Goal: Task Accomplishment & Management: Complete application form

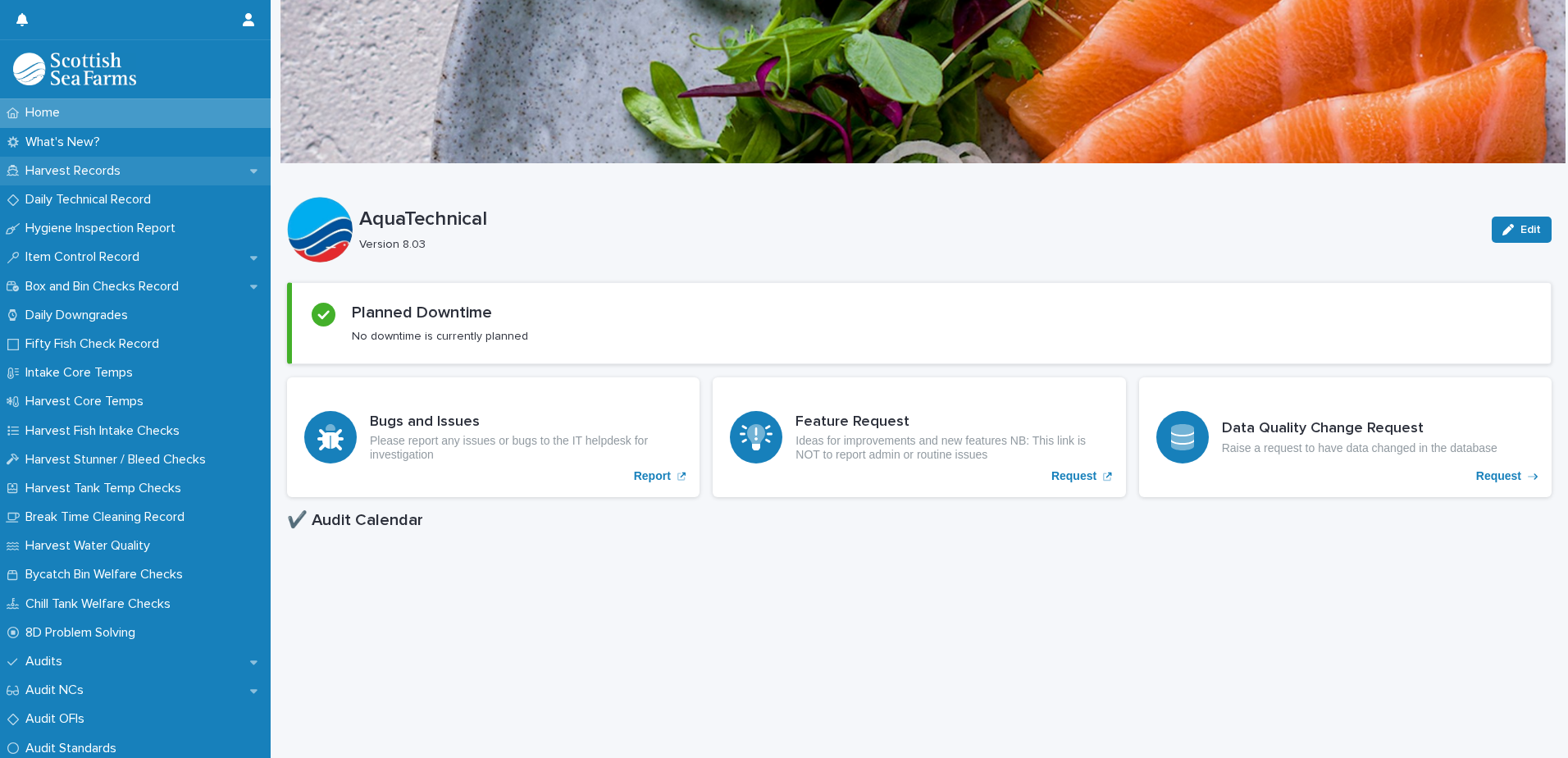
click at [101, 163] on p "Harvest Records" at bounding box center [76, 171] width 115 height 16
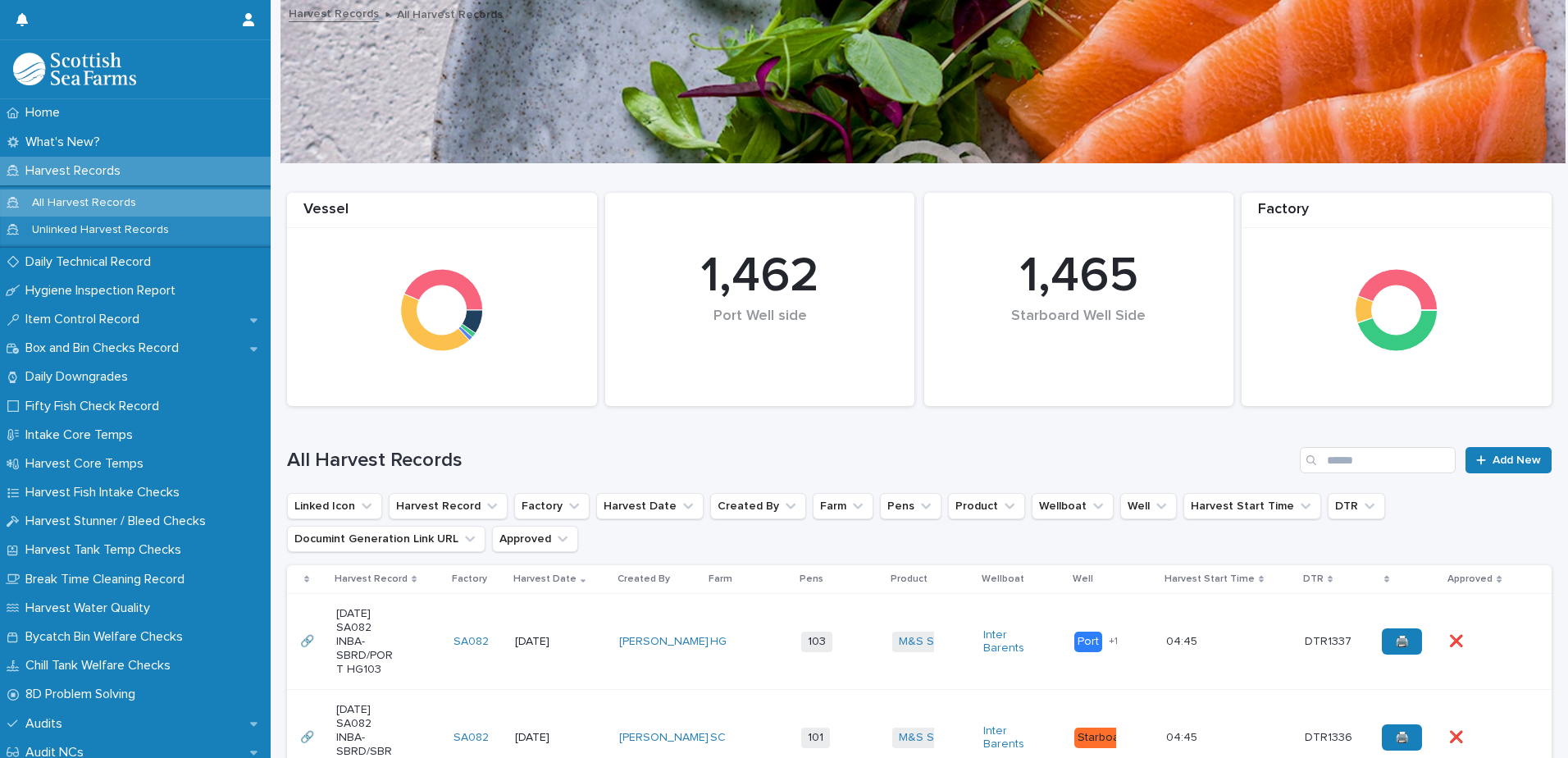
click at [702, 687] on td "[PERSON_NAME]" at bounding box center [658, 642] width 91 height 96
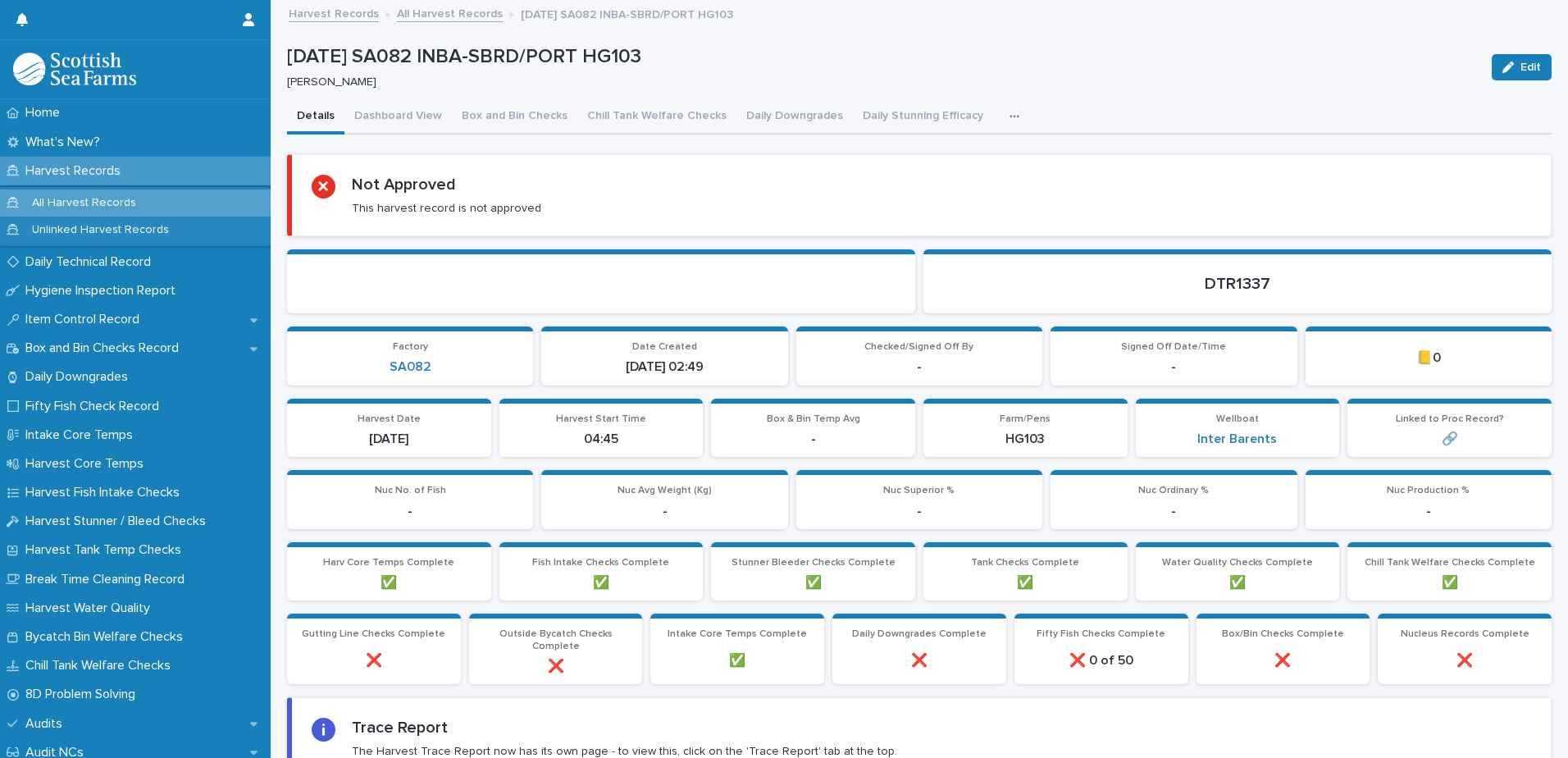
click at [1000, 103] on button "button" at bounding box center [1017, 116] width 36 height 33
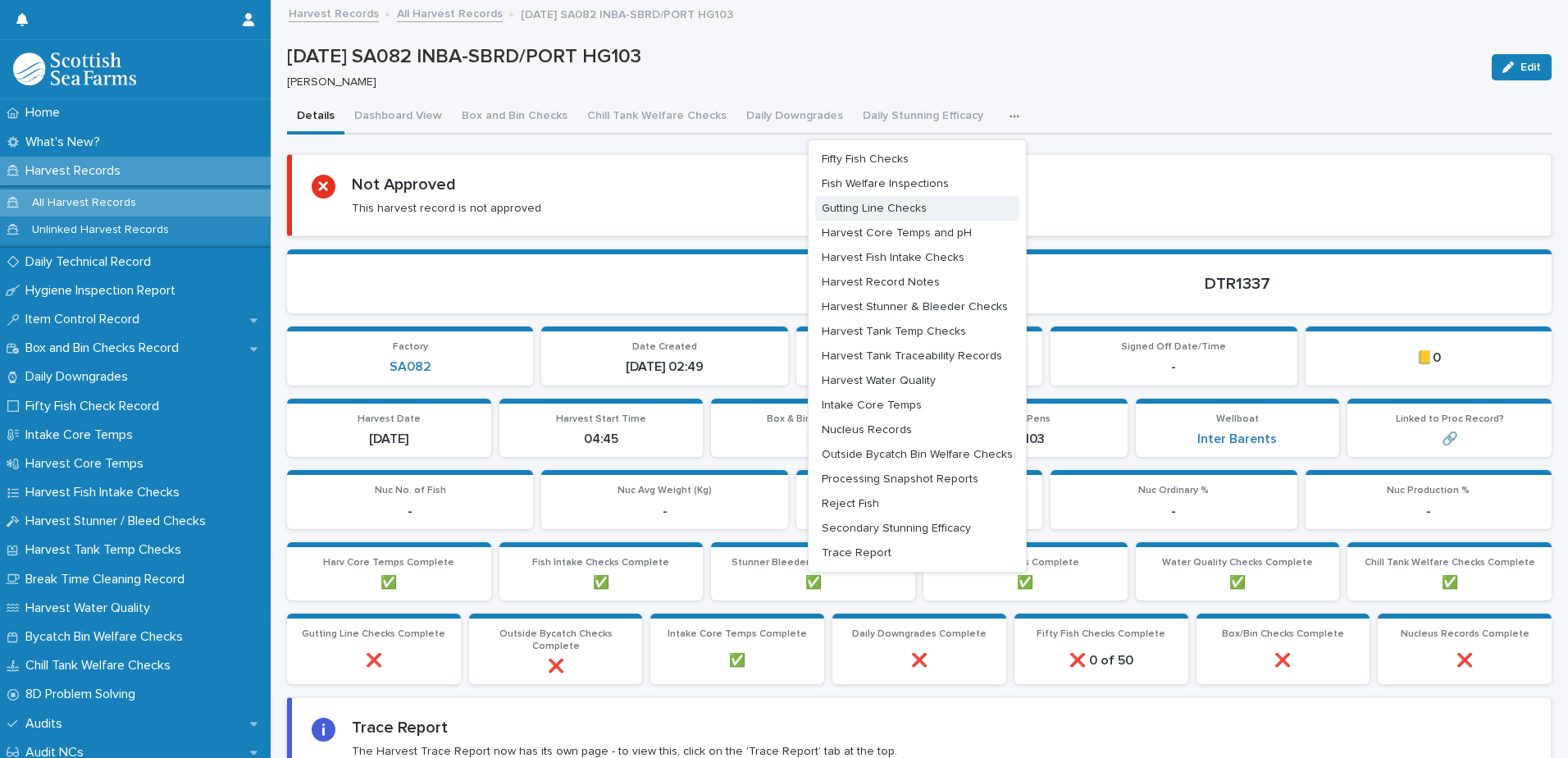
click at [894, 197] on button "Gutting Line Checks" at bounding box center [918, 208] width 204 height 25
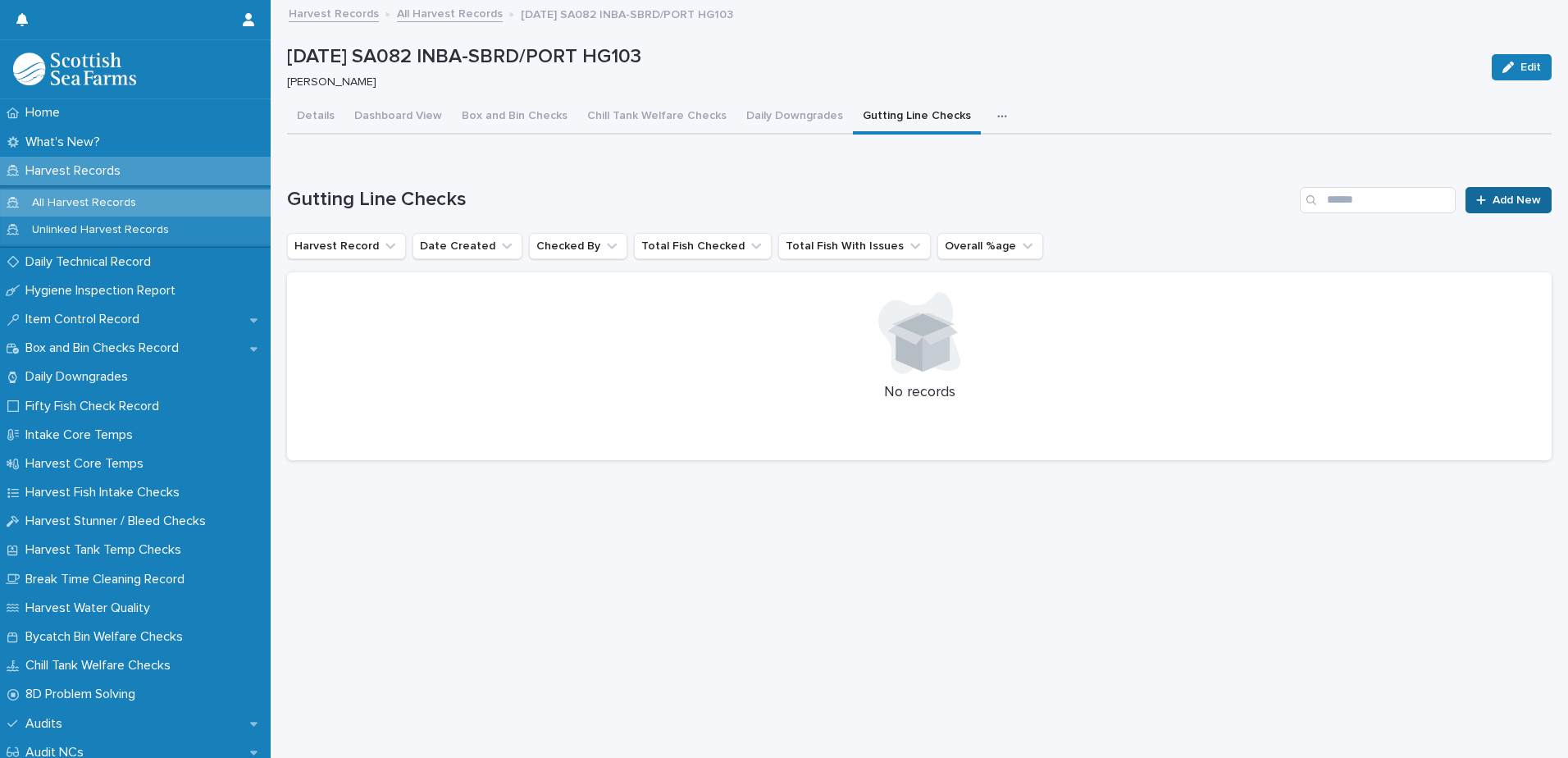
click at [1480, 195] on link "Add New" at bounding box center [1509, 200] width 86 height 26
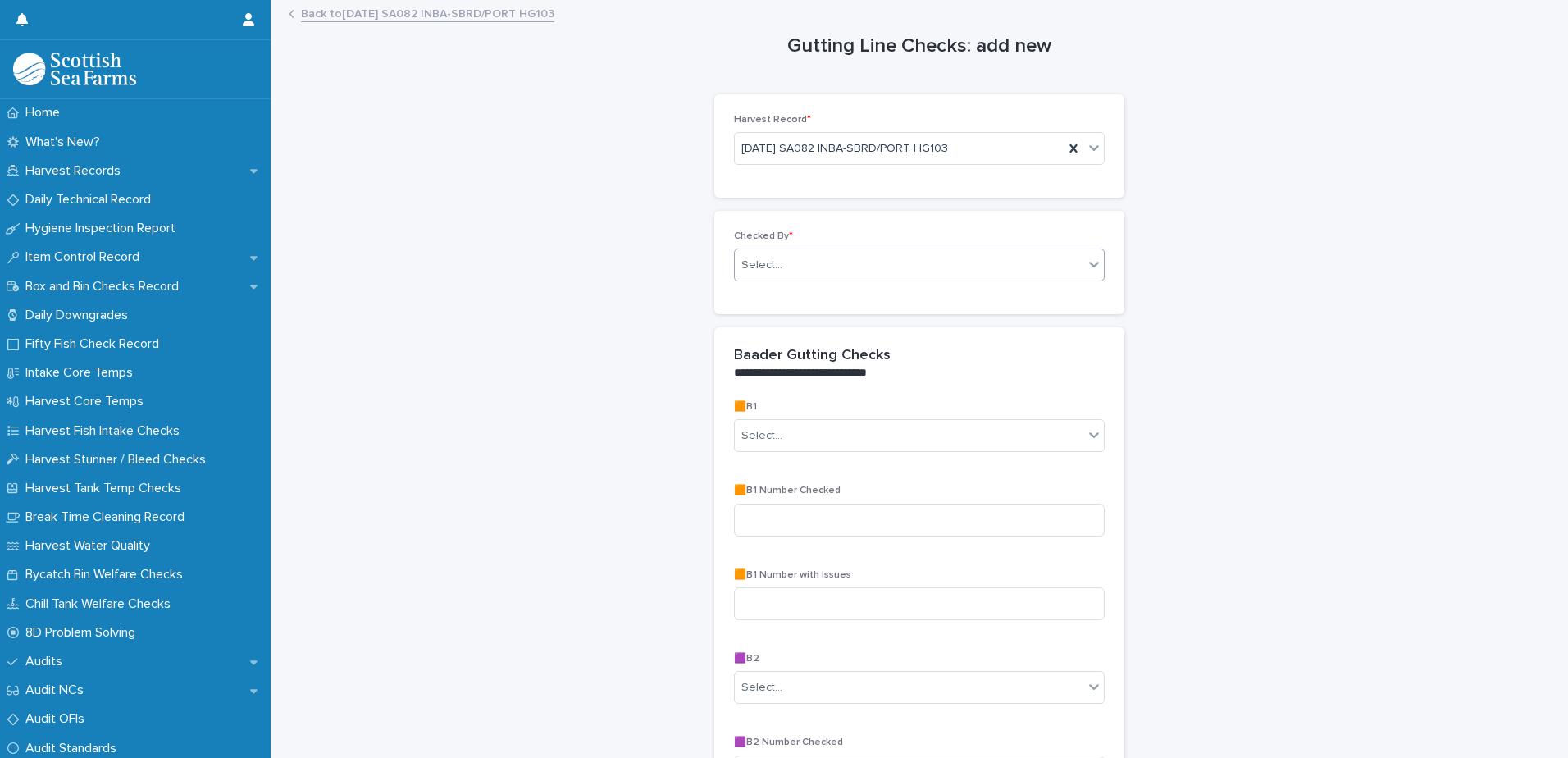
click at [894, 274] on div "Select..." at bounding box center [910, 265] width 349 height 27
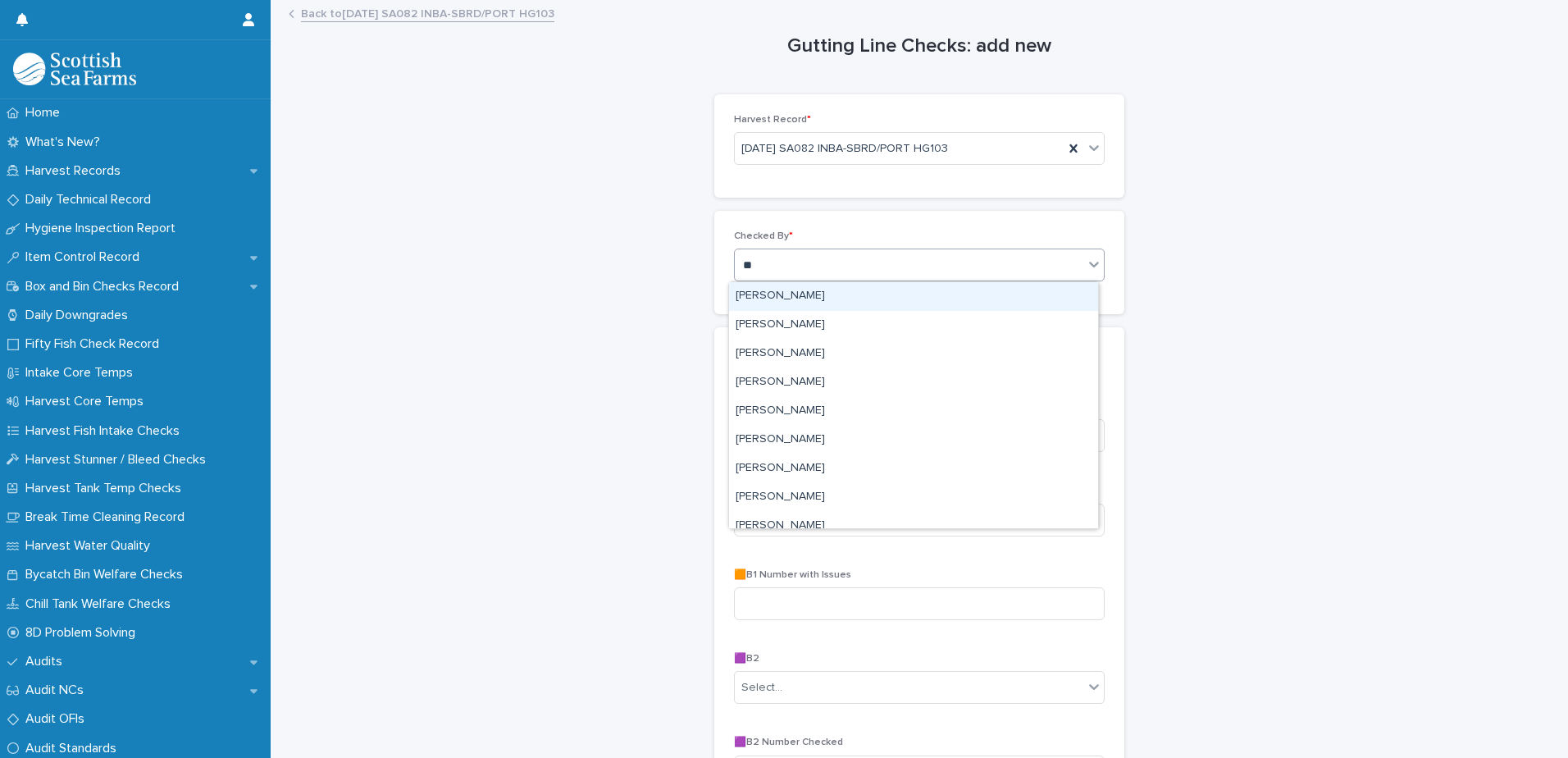
type input "***"
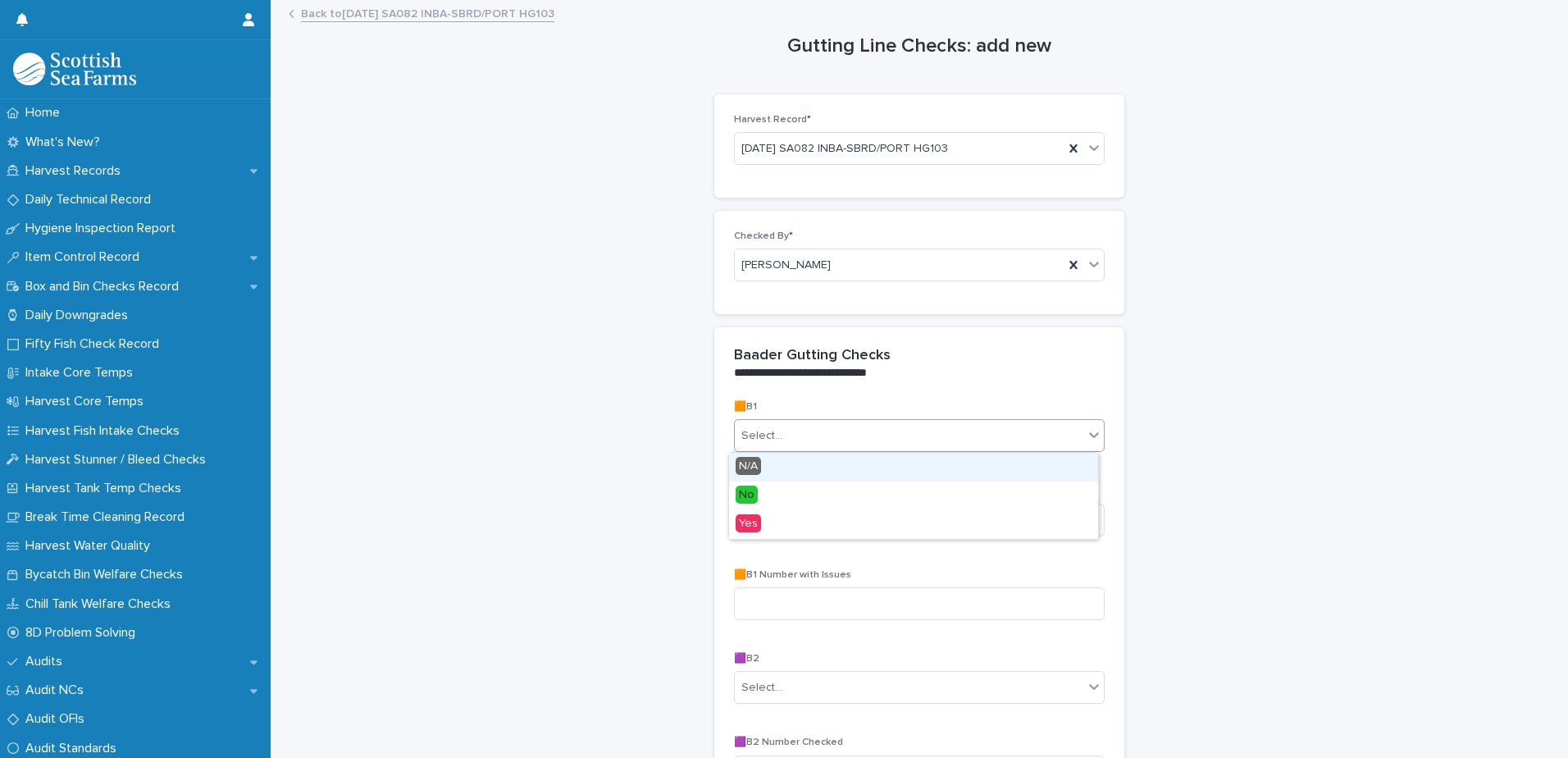
click at [1037, 432] on div "Select..." at bounding box center [910, 435] width 349 height 27
click at [1039, 432] on div "Select..." at bounding box center [910, 435] width 349 height 27
type input "**"
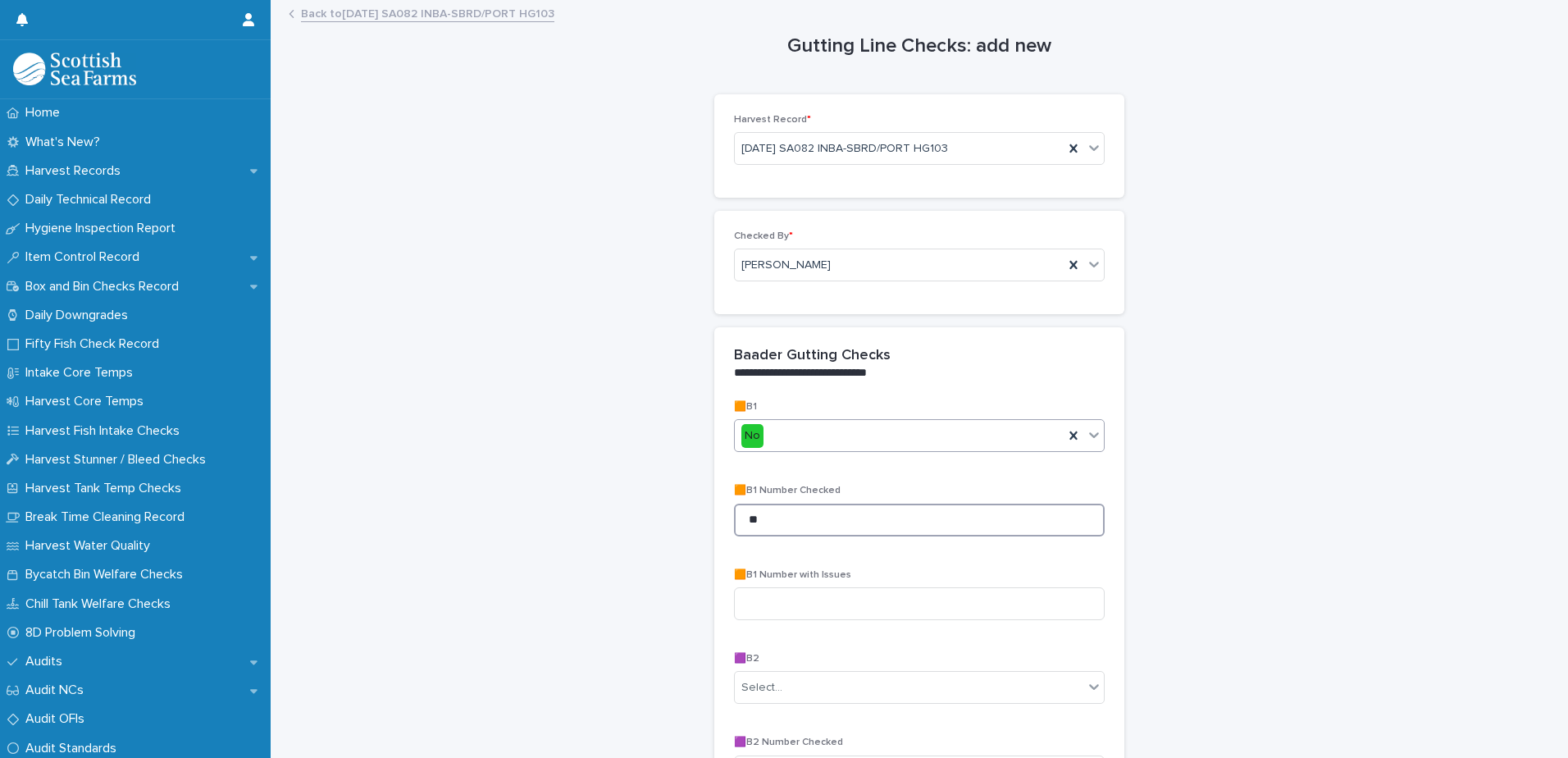
type input "**"
type input "*"
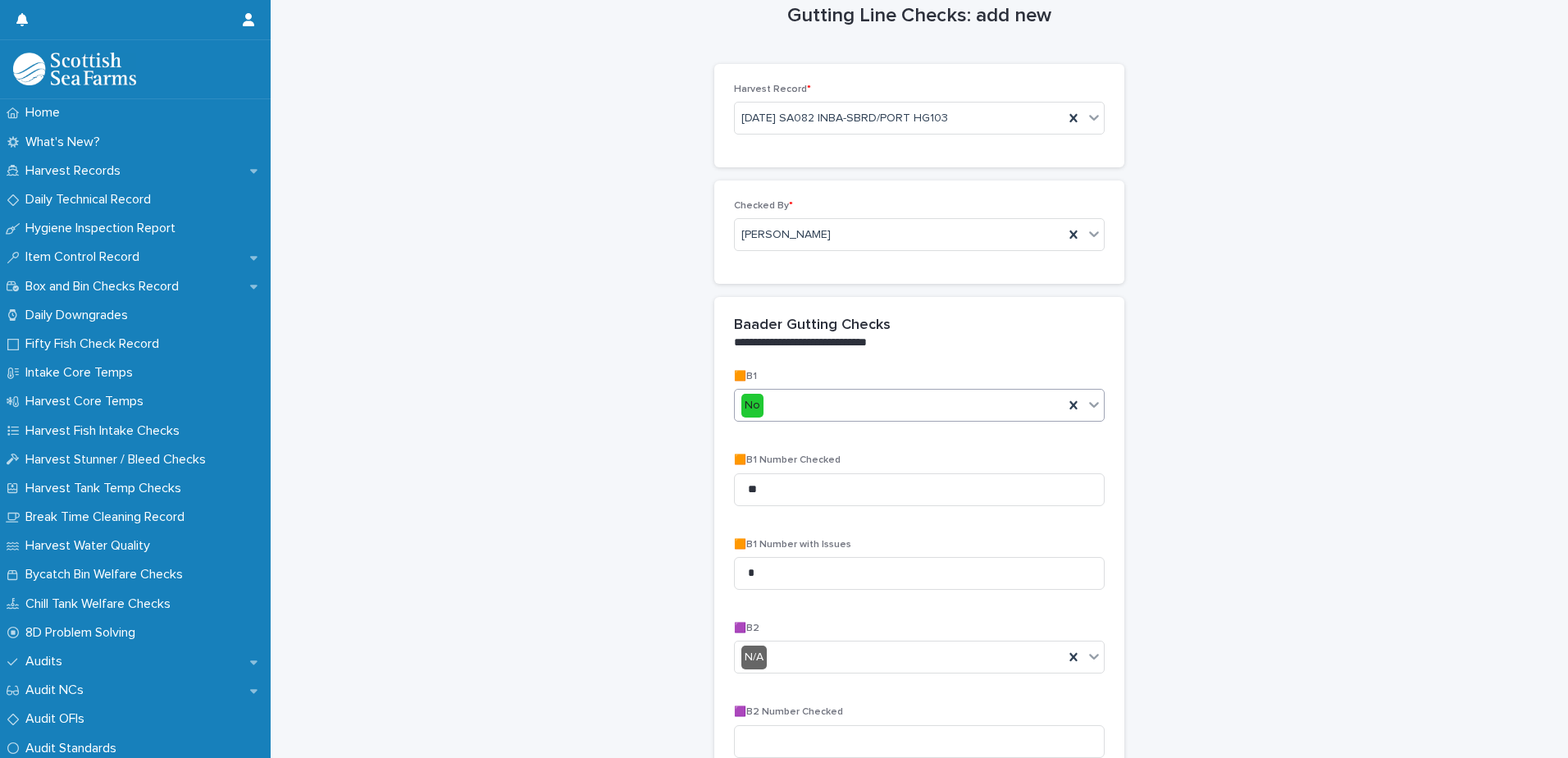
scroll to position [477, 0]
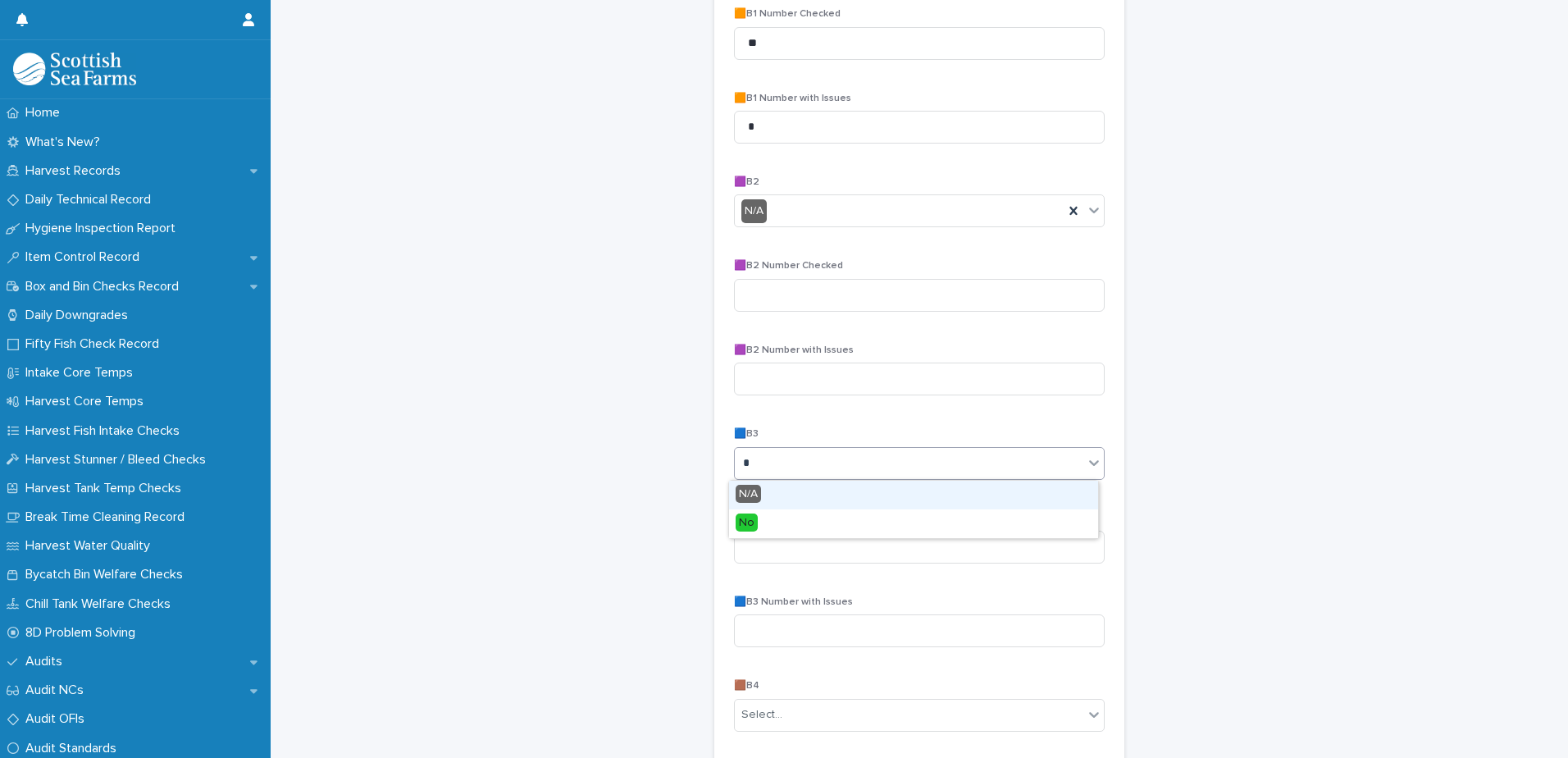
type input "**"
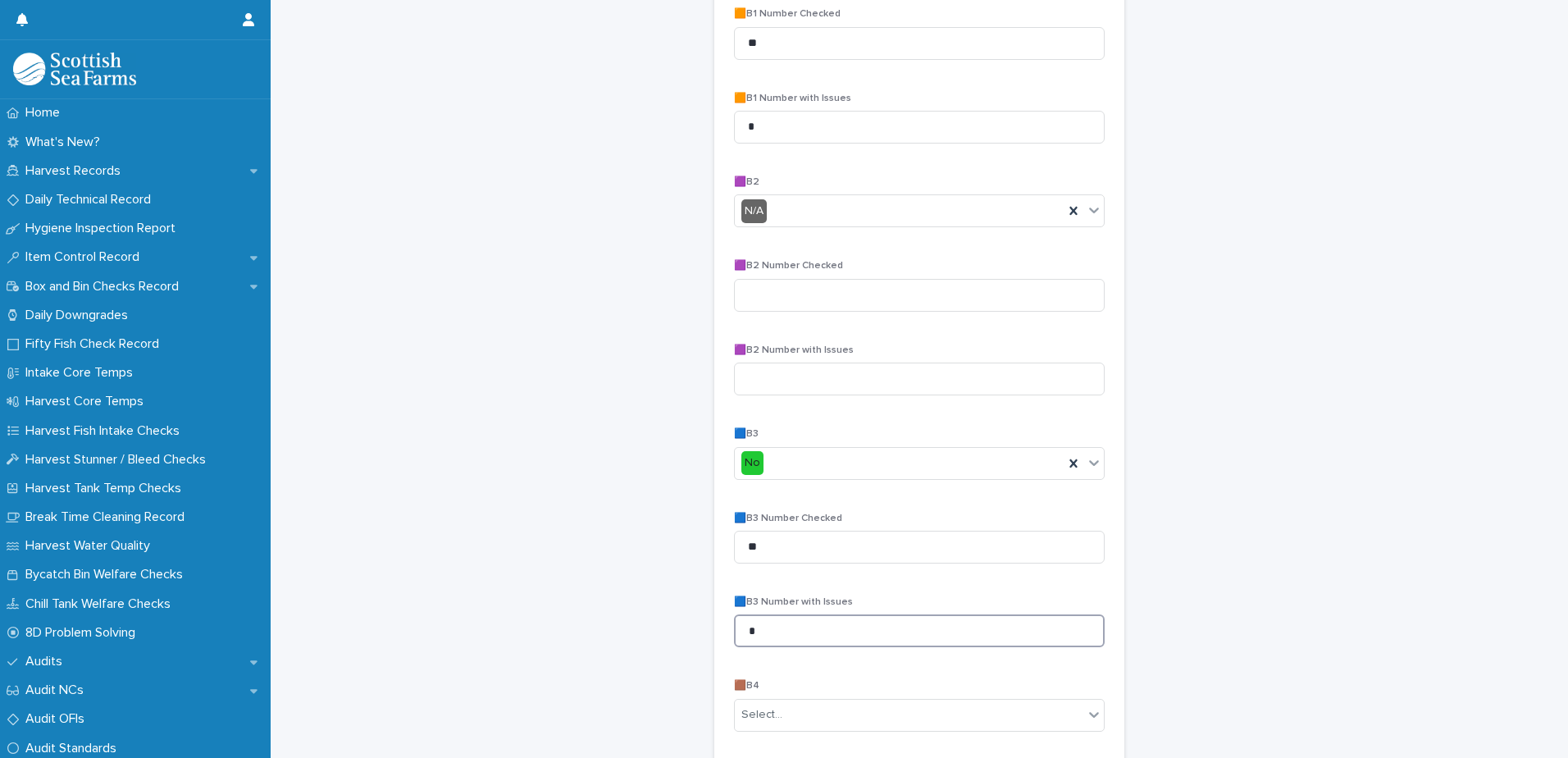
type input "*"
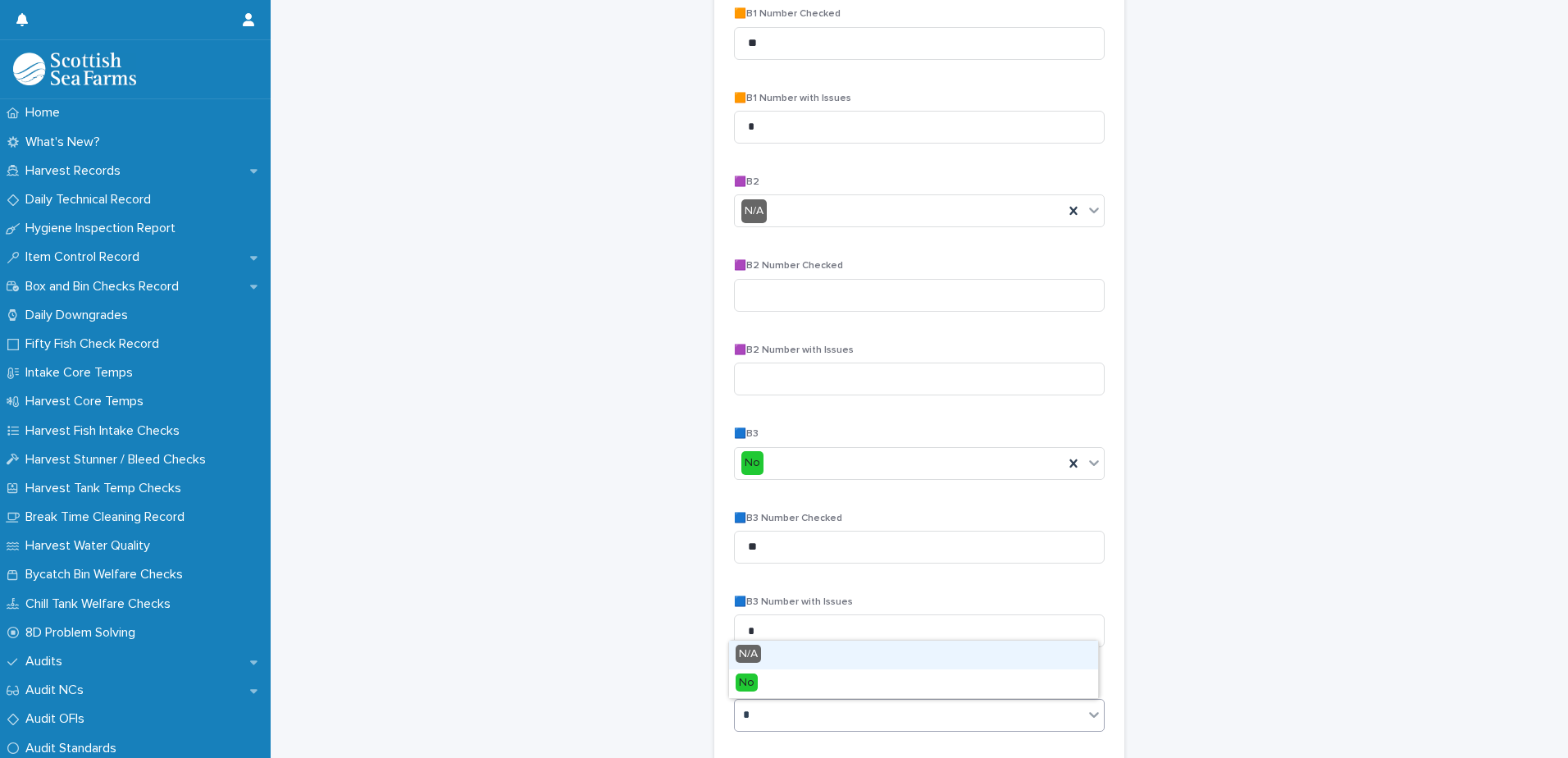
type input "**"
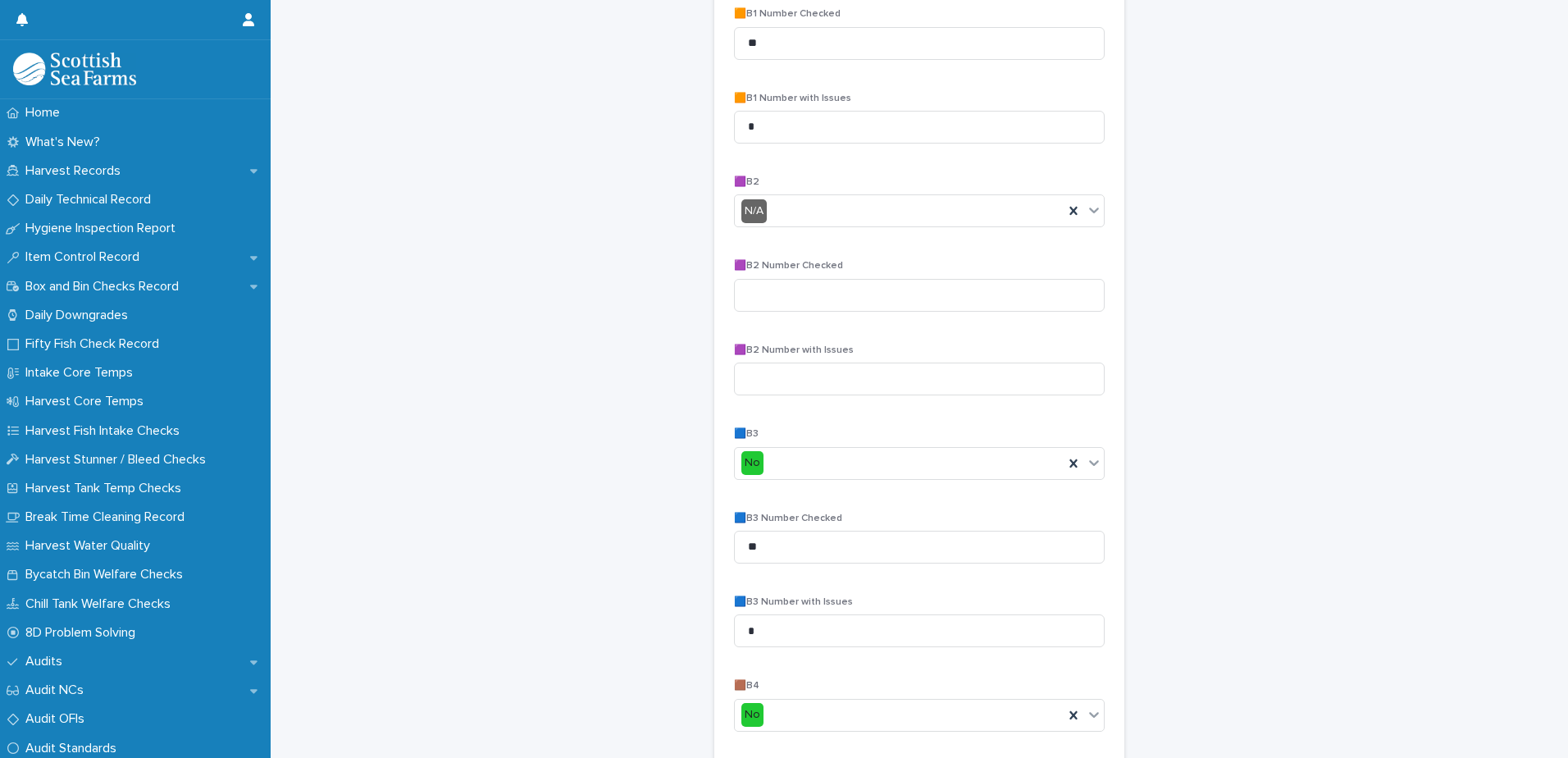
scroll to position [896, 0]
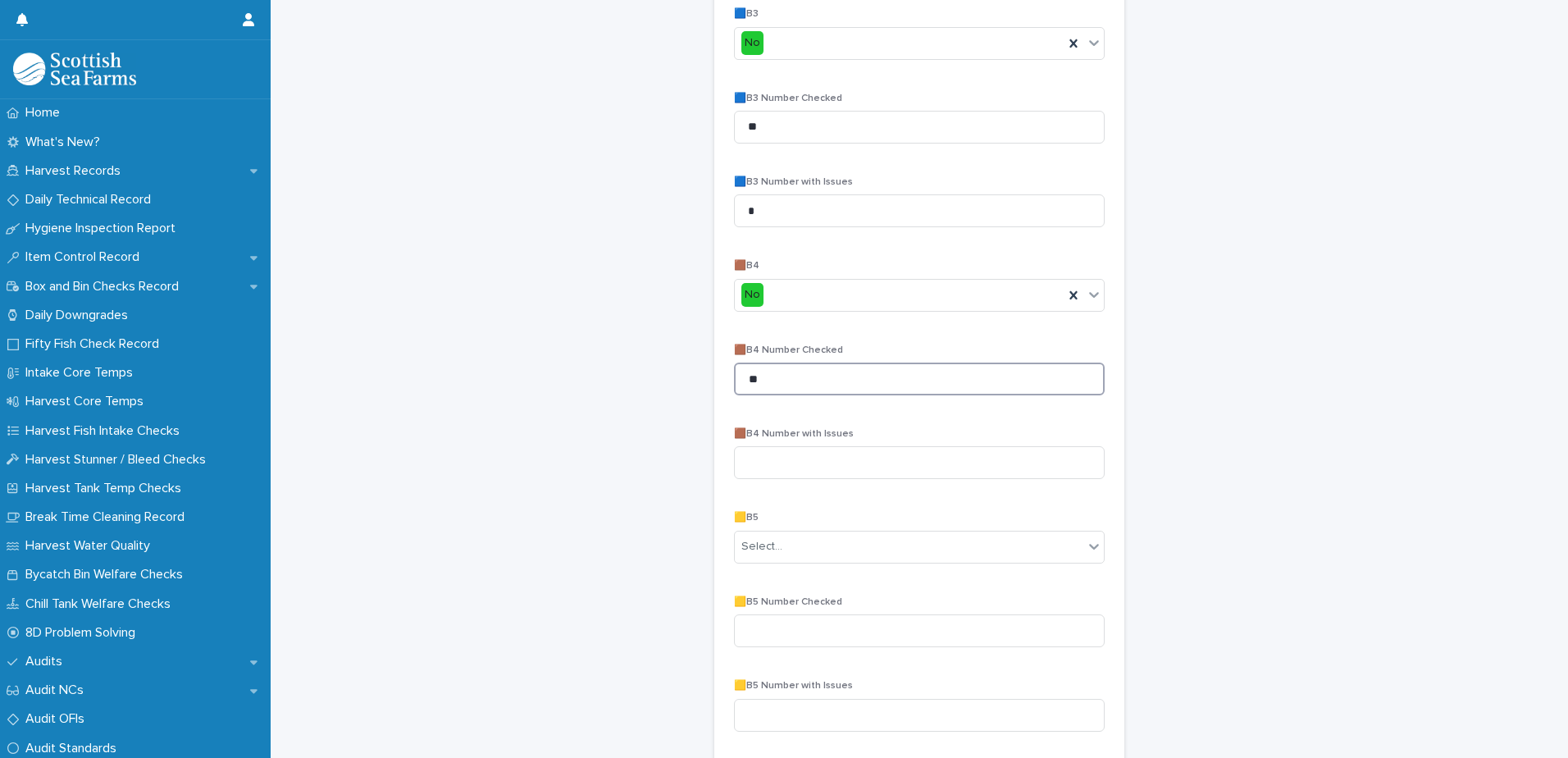
type input "**"
type input "*"
type input "***"
type input "**"
type input "*"
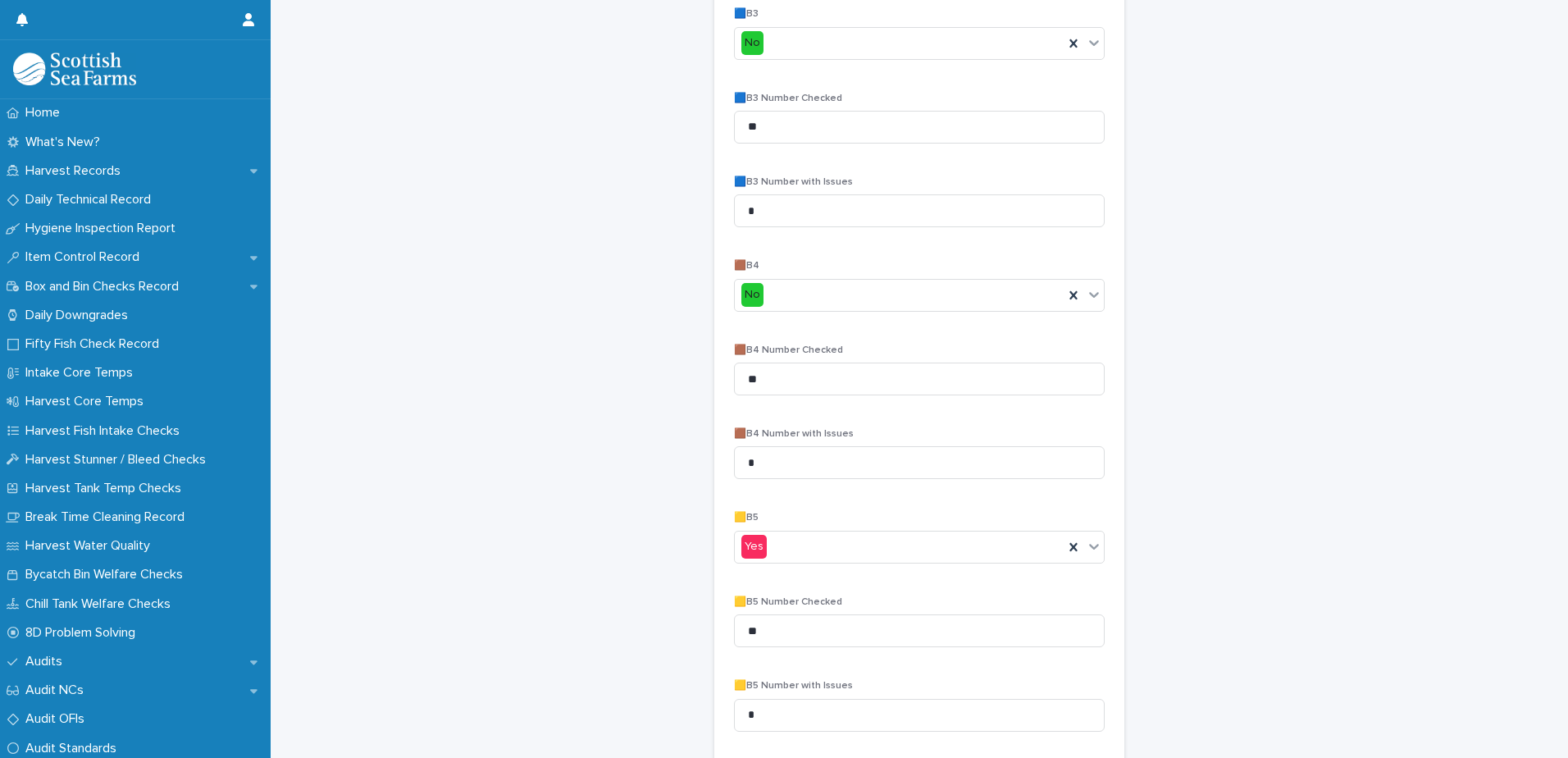
scroll to position [1317, 0]
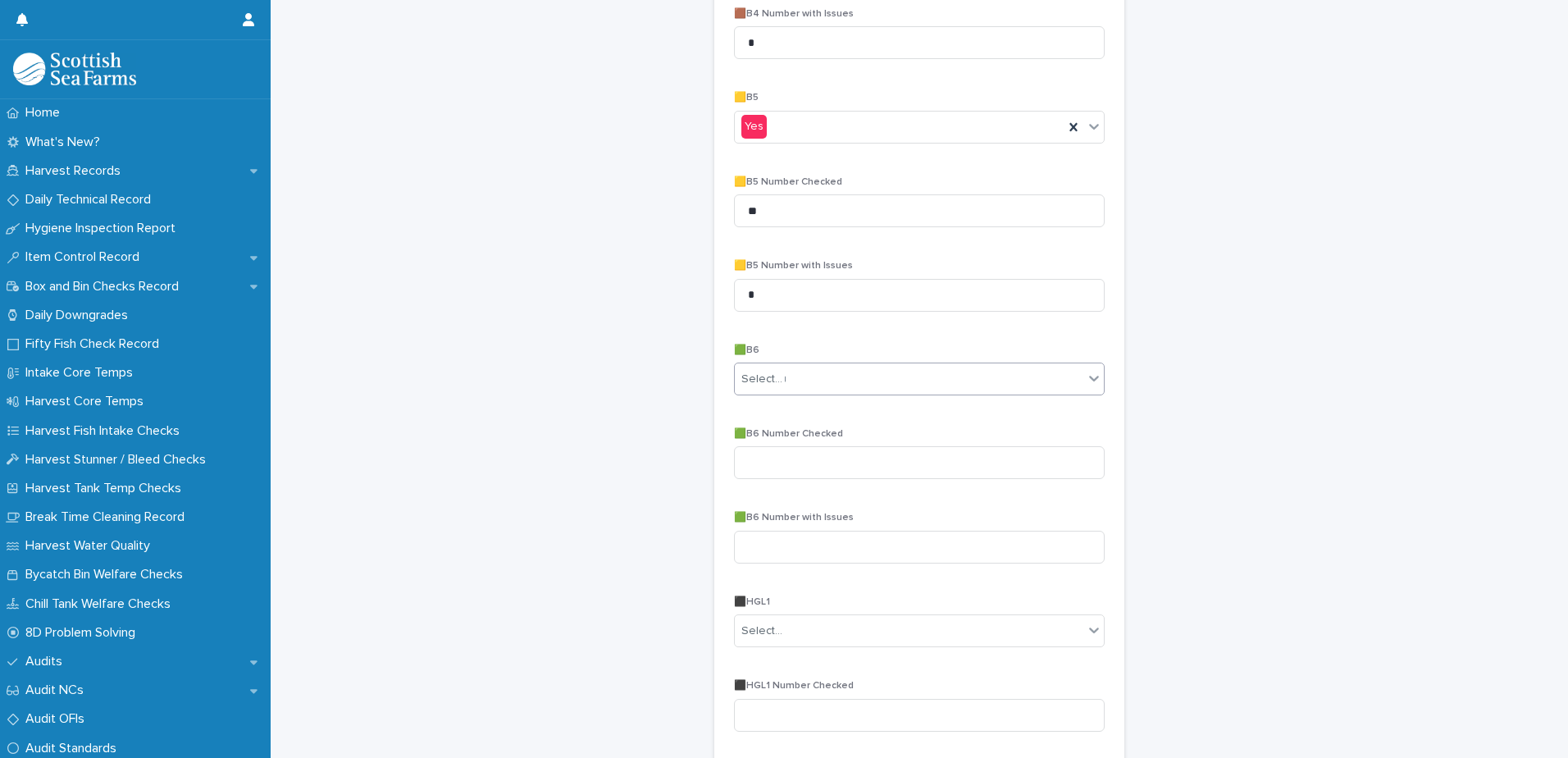
type input "**"
type input "*"
type input "**"
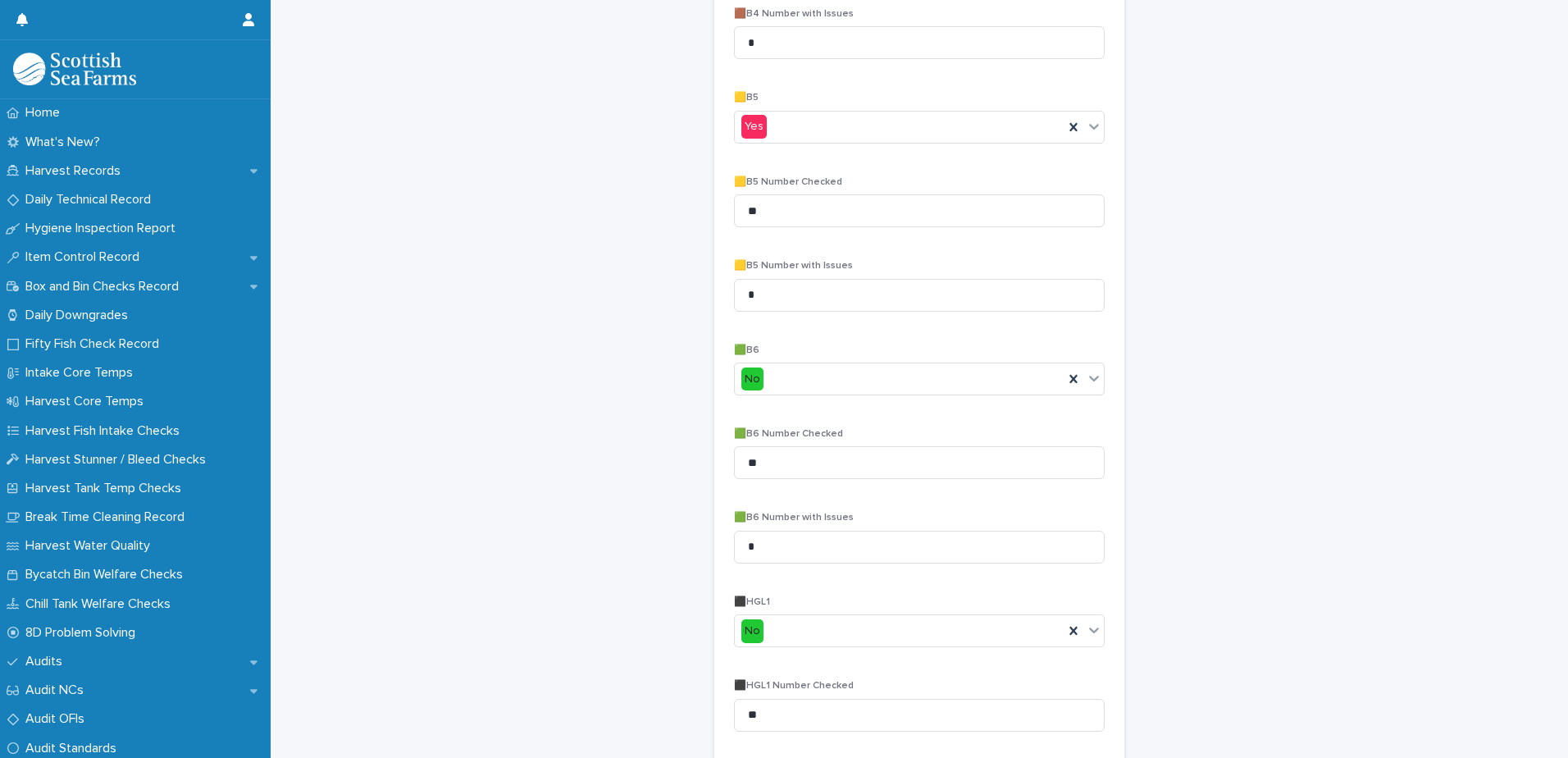
scroll to position [1660, 0]
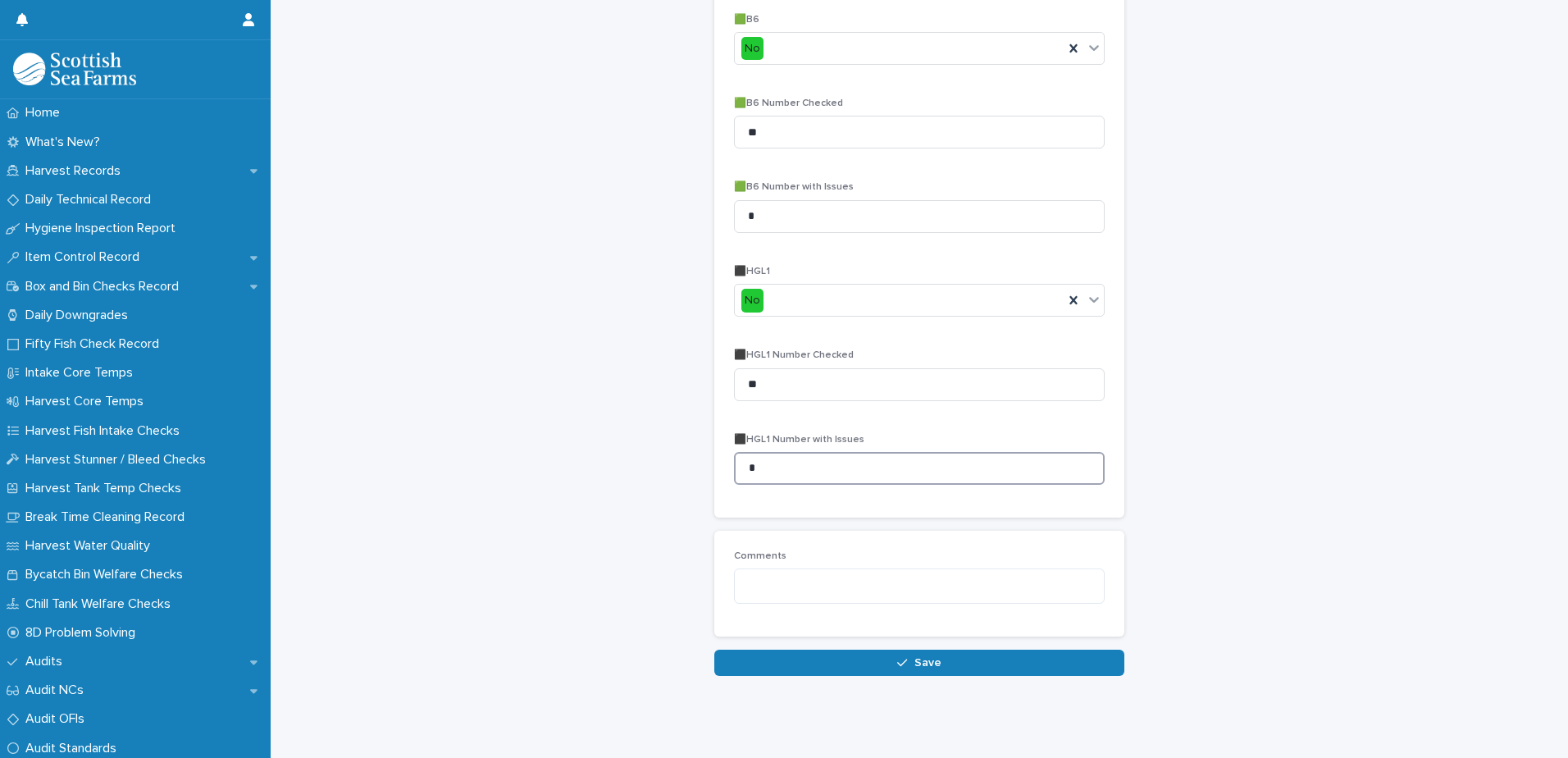
type input "*"
click at [715, 650] on button "Save" at bounding box center [919, 663] width 410 height 26
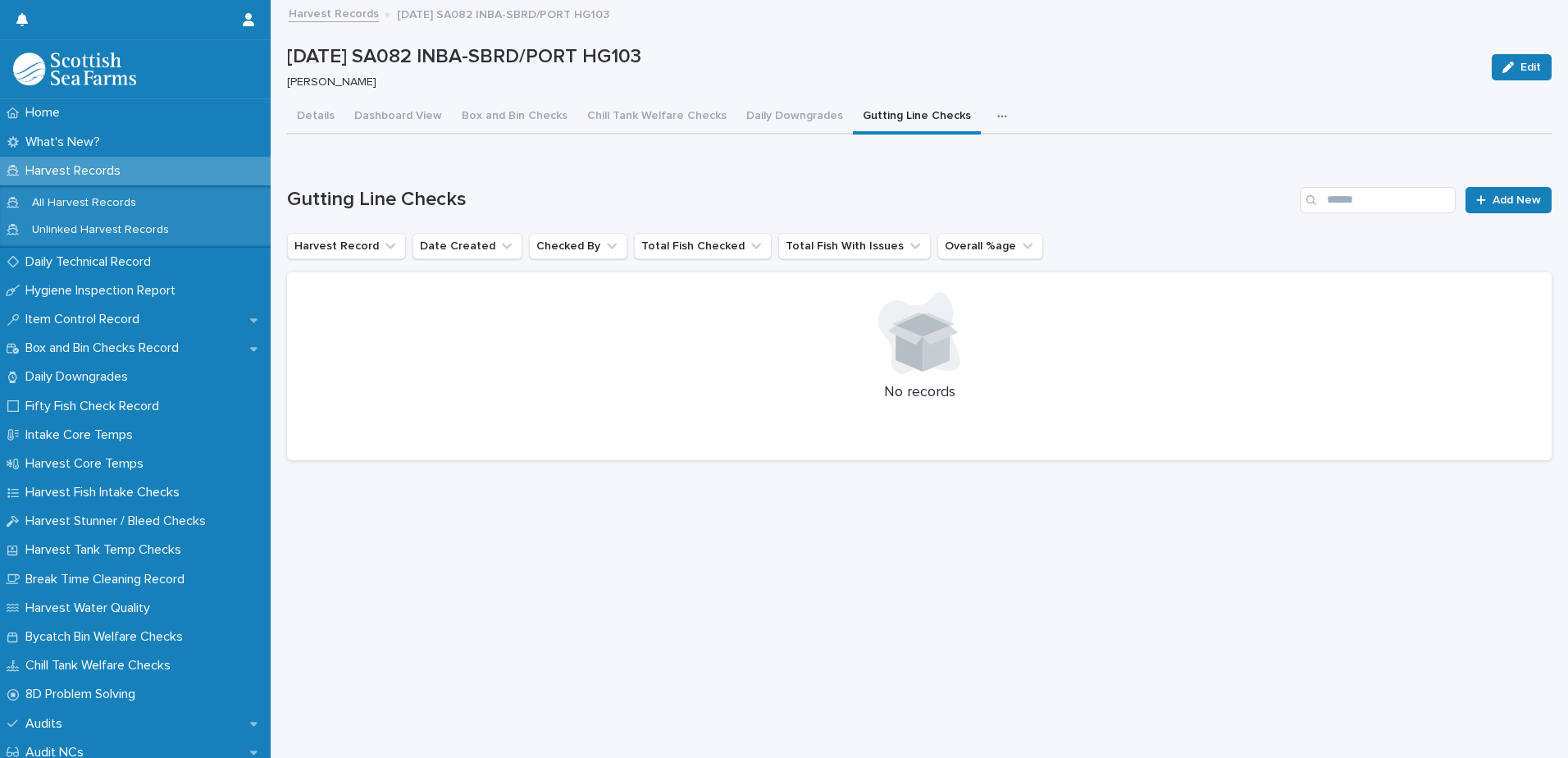
scroll to position [12, 0]
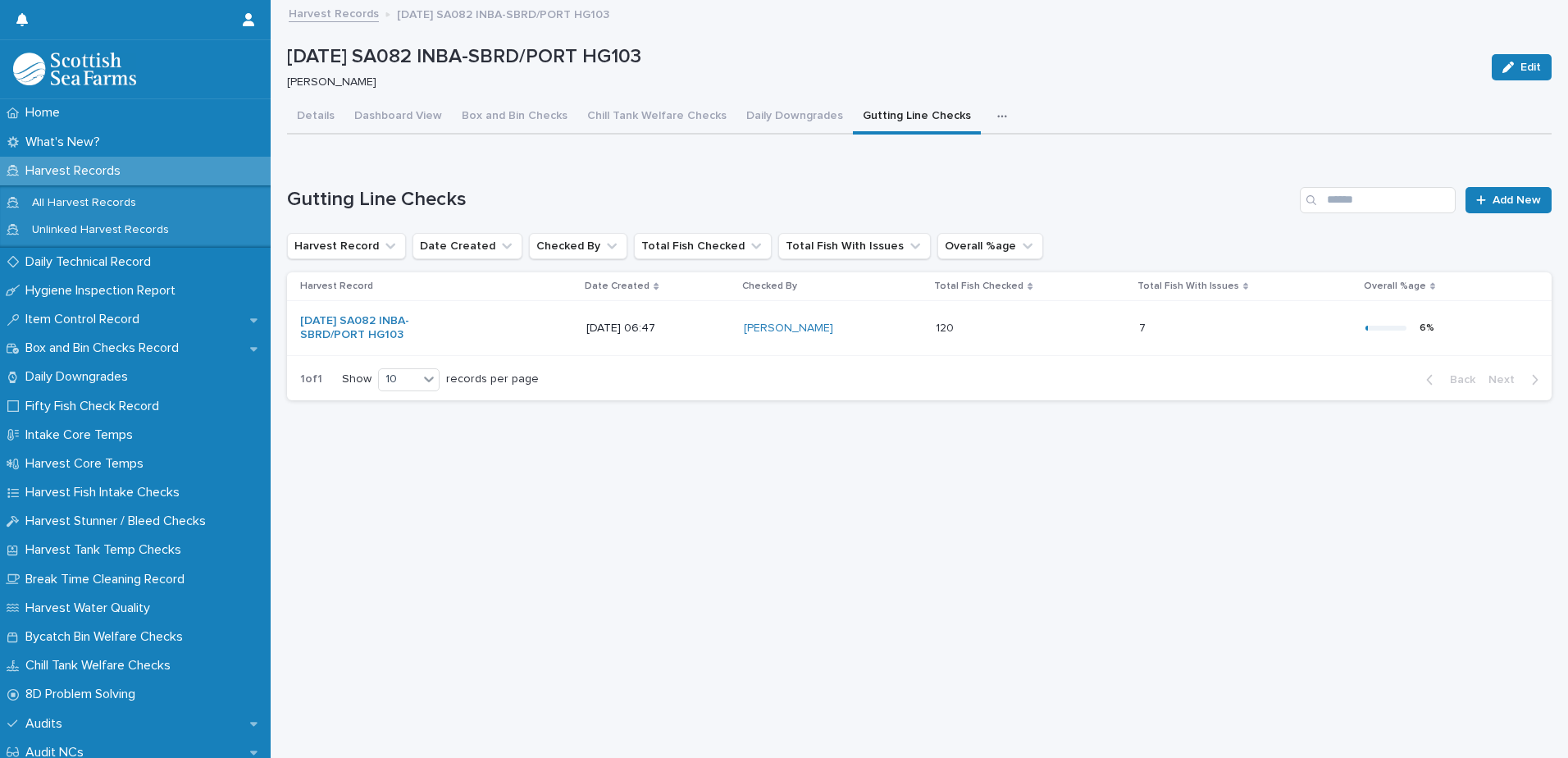
click at [1114, 370] on div "1 of 1 Show 10 records per page Back Next" at bounding box center [919, 380] width 1265 height 41
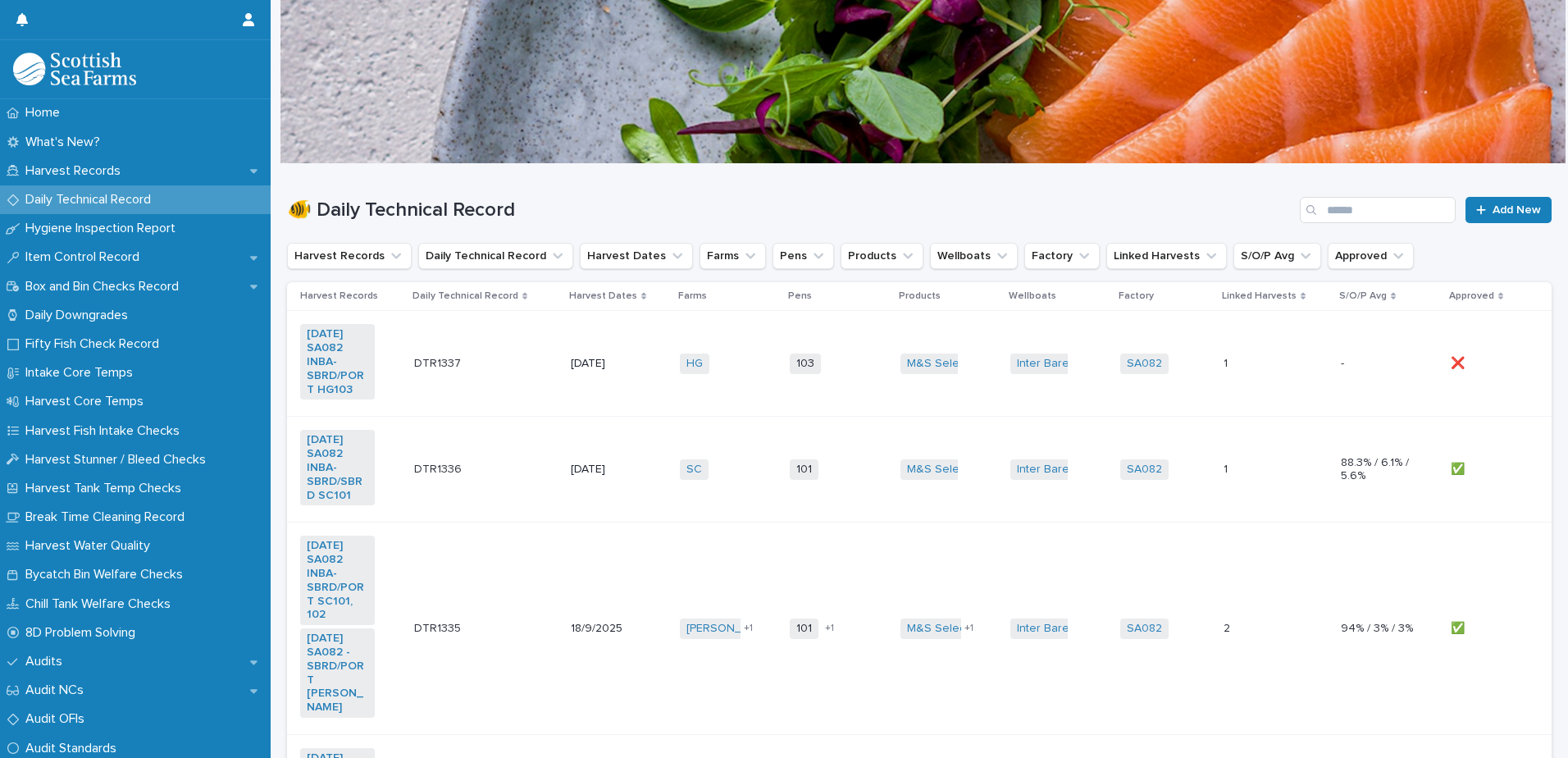
click at [531, 393] on td "DTR1337 DTR1337" at bounding box center [487, 364] width 157 height 106
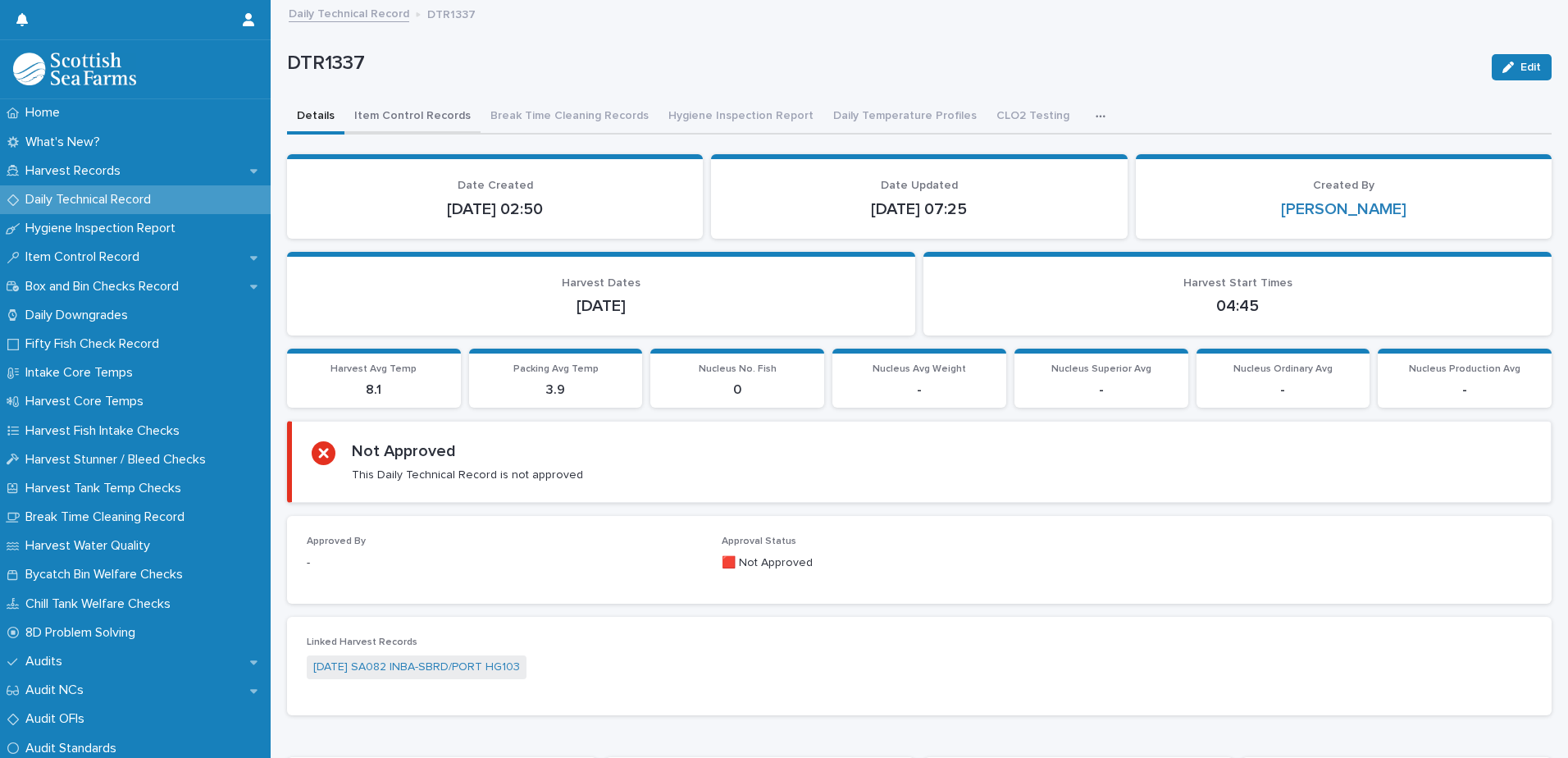
click at [427, 120] on button "Item Control Records" at bounding box center [412, 117] width 136 height 34
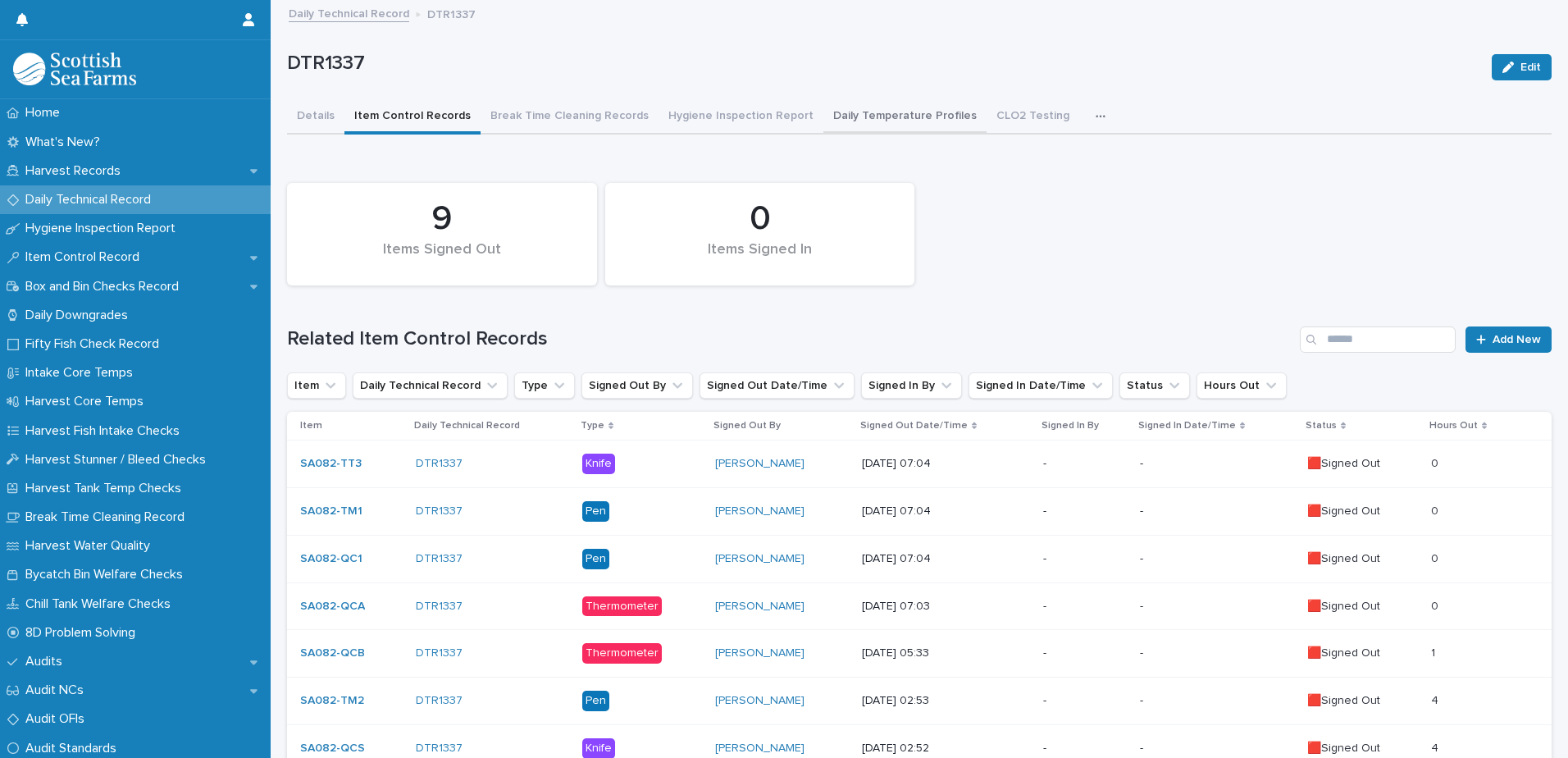
click at [878, 120] on button "Daily Temperature Profiles" at bounding box center [904, 117] width 163 height 34
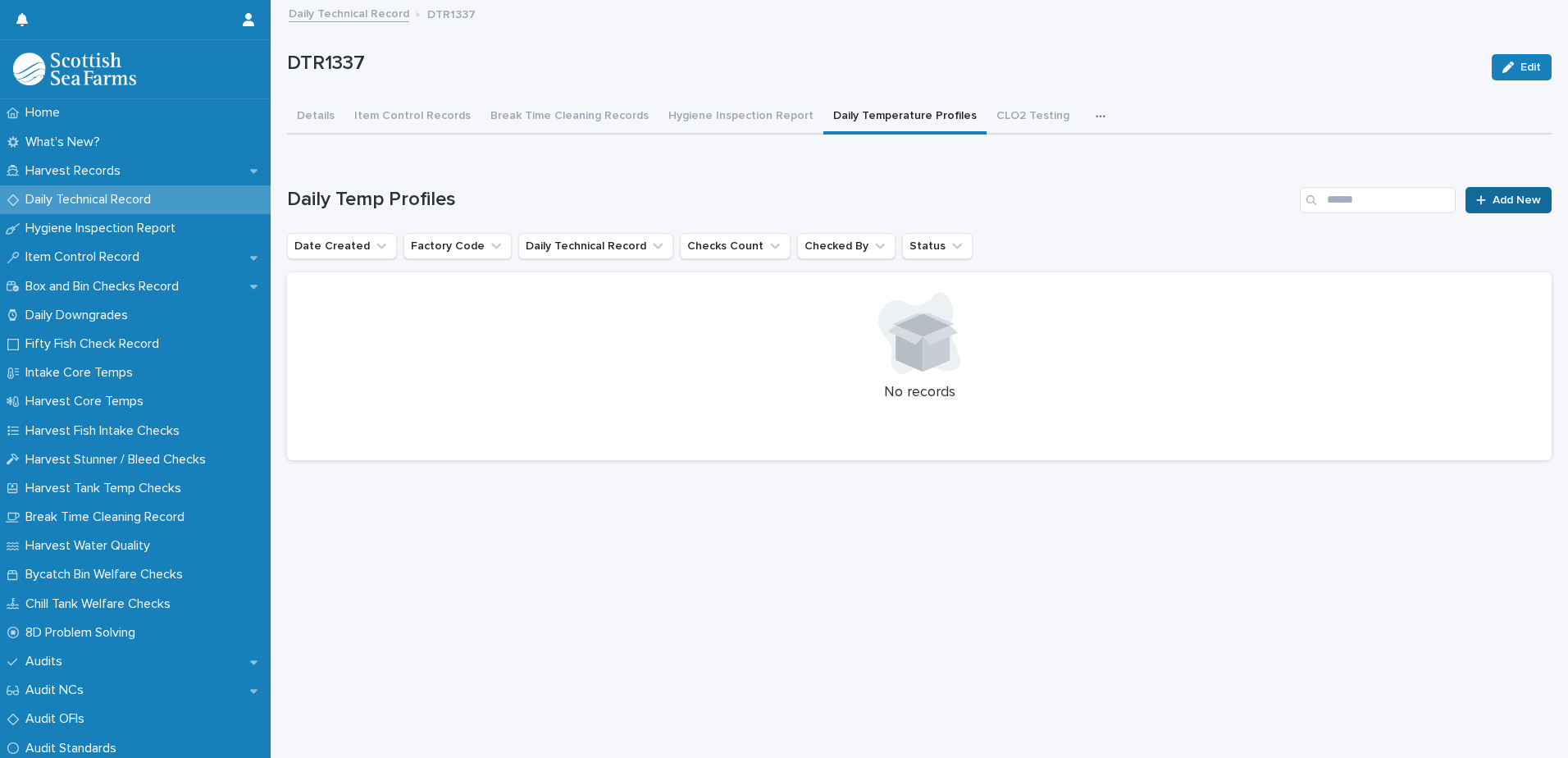
click at [1521, 202] on span "Add New" at bounding box center [1517, 200] width 48 height 11
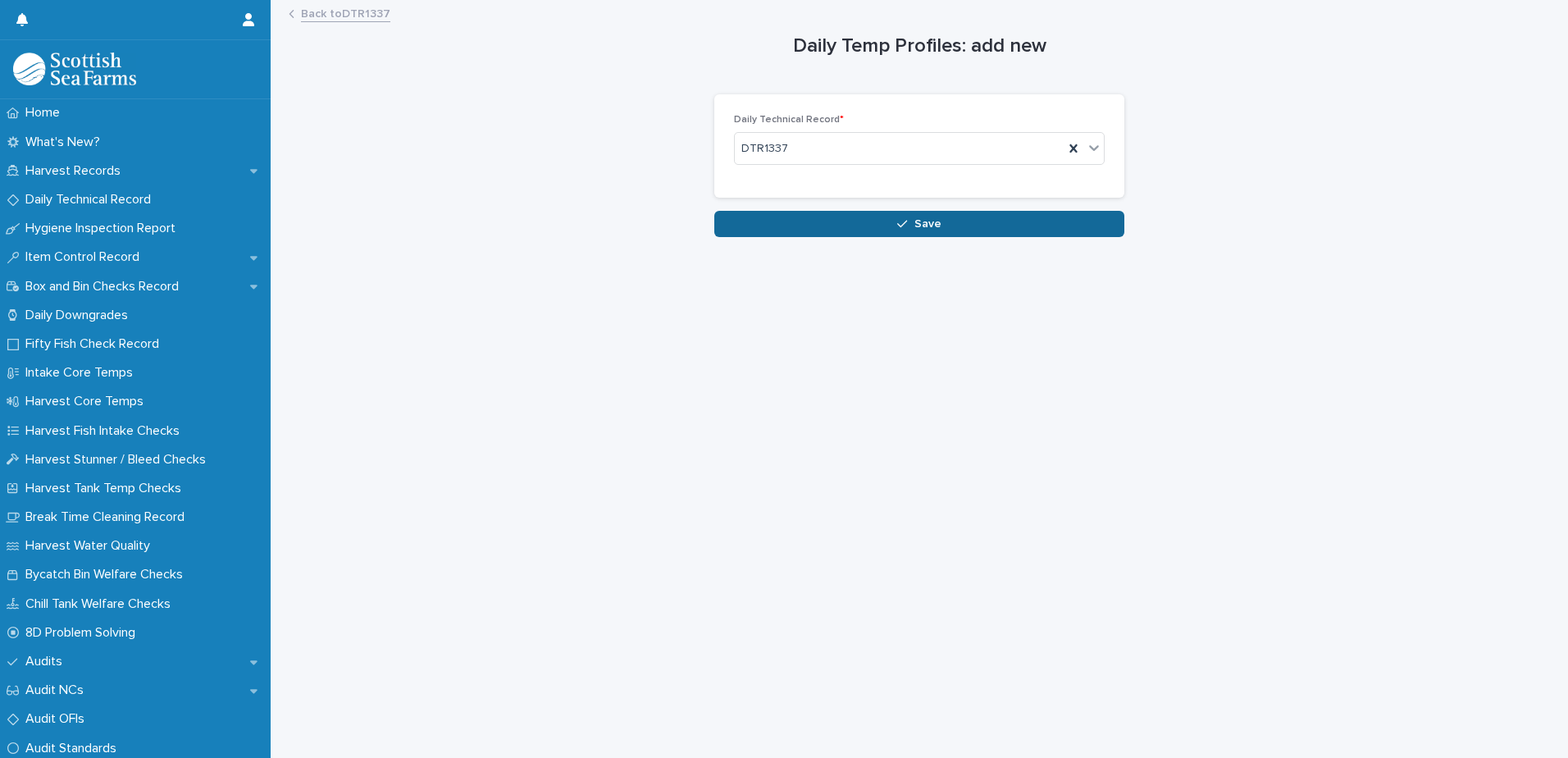
click at [1015, 228] on button "Save" at bounding box center [919, 224] width 410 height 26
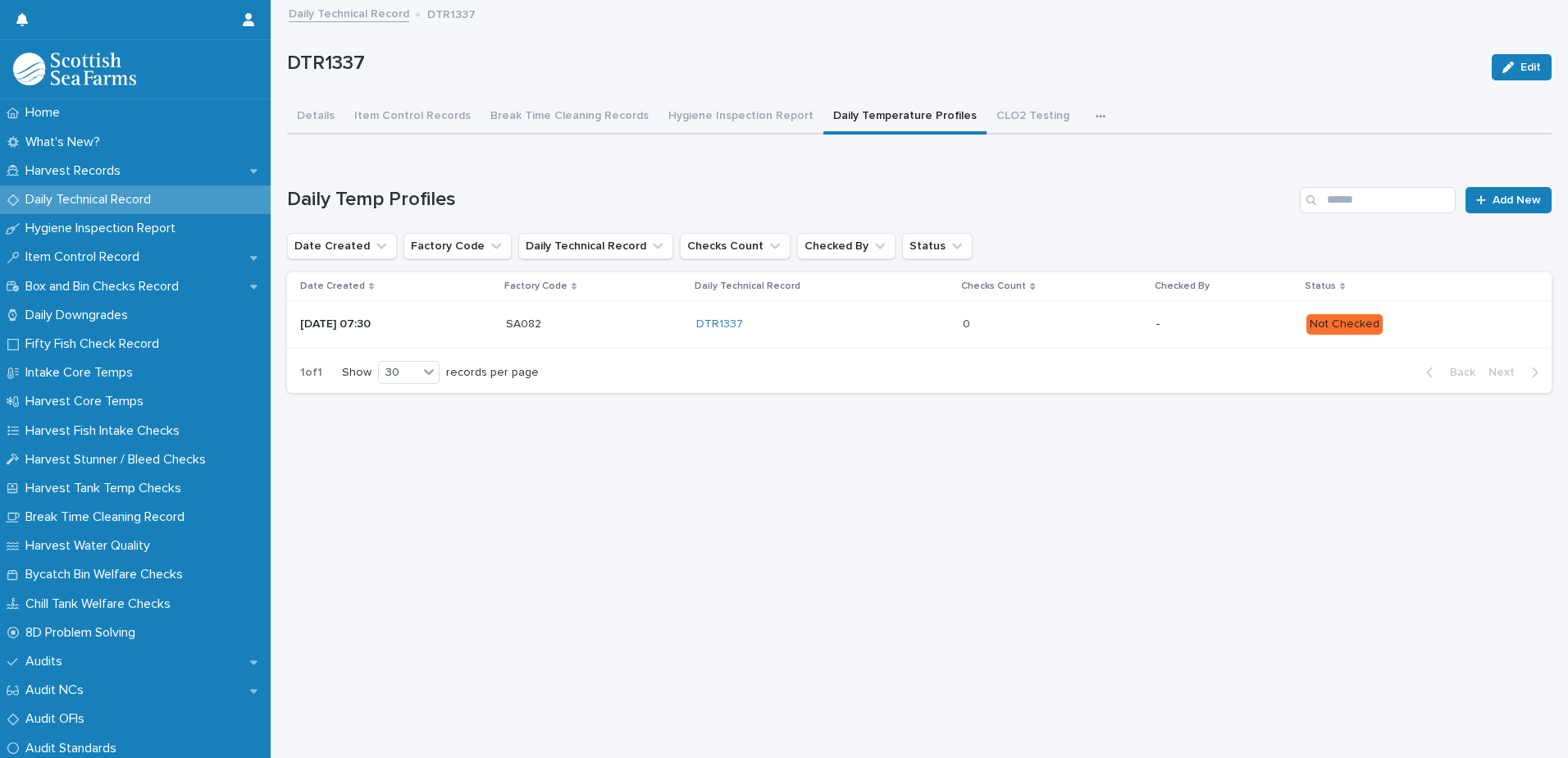
click at [1087, 339] on td "0 0" at bounding box center [1053, 325] width 194 height 48
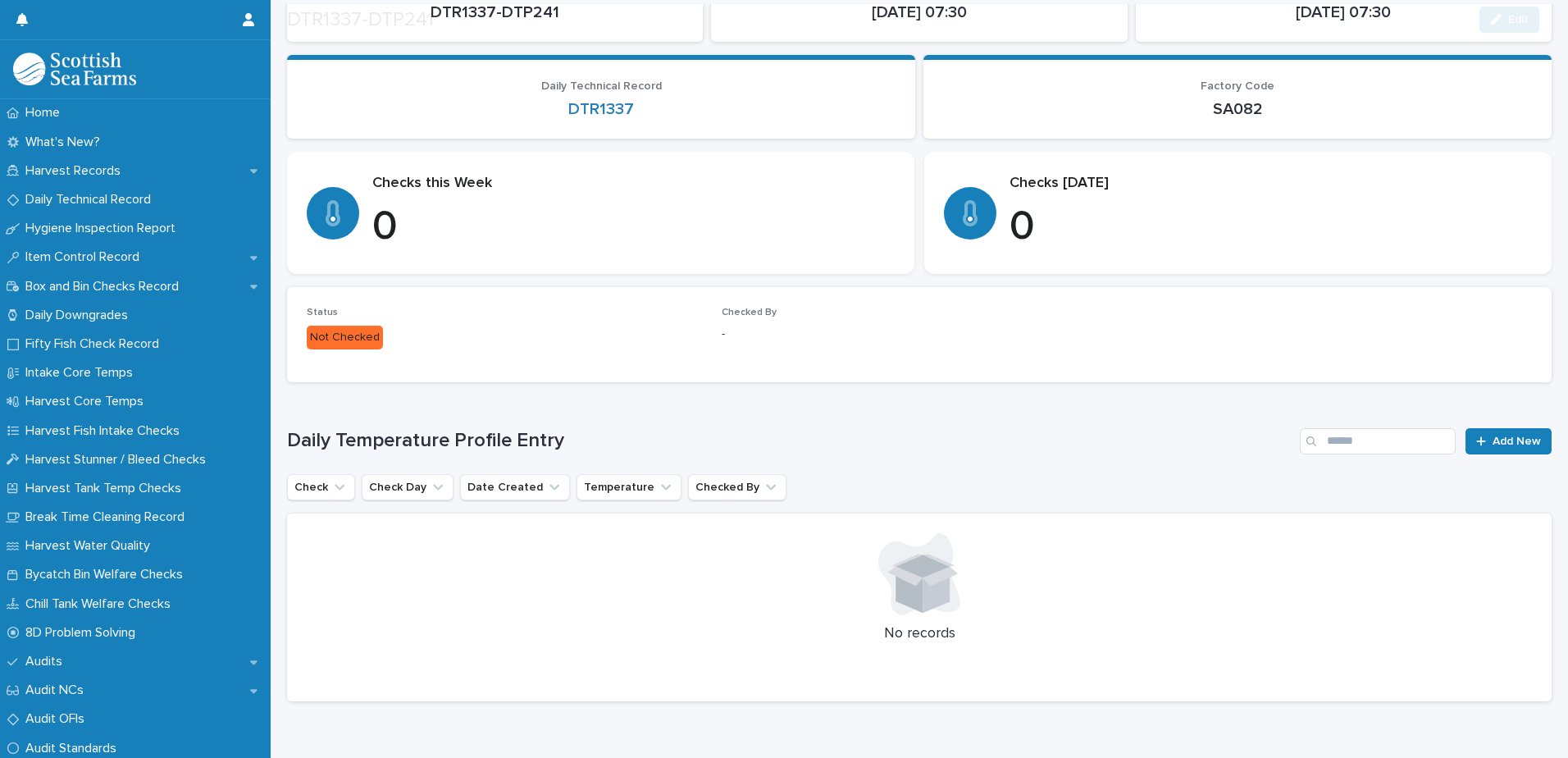
scroll to position [164, 0]
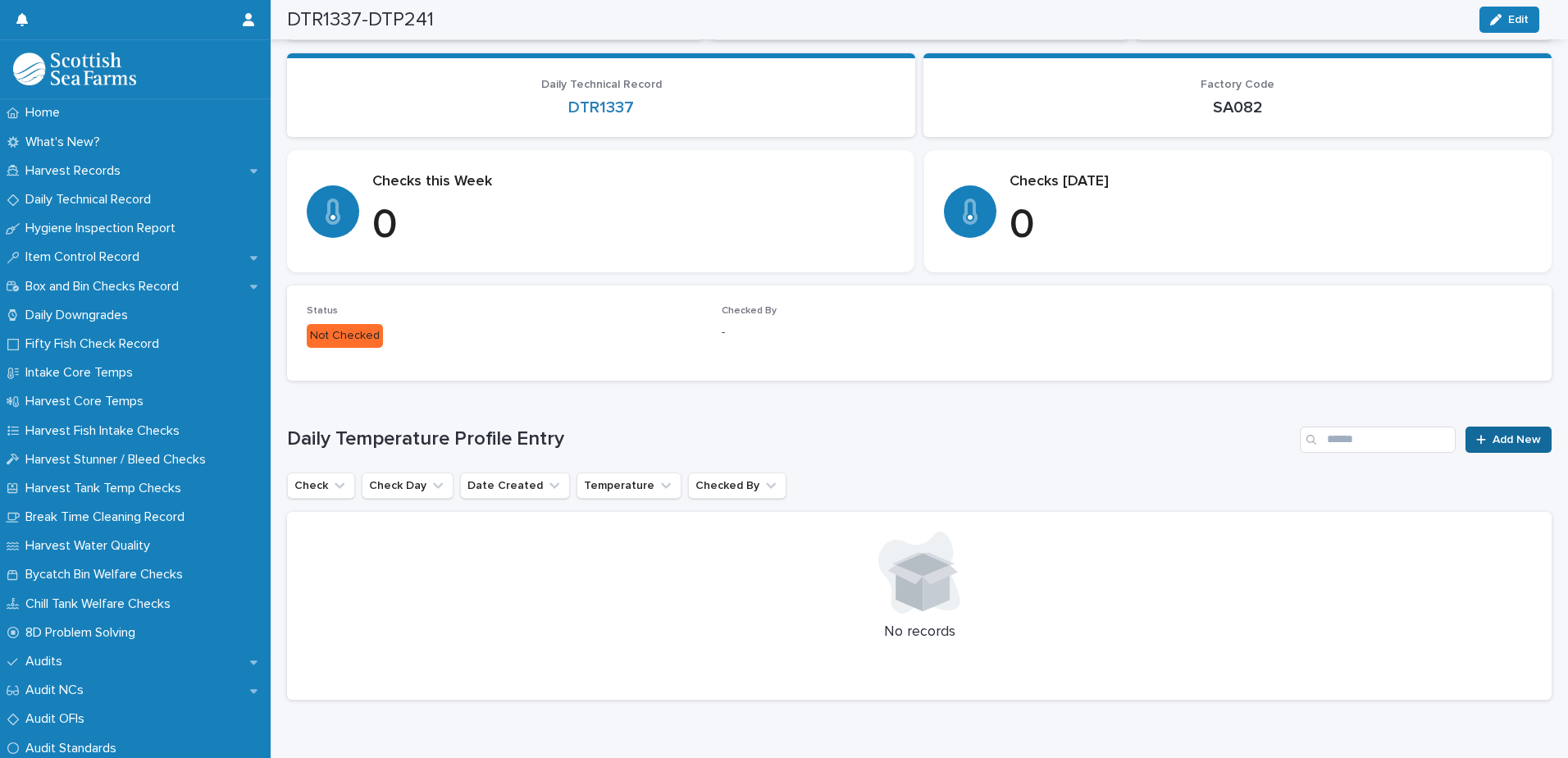
click at [1495, 435] on span "Add New" at bounding box center [1517, 439] width 48 height 11
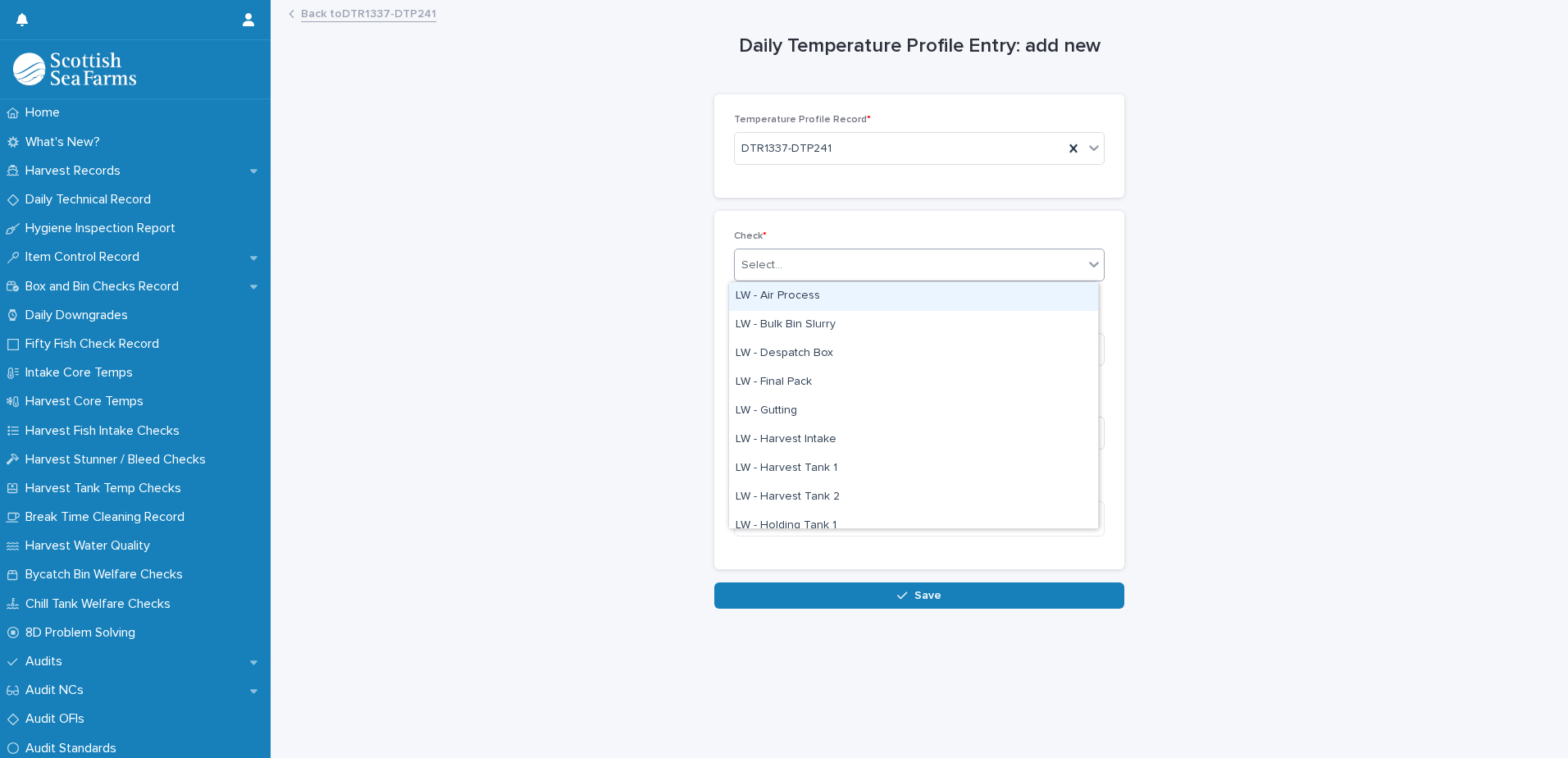
click at [861, 265] on div "Select..." at bounding box center [910, 265] width 349 height 27
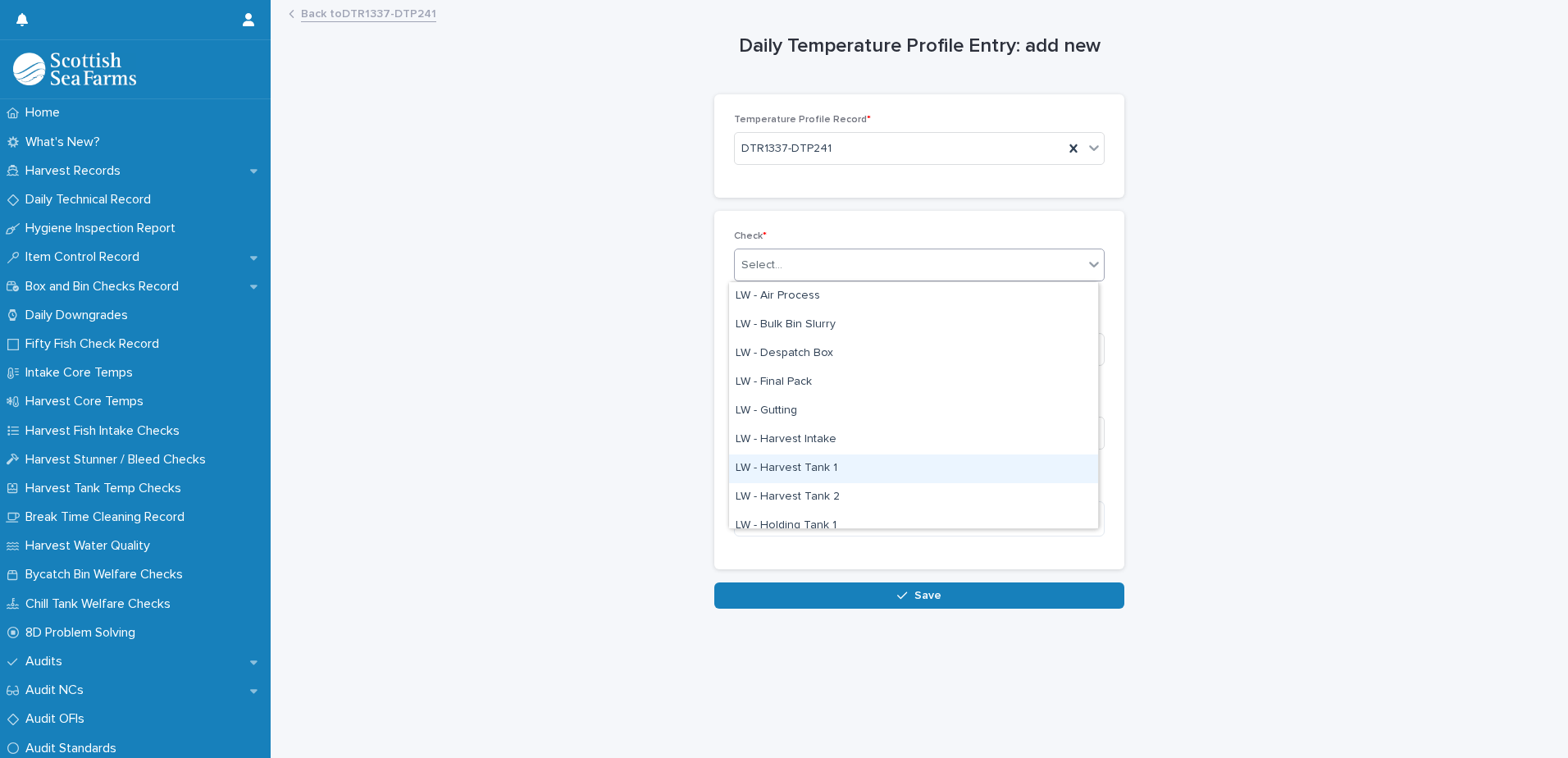
click at [843, 464] on div "LW - Harvest Tank 1" at bounding box center [913, 469] width 369 height 29
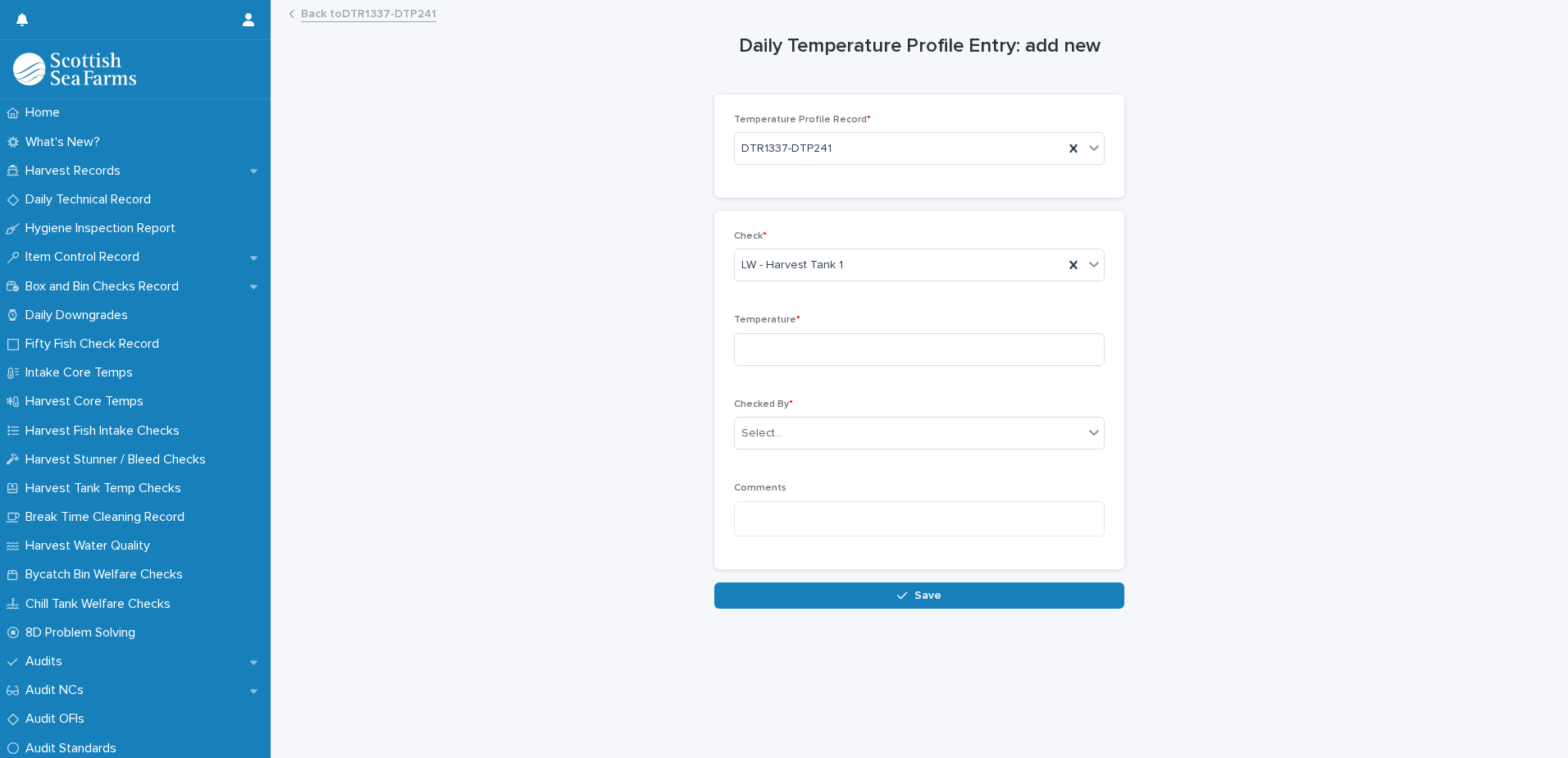
click at [847, 379] on div "Check * LW - Harvest Tank 1 Temperature * Checked By * Select... Comments" at bounding box center [919, 390] width 371 height 319
click at [849, 361] on input at bounding box center [919, 349] width 371 height 33
type input "*"
click at [870, 435] on div "Select..." at bounding box center [910, 433] width 349 height 27
click at [862, 435] on div "Select..." at bounding box center [910, 433] width 349 height 27
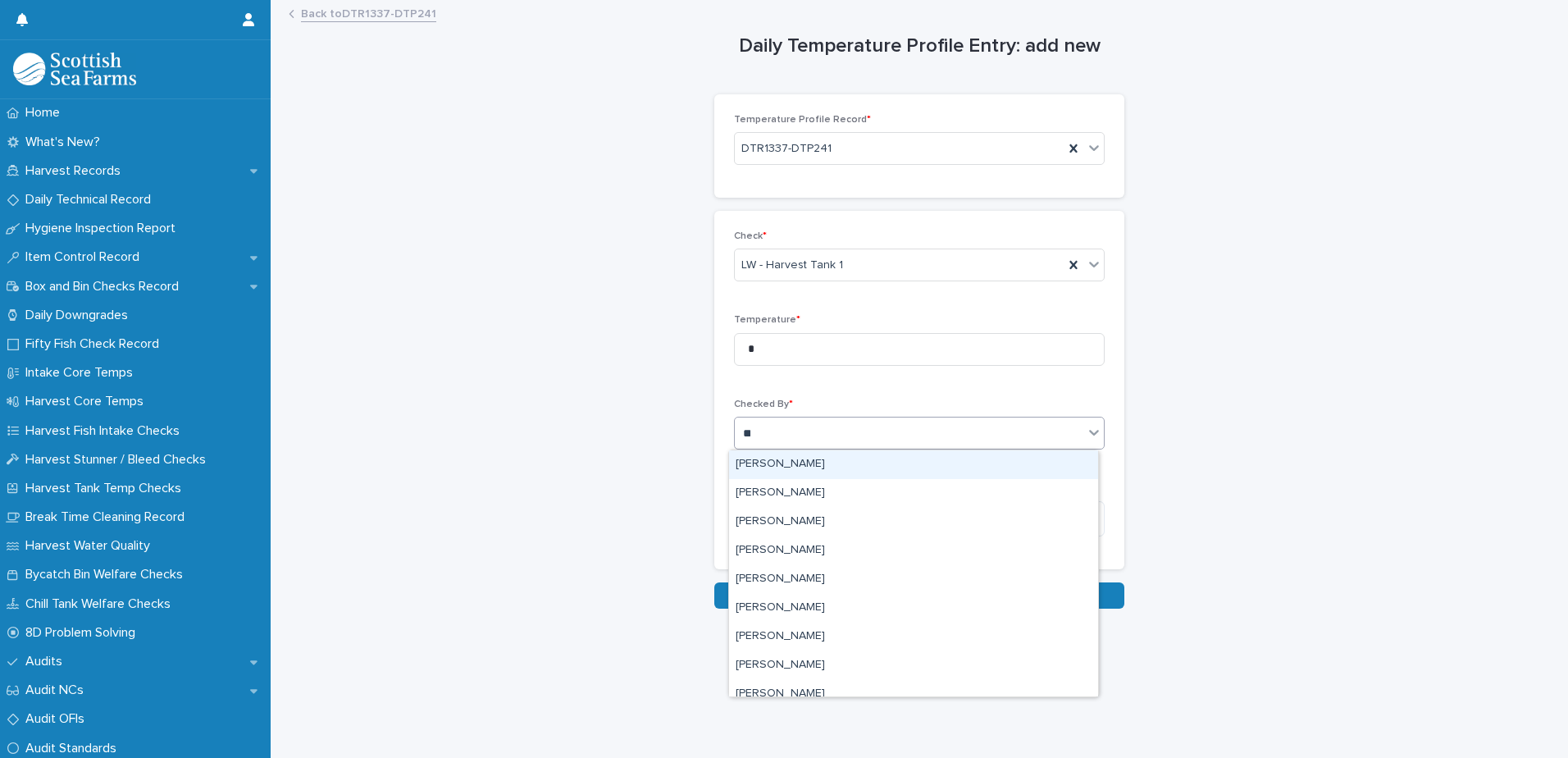
type input "***"
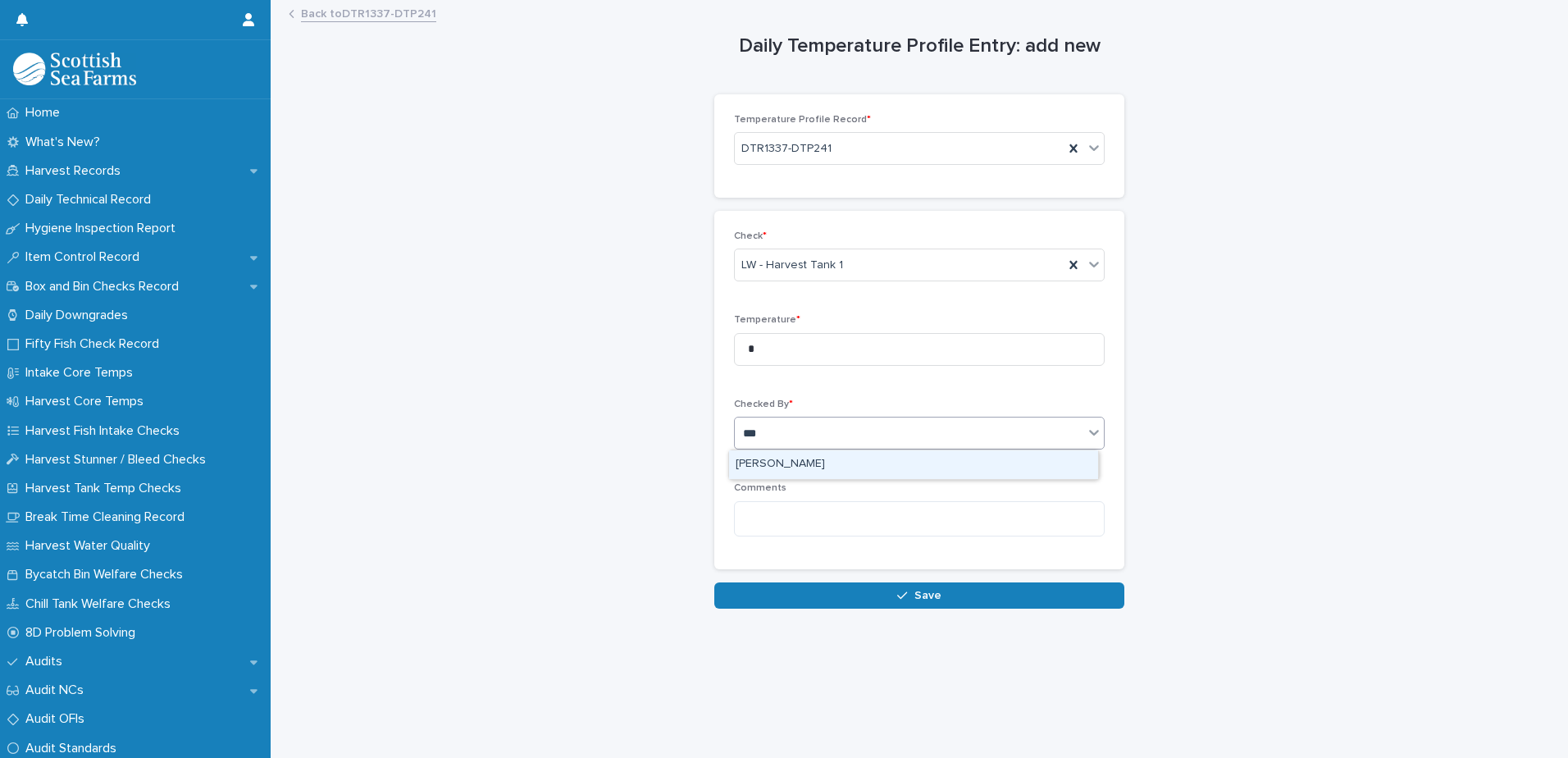
click at [805, 466] on div "[PERSON_NAME]" at bounding box center [913, 464] width 369 height 29
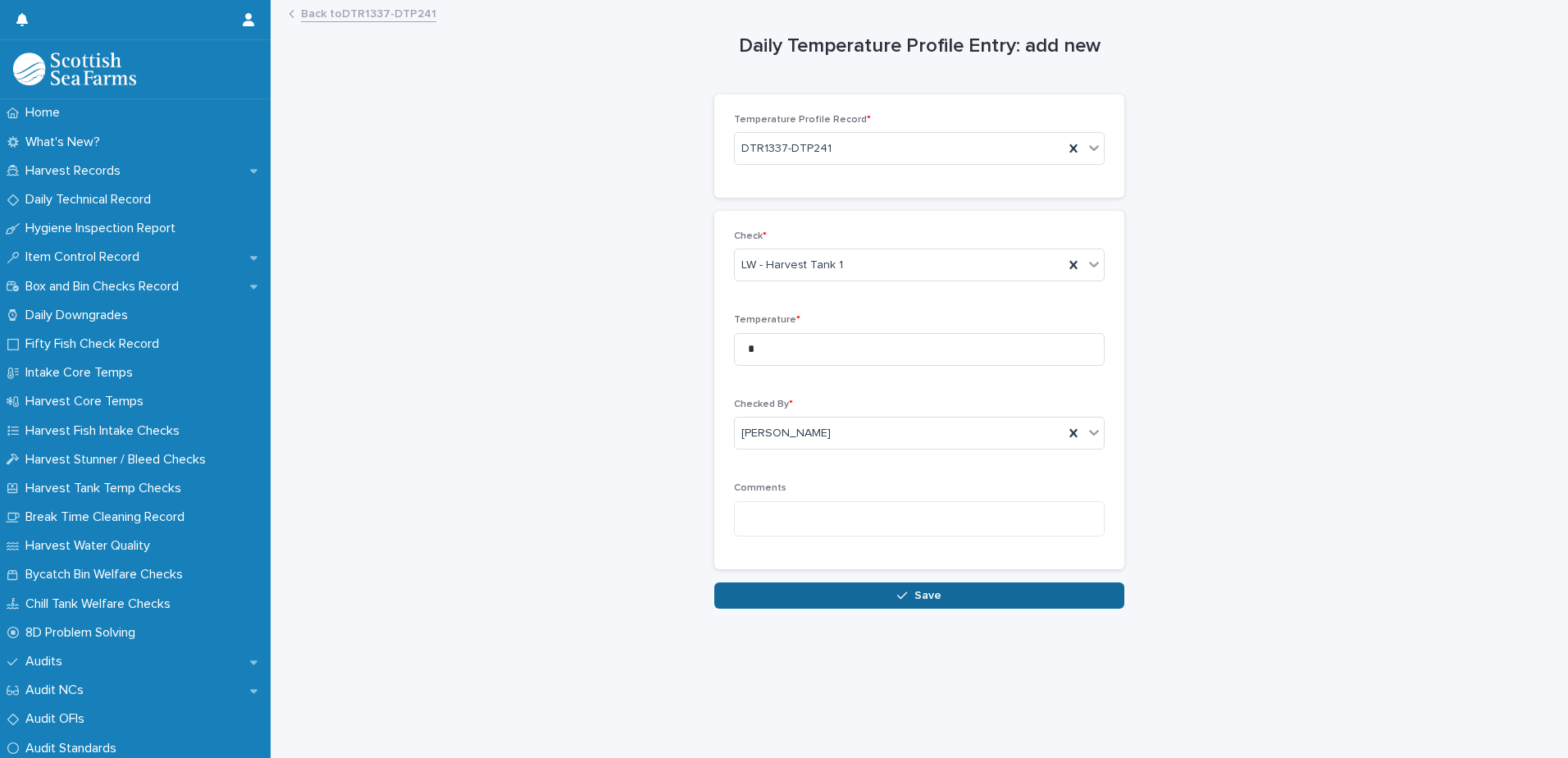
click at [871, 591] on button "Save" at bounding box center [919, 596] width 410 height 26
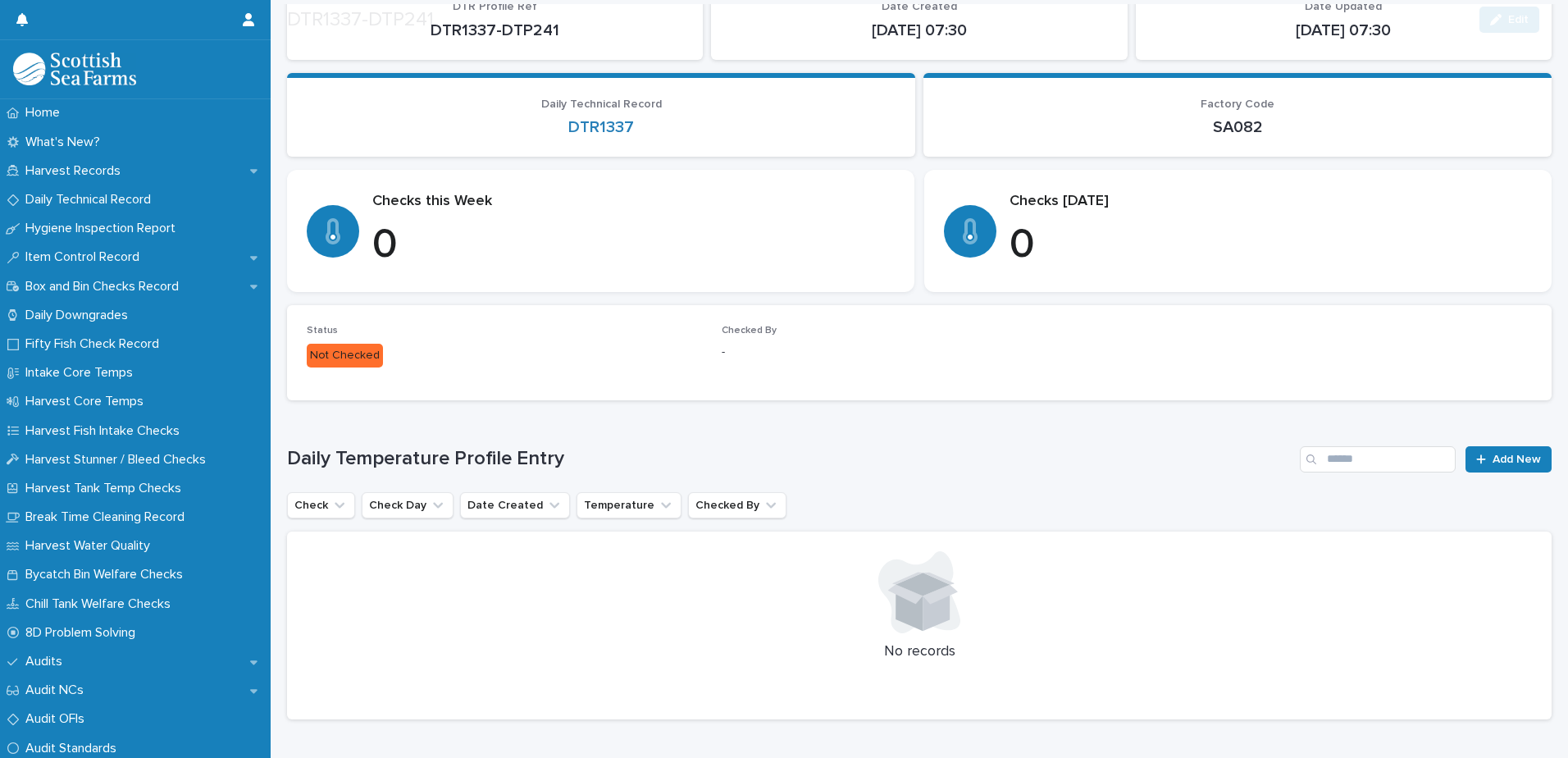
scroll to position [213, 0]
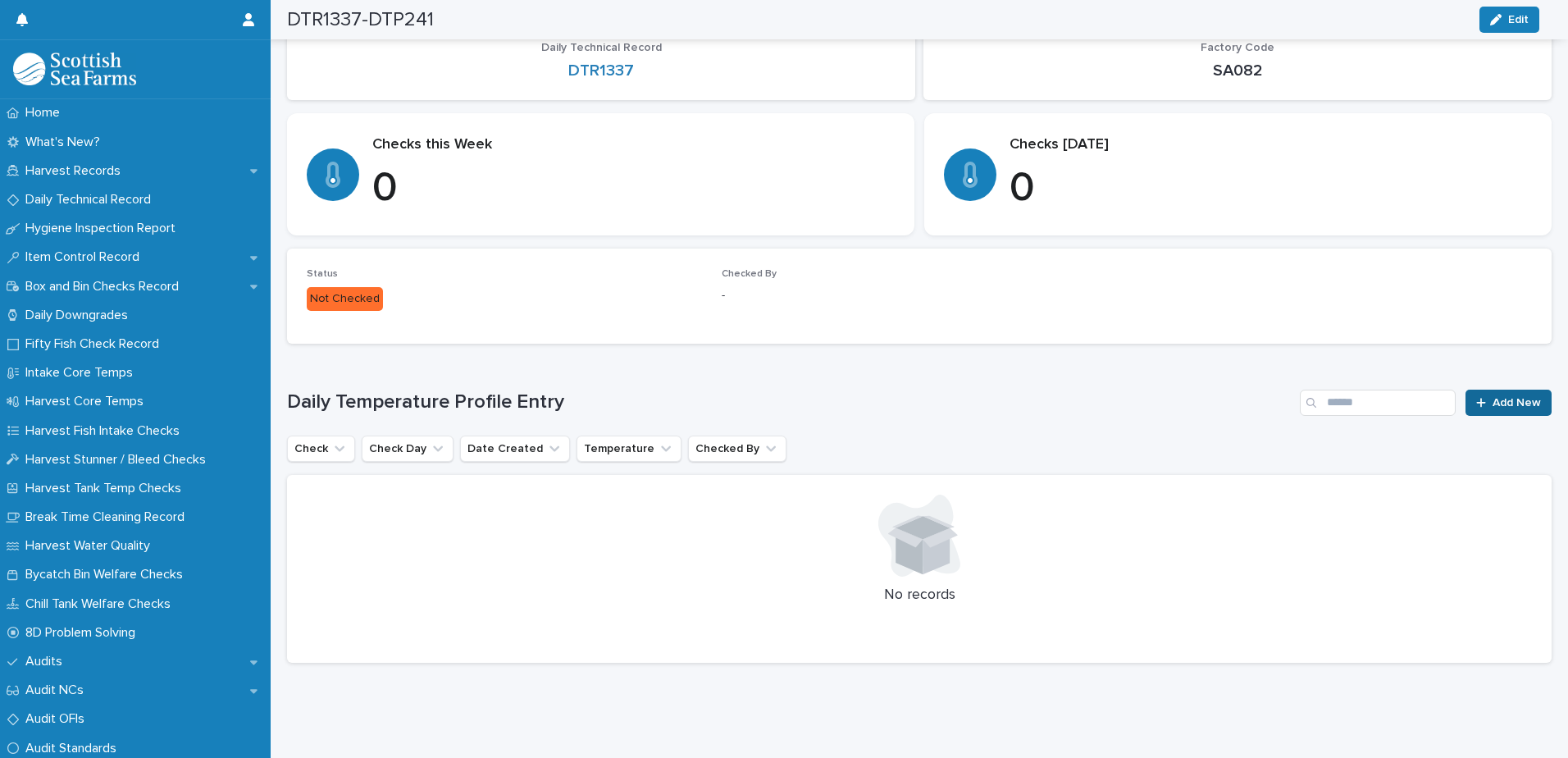
click at [1508, 390] on link "Add New" at bounding box center [1509, 403] width 86 height 26
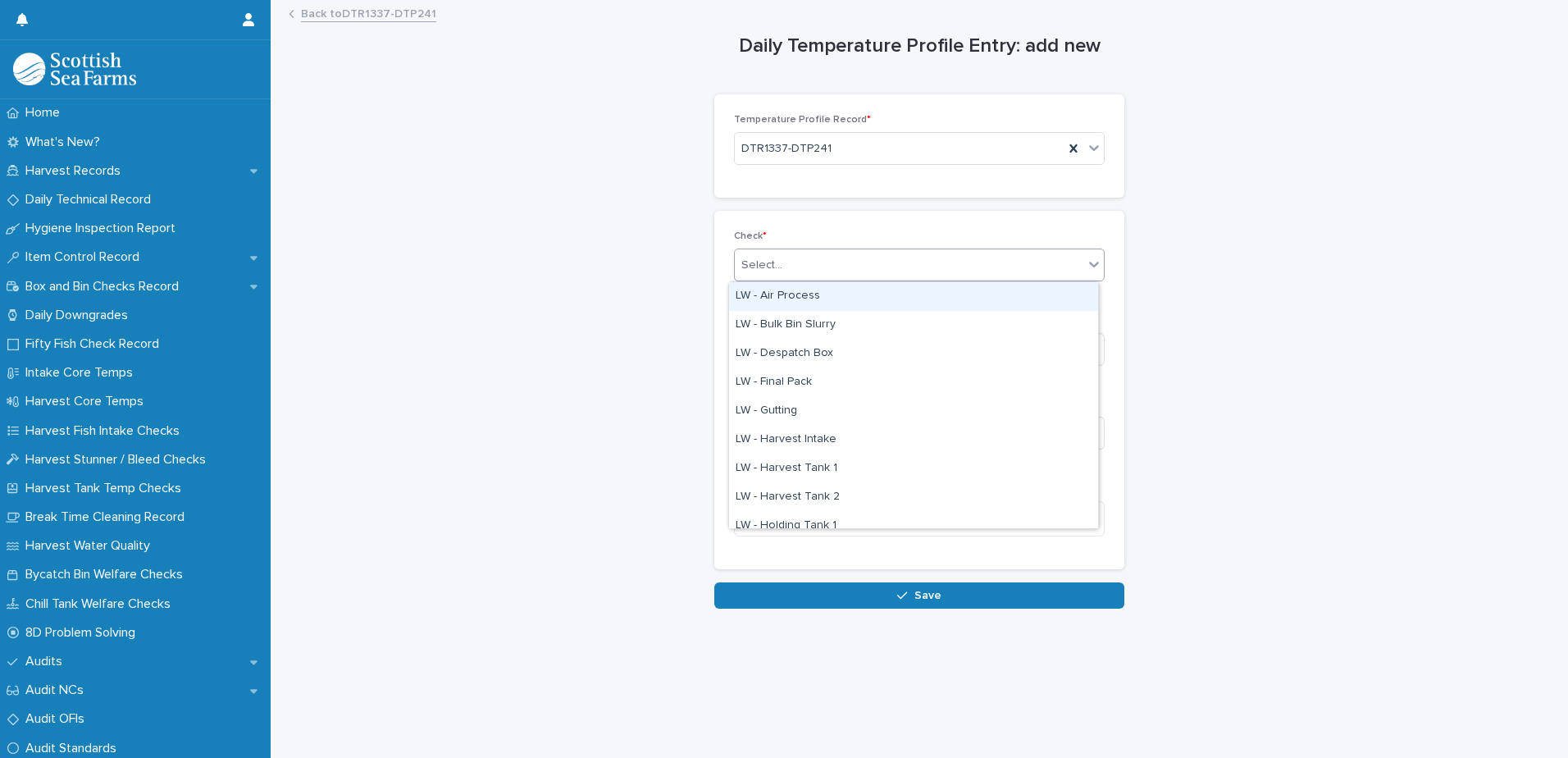
click at [847, 274] on div "Select..." at bounding box center [910, 265] width 349 height 27
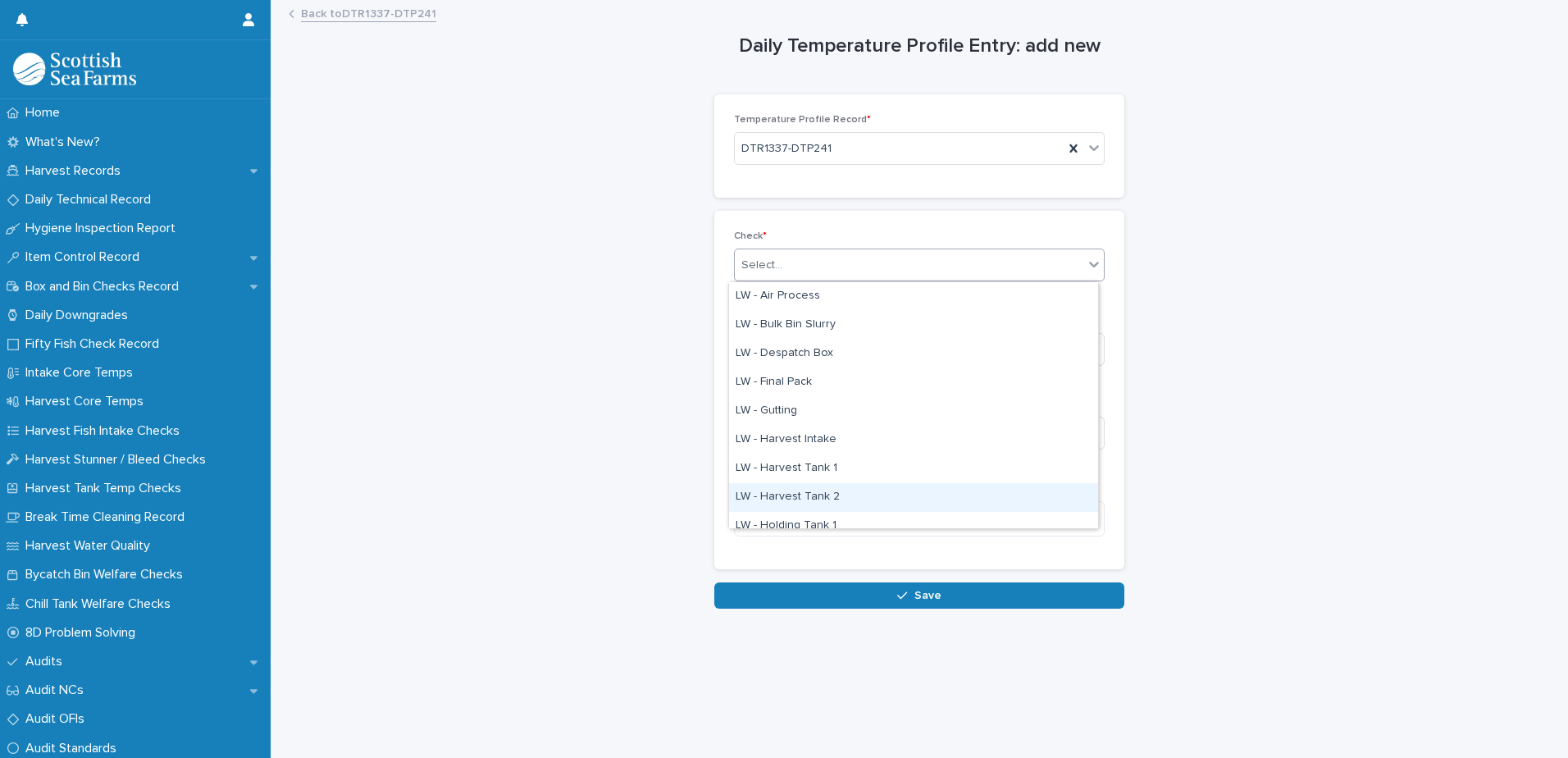
click at [869, 489] on div "LW - Harvest Tank 2" at bounding box center [913, 497] width 369 height 29
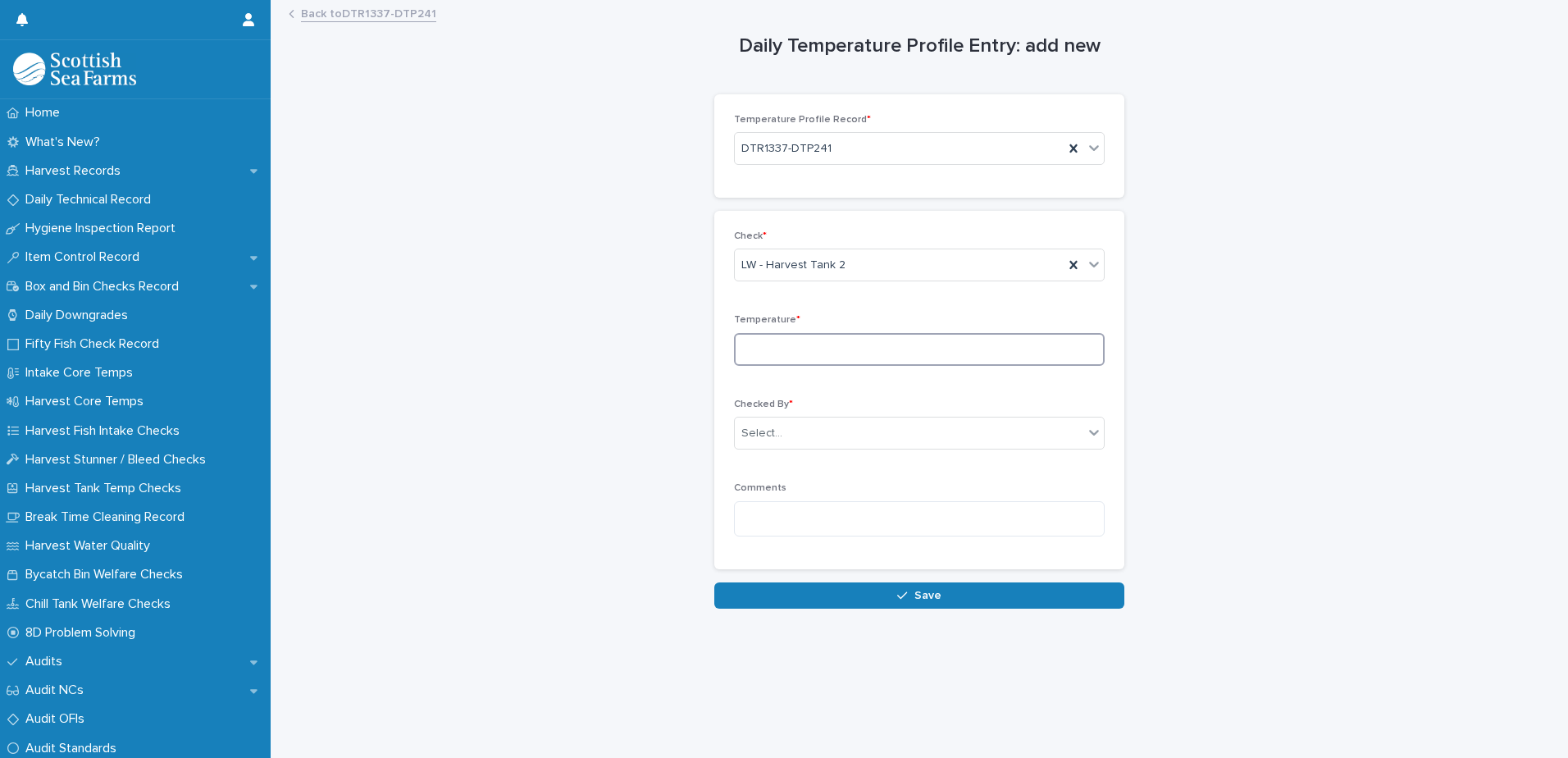
click at [822, 351] on input at bounding box center [919, 349] width 371 height 33
type input "*"
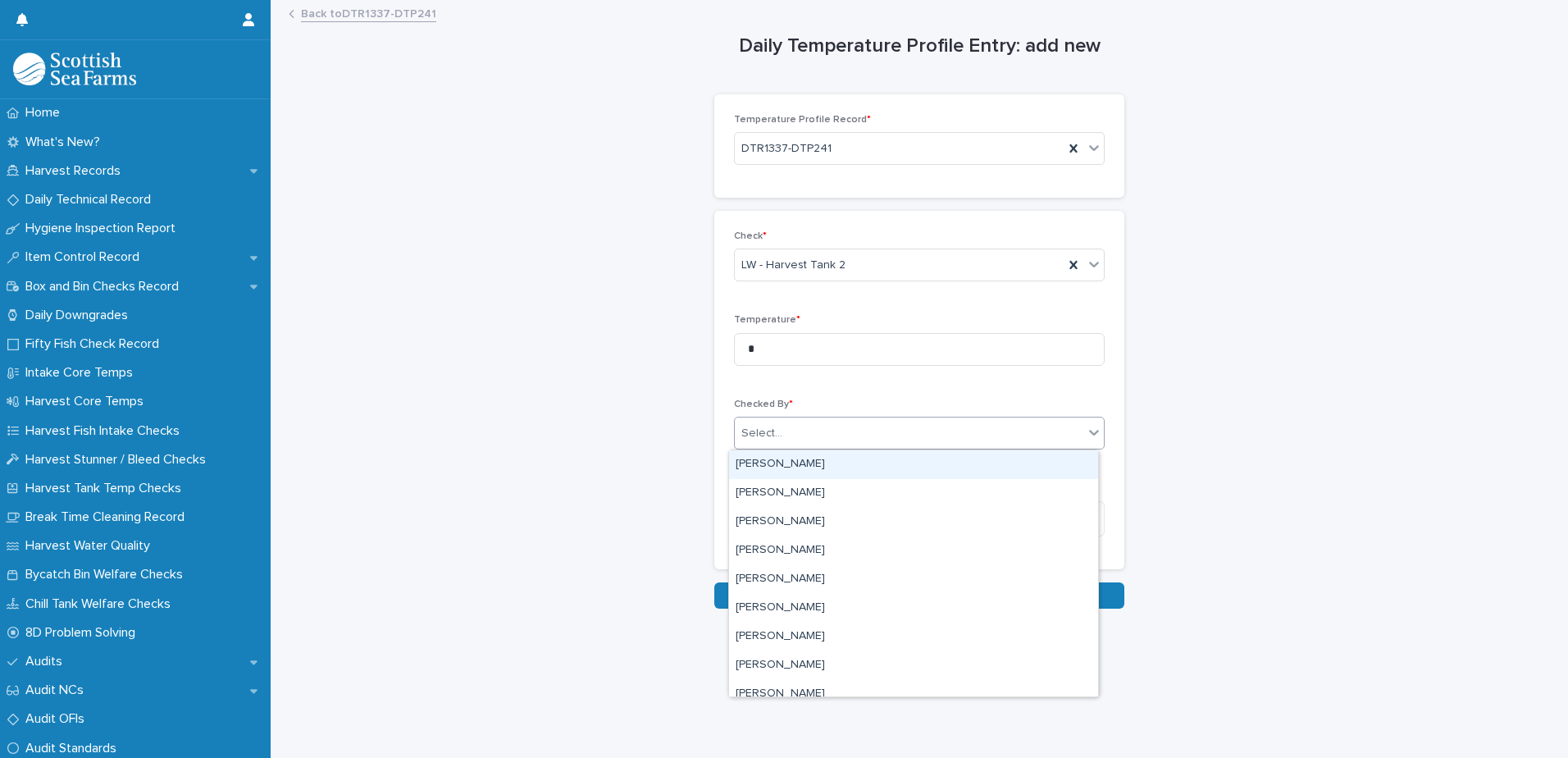
click at [963, 438] on div "Select..." at bounding box center [910, 433] width 349 height 27
type input "***"
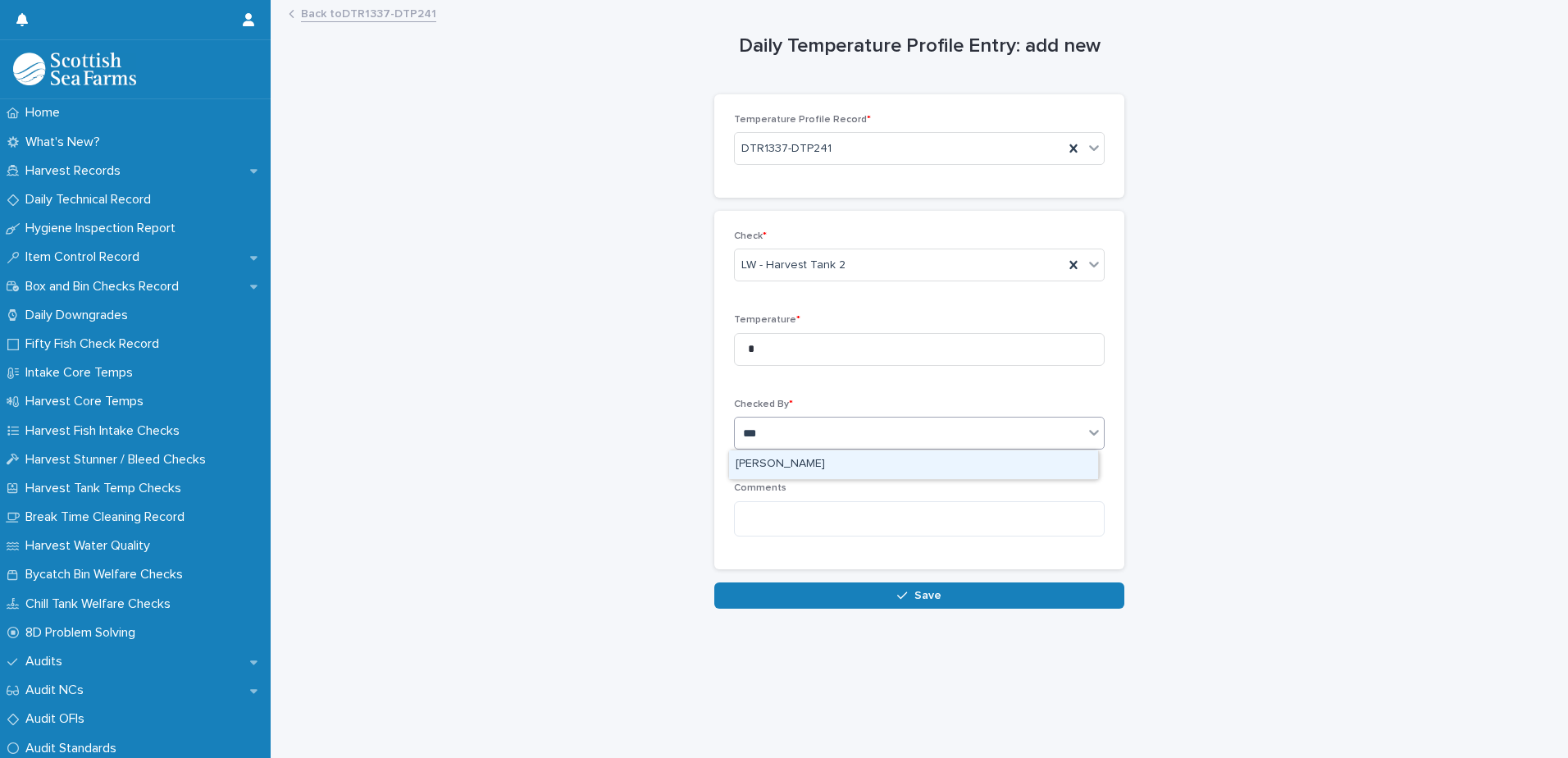
drag, startPoint x: 931, startPoint y: 509, endPoint x: 928, endPoint y: 476, distance: 33.1
click at [928, 476] on div "[PERSON_NAME]" at bounding box center [913, 464] width 369 height 29
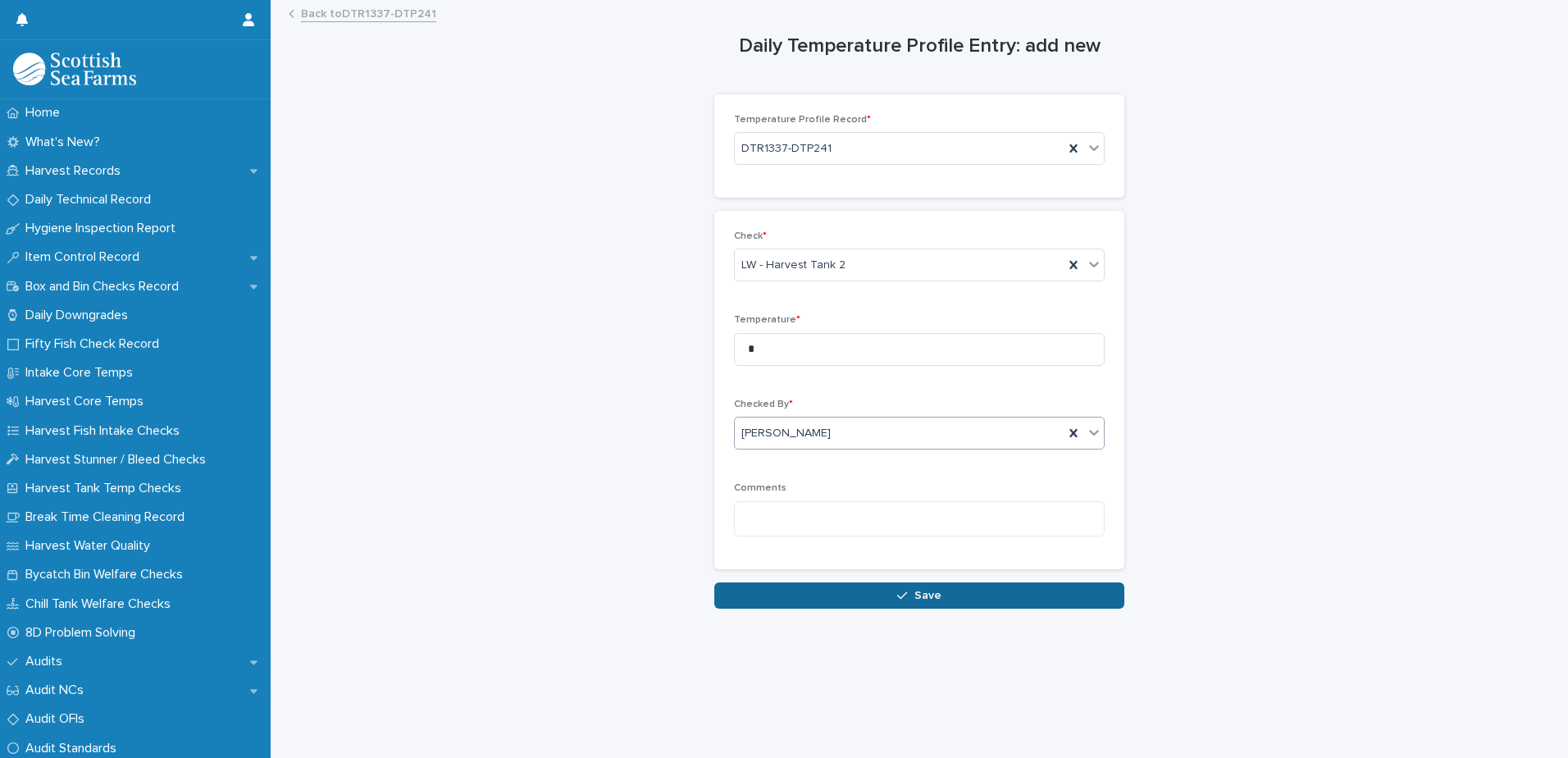
click at [930, 591] on span "Save" at bounding box center [928, 595] width 27 height 11
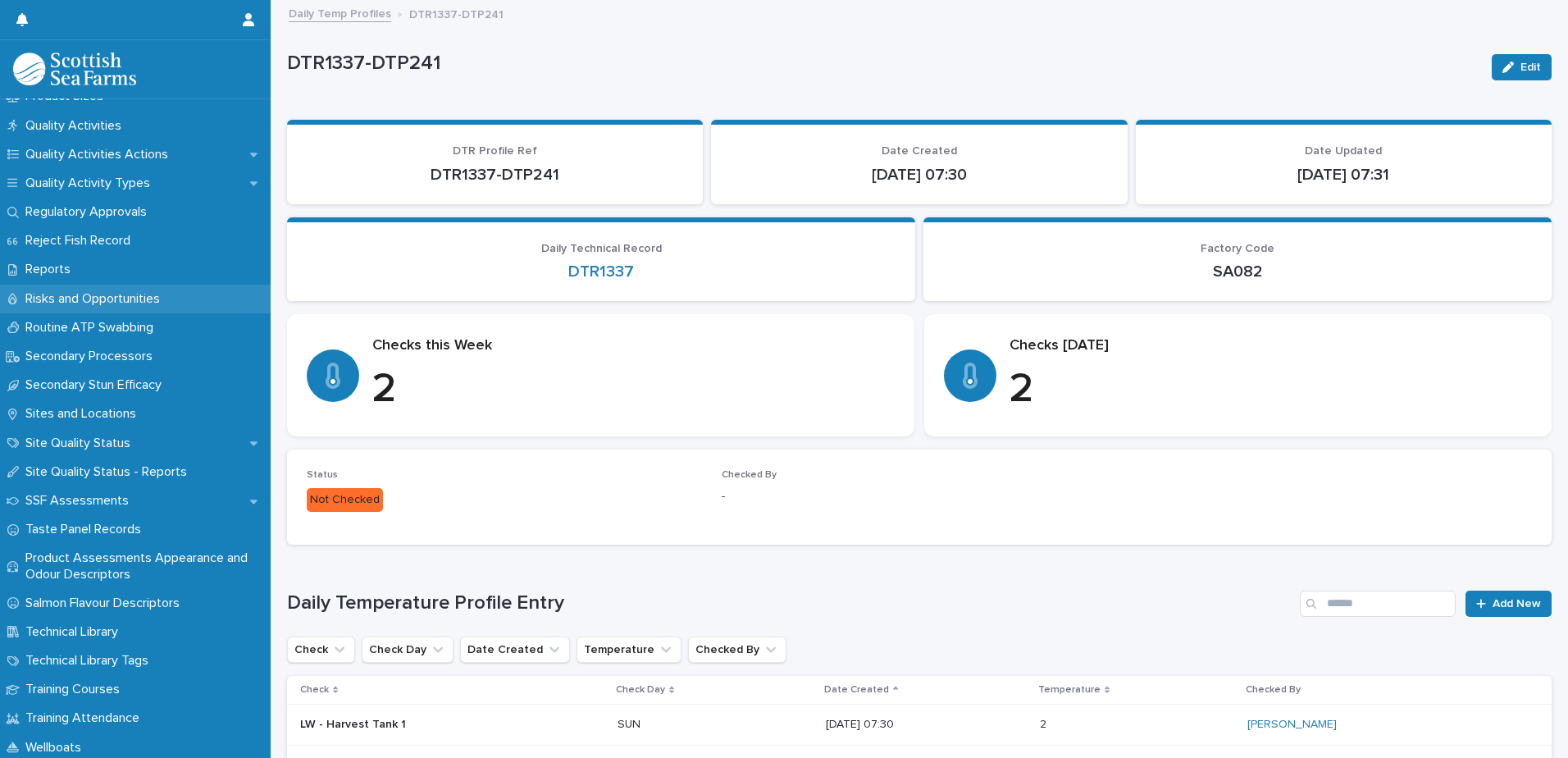
scroll to position [2084, 0]
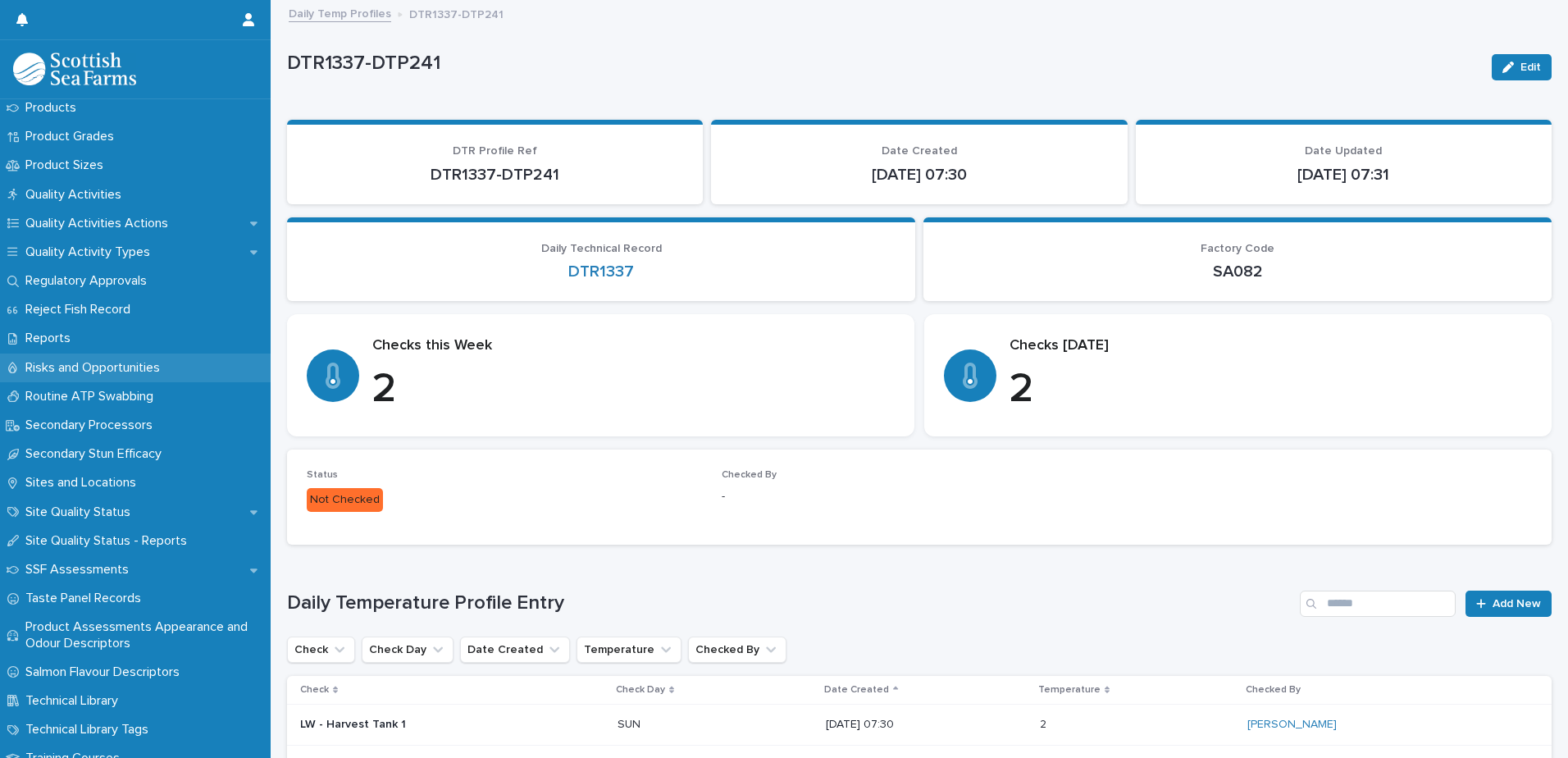
click at [108, 379] on div "Risks and Opportunities" at bounding box center [135, 368] width 271 height 29
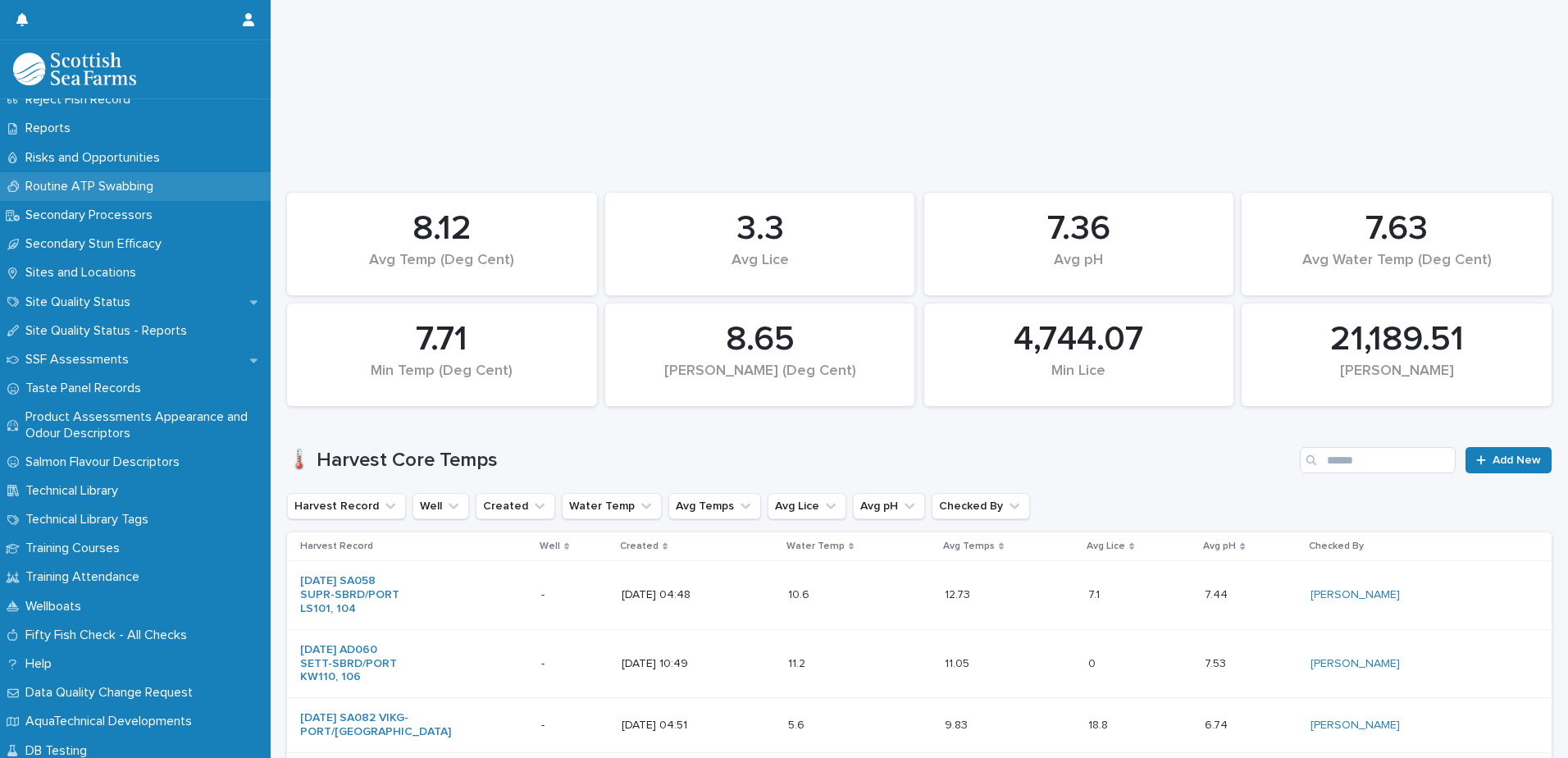
scroll to position [2297, 0]
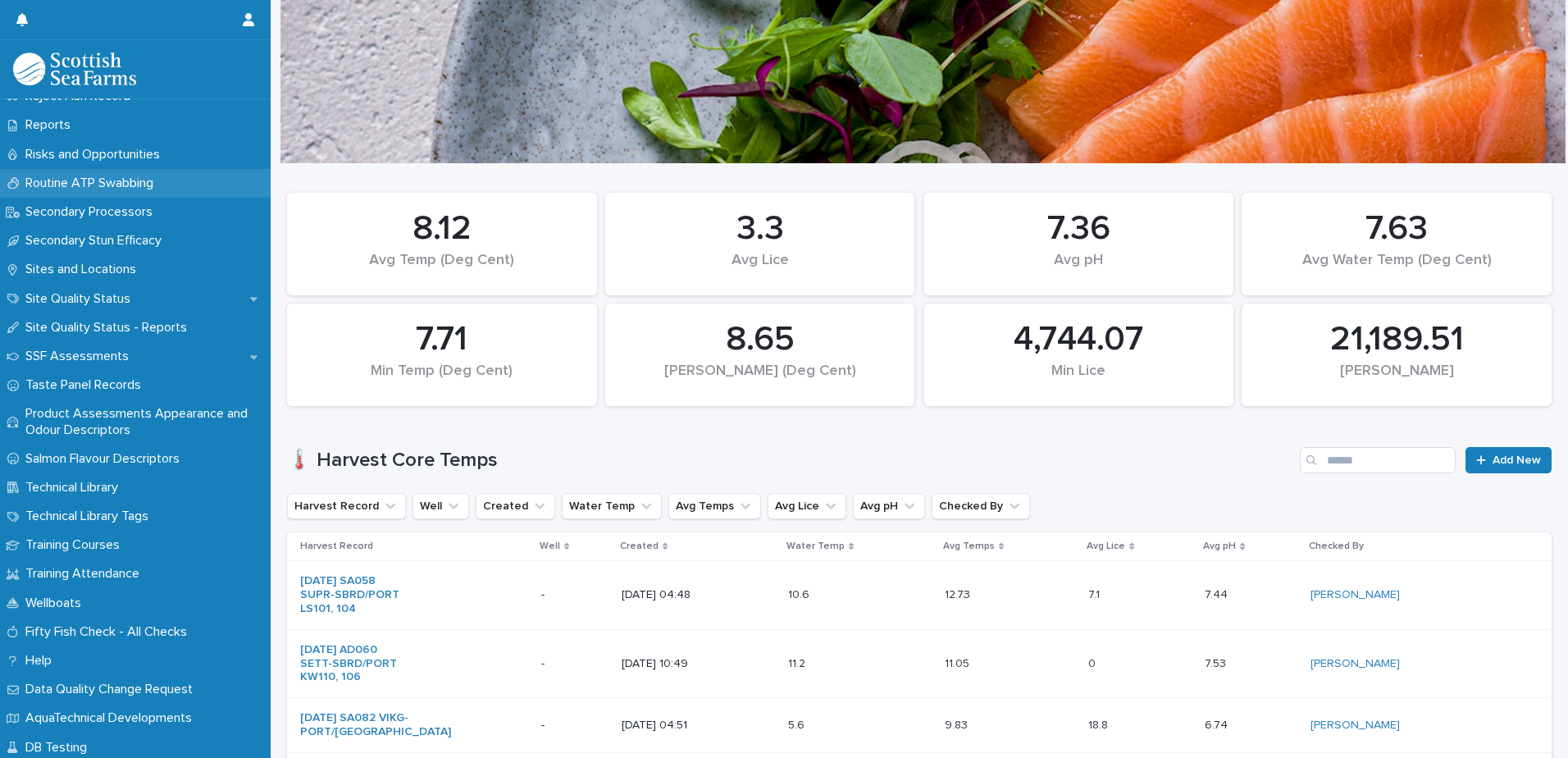
click at [116, 186] on p "Routine ATP Swabbing" at bounding box center [93, 183] width 148 height 16
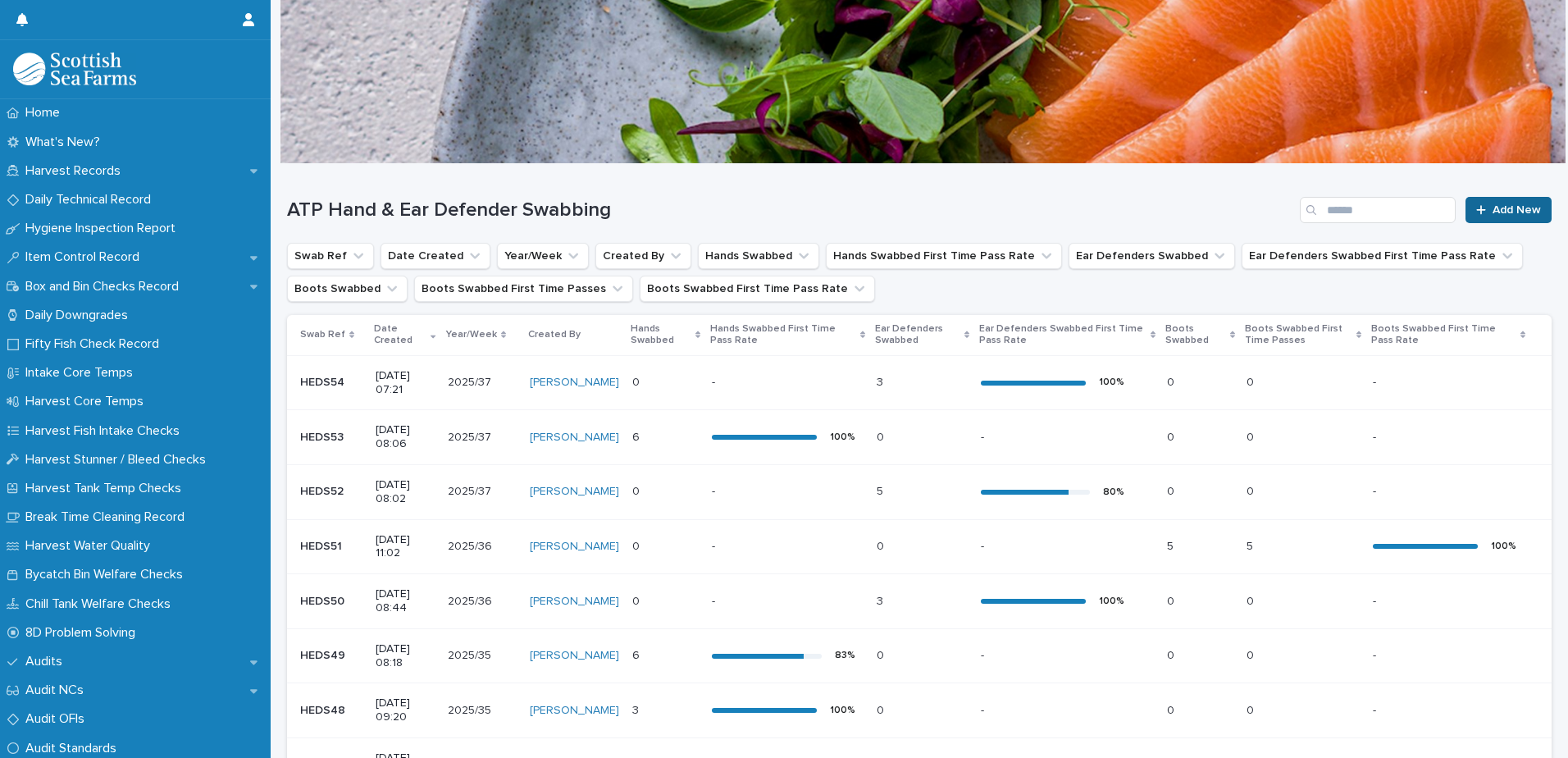
click at [1512, 209] on span "Add New" at bounding box center [1517, 210] width 48 height 11
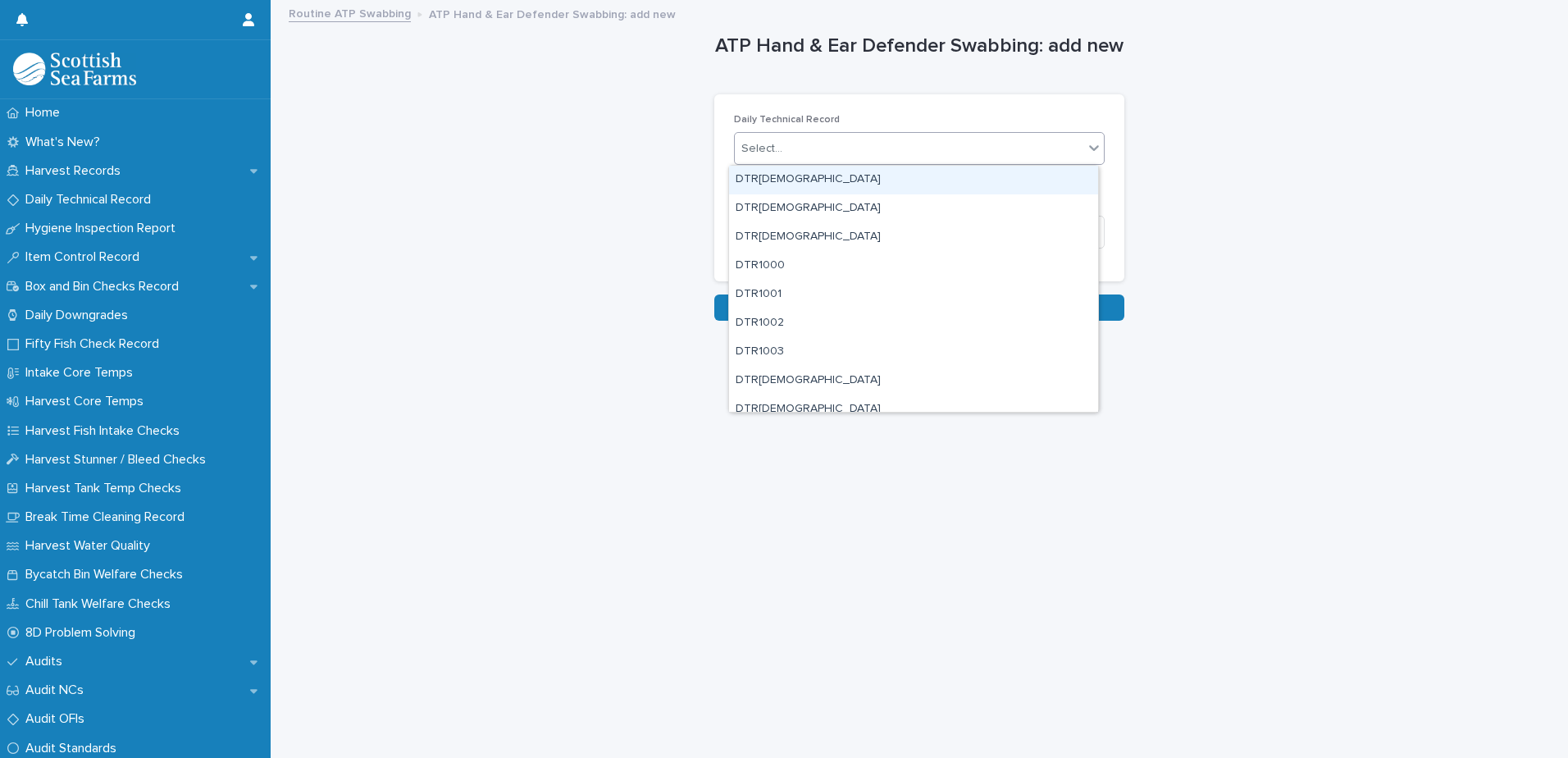
click at [840, 149] on div "Select..." at bounding box center [910, 149] width 349 height 27
click at [822, 93] on div "Loading... Saving… Loading... Saving… Daily Technical Record option DTR[DEMOGRA…" at bounding box center [919, 186] width 410 height 218
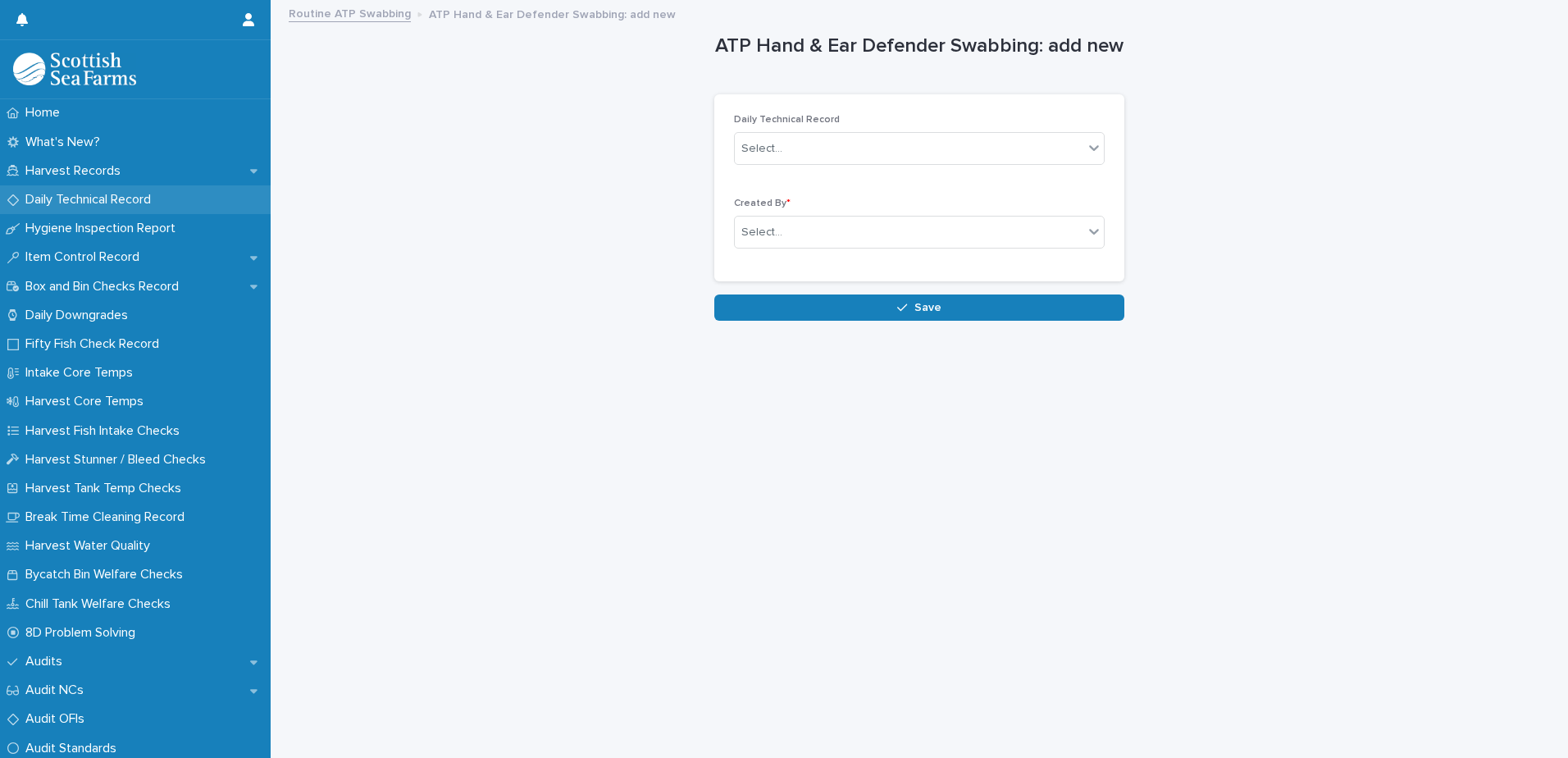
click at [111, 200] on p "Daily Technical Record" at bounding box center [91, 200] width 145 height 16
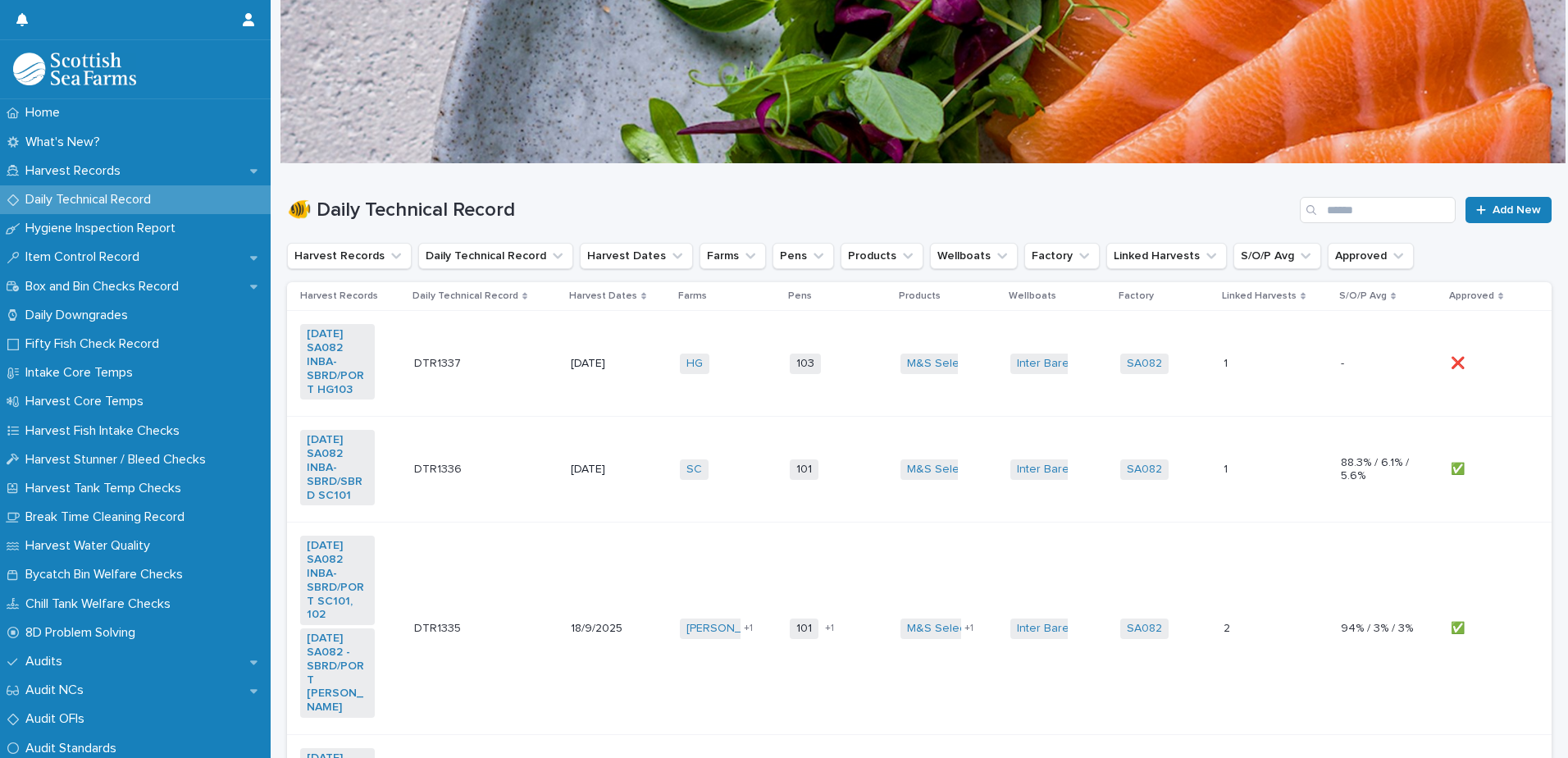
click at [823, 390] on td "103 + 0" at bounding box center [838, 364] width 110 height 106
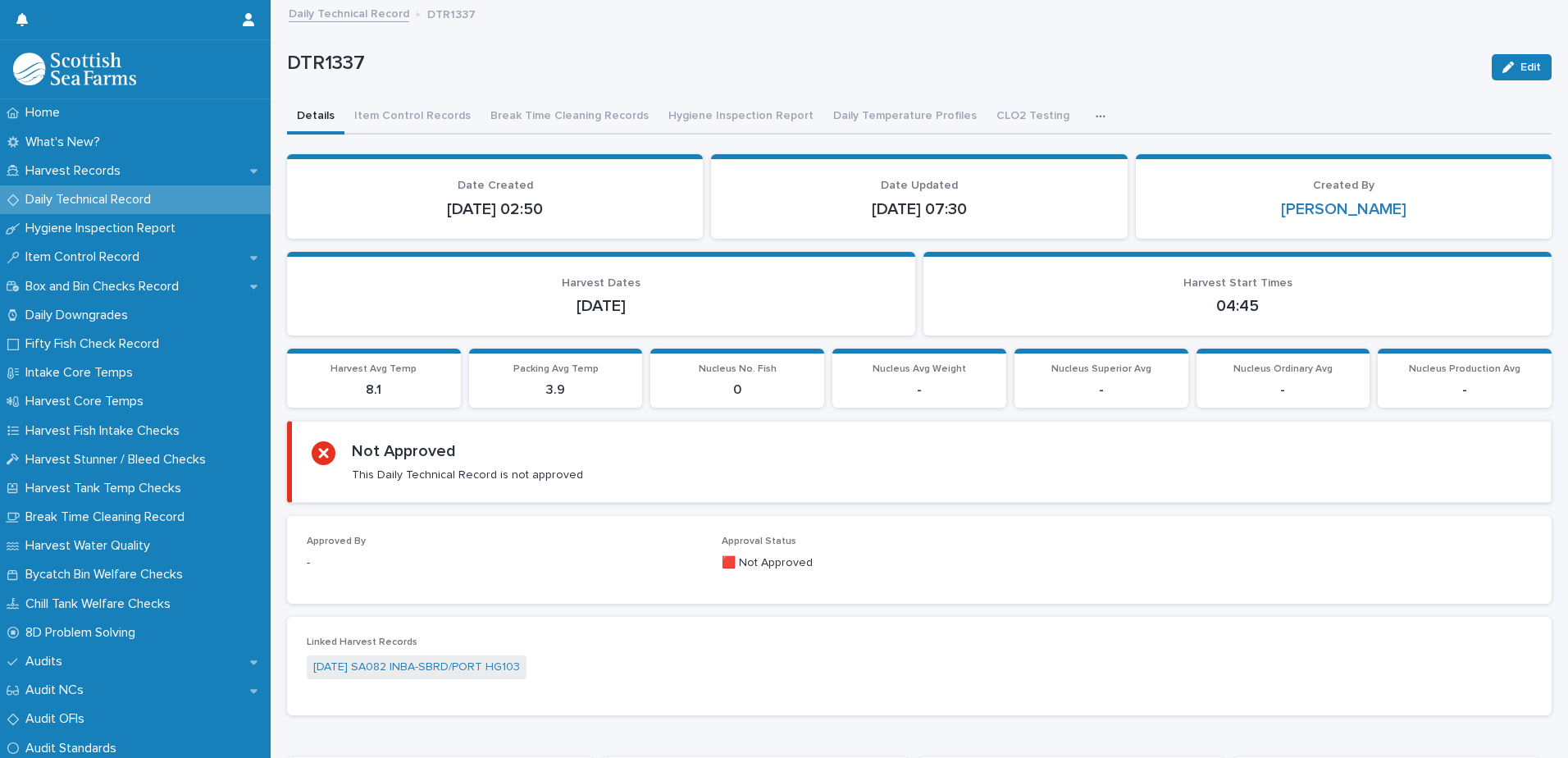
click at [1086, 128] on button "button" at bounding box center [1104, 116] width 36 height 33
click at [1096, 121] on icon "button" at bounding box center [1100, 116] width 10 height 11
click at [1001, 156] on span "ATP Hand, Boots, Ear Defenders" at bounding box center [996, 159] width 171 height 11
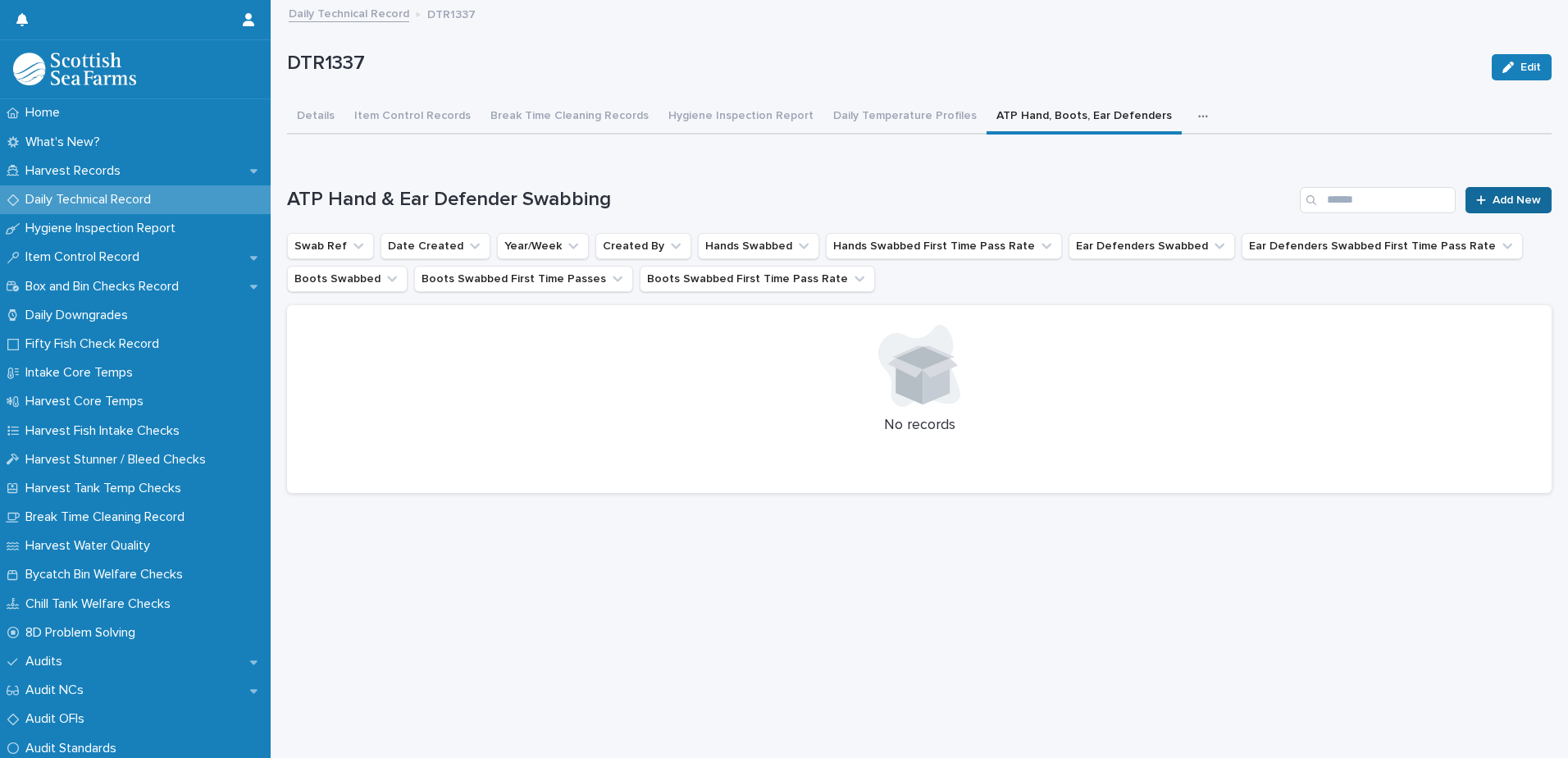
click at [1477, 194] on link "Add New" at bounding box center [1509, 200] width 86 height 26
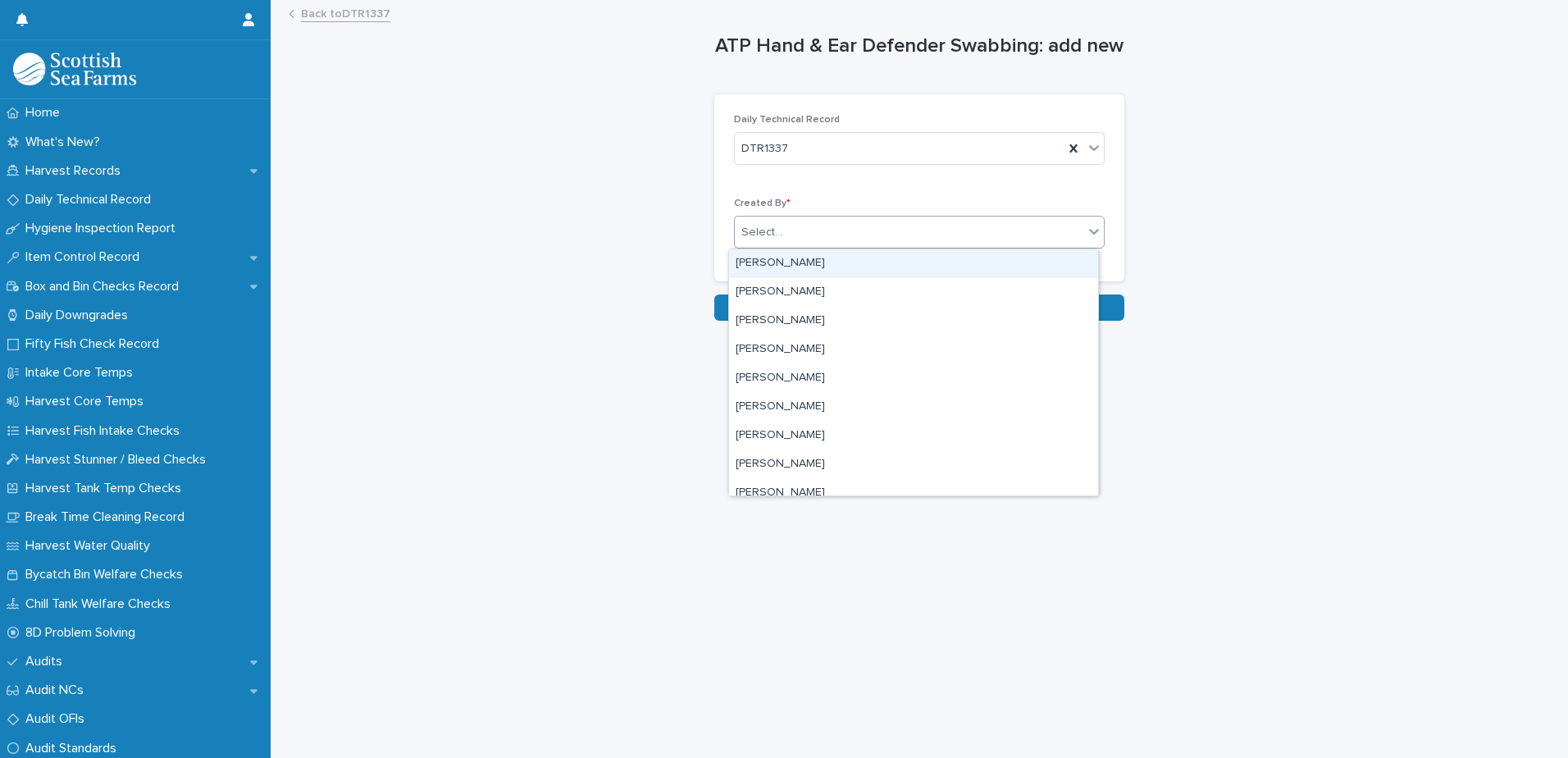
click at [895, 231] on div "Select..." at bounding box center [910, 232] width 349 height 27
click at [894, 233] on div "Select..." at bounding box center [910, 232] width 349 height 27
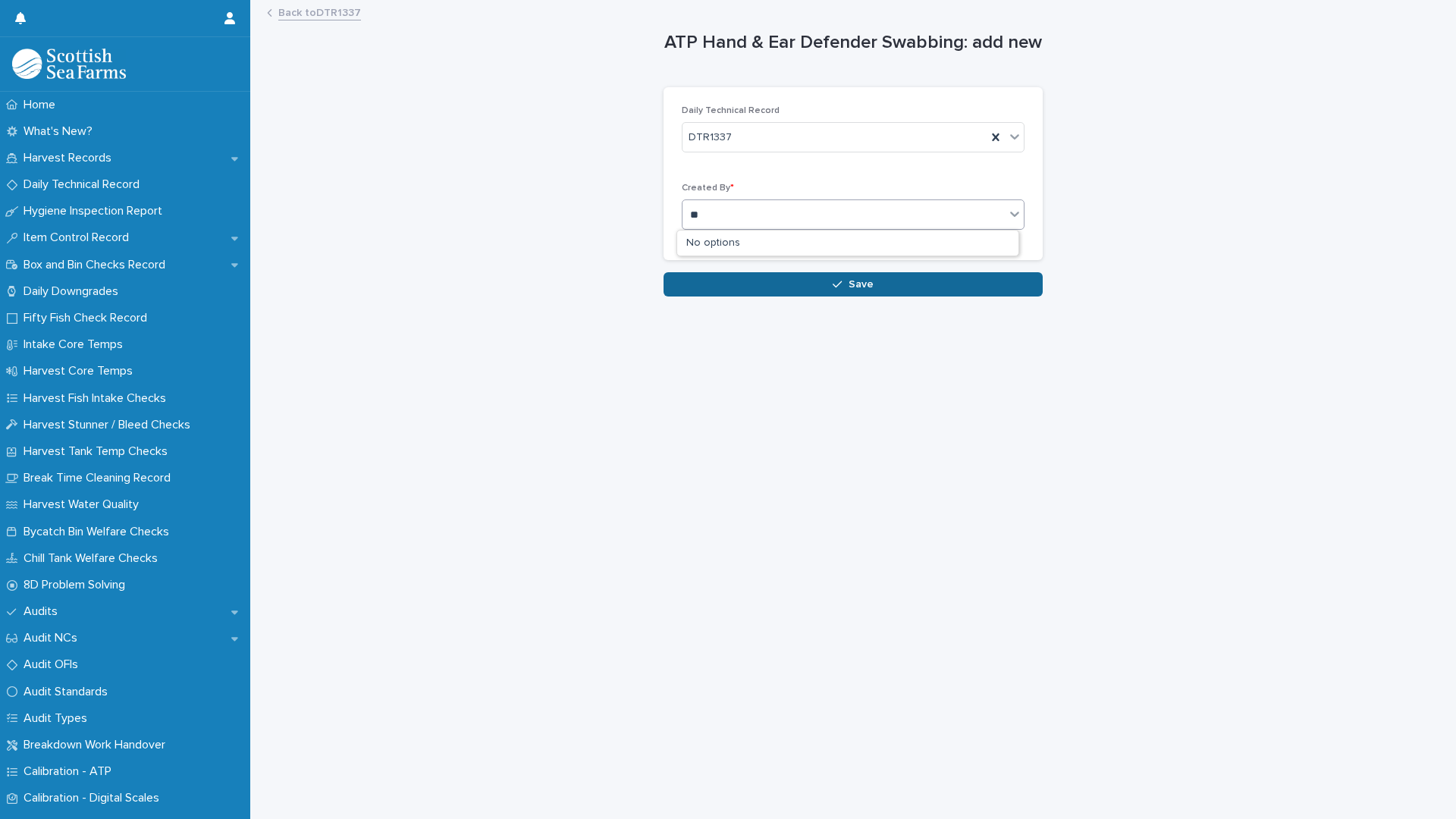
type input "**"
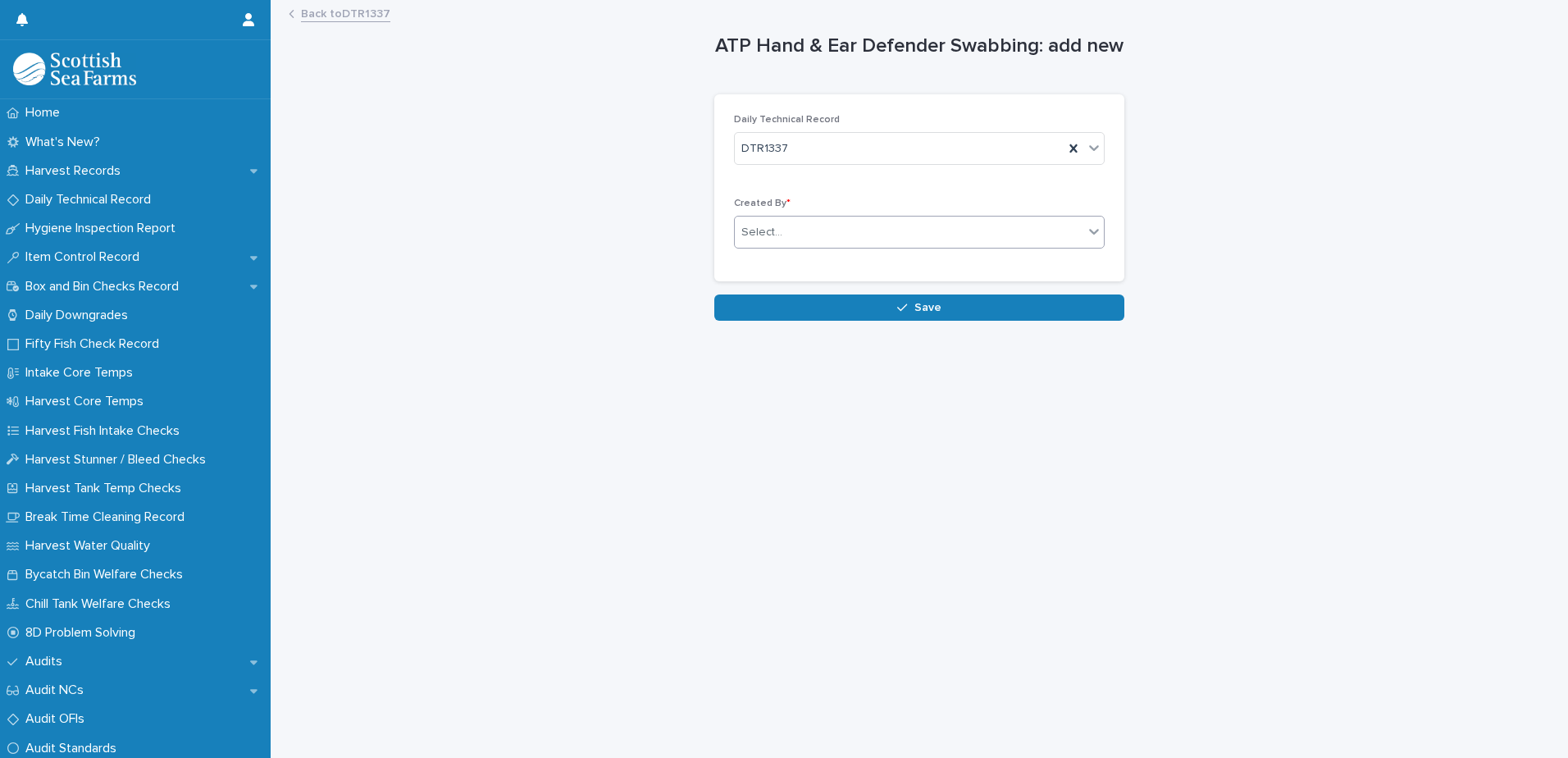
click at [894, 232] on div "Select..." at bounding box center [910, 232] width 349 height 27
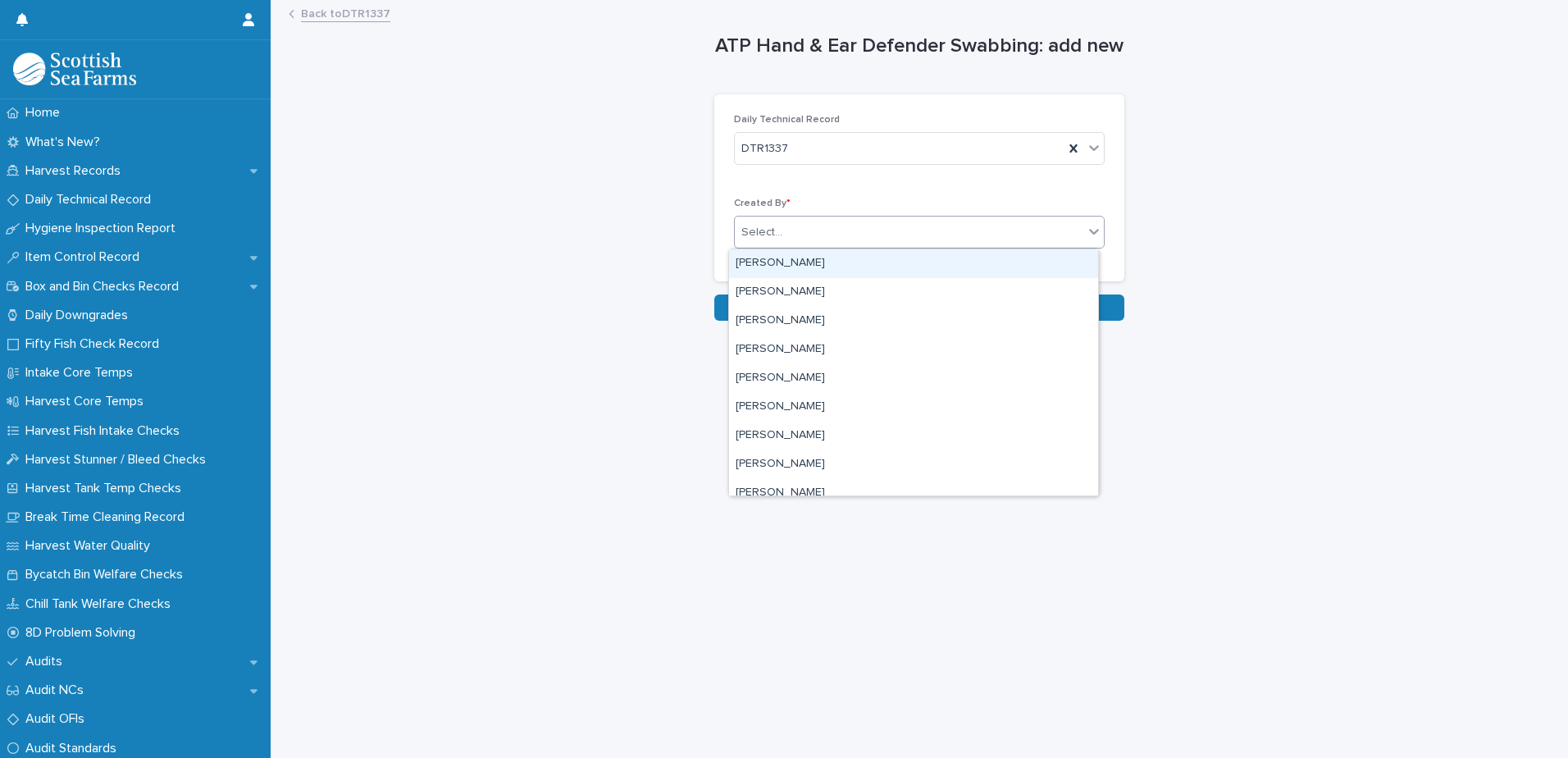
click at [894, 232] on div "Select..." at bounding box center [910, 232] width 349 height 27
type input "***"
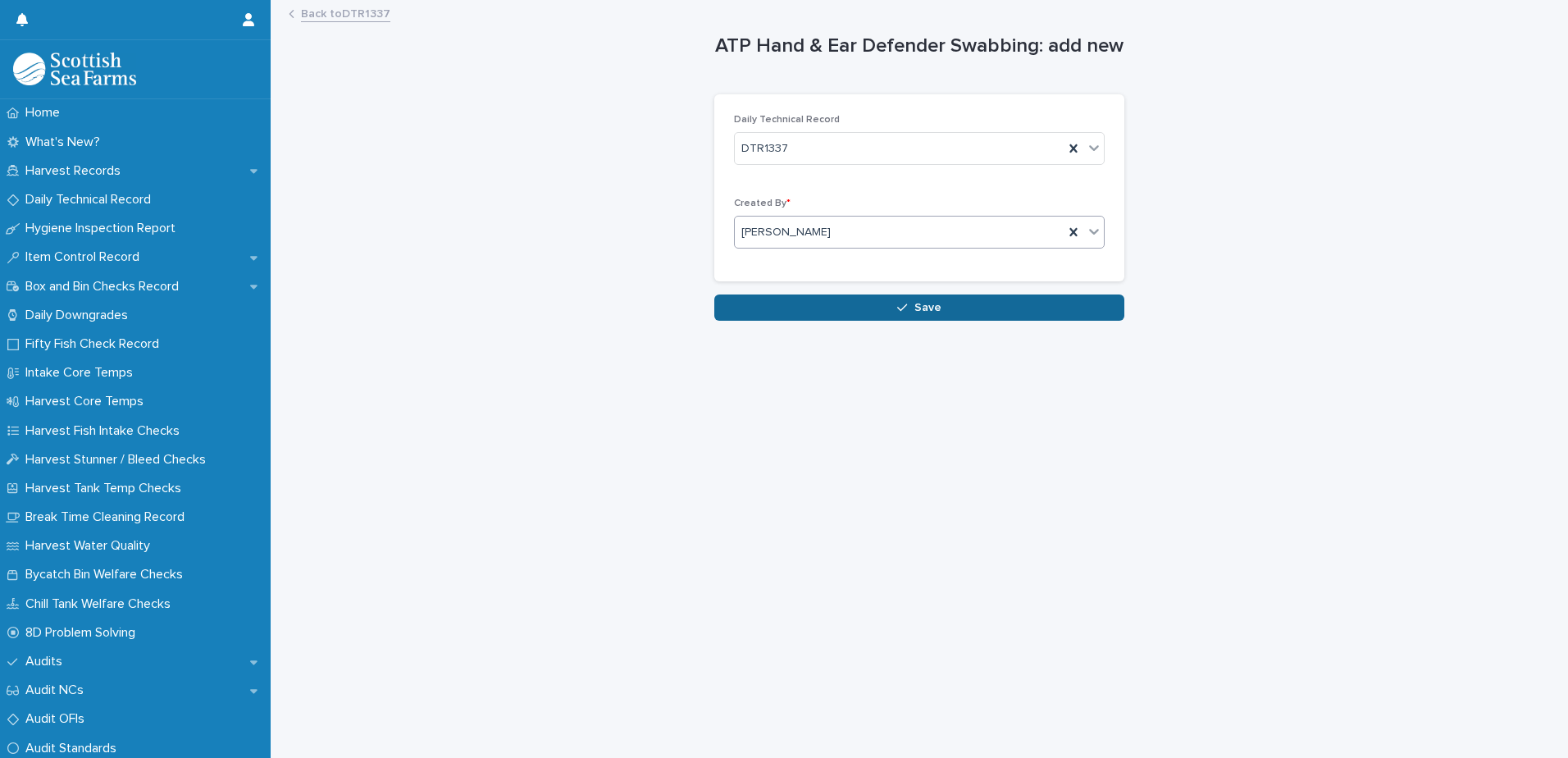
click at [925, 319] on button "Save" at bounding box center [919, 308] width 410 height 26
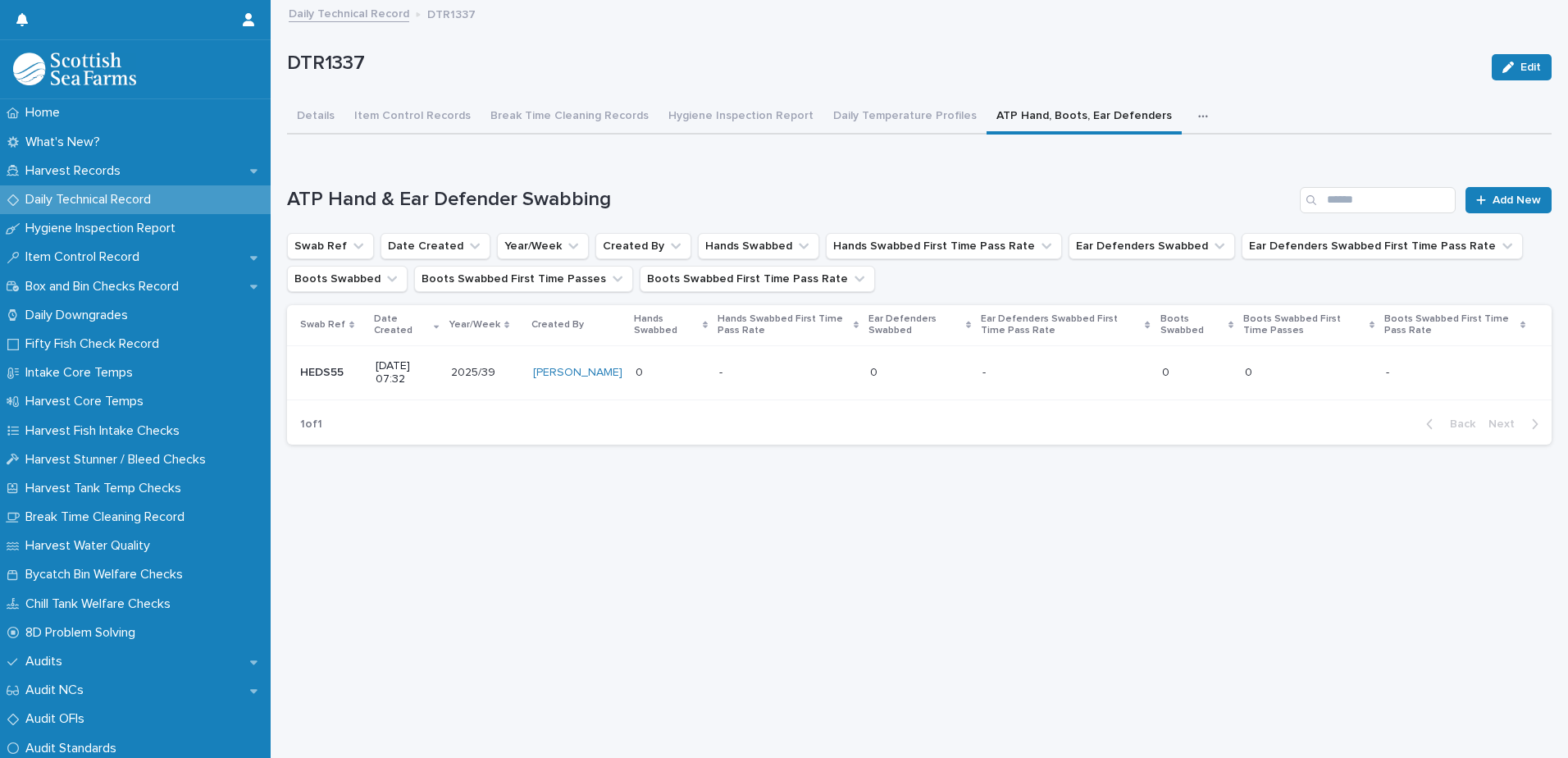
click at [720, 372] on p at bounding box center [788, 373] width 137 height 14
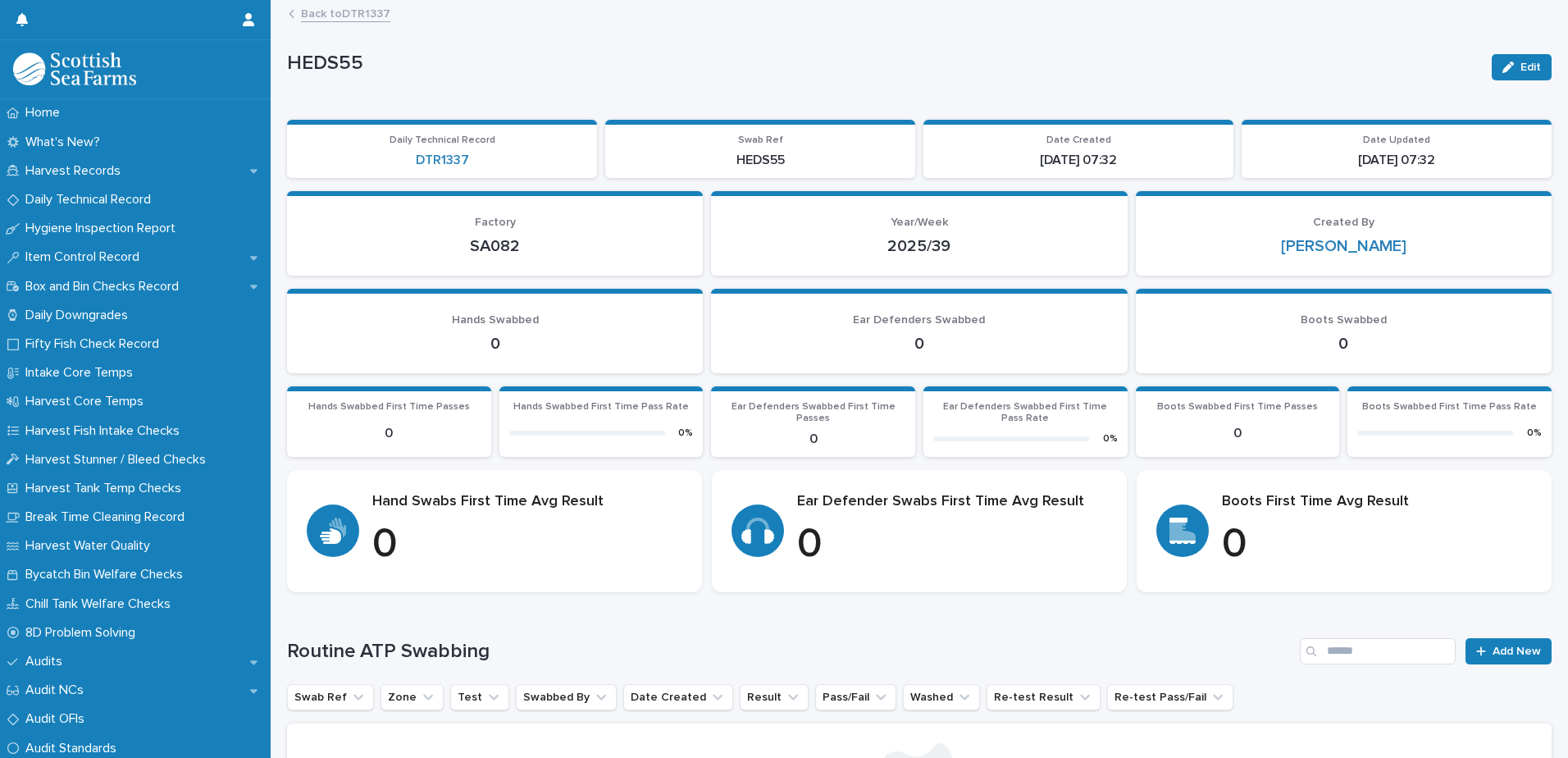
scroll to position [262, 0]
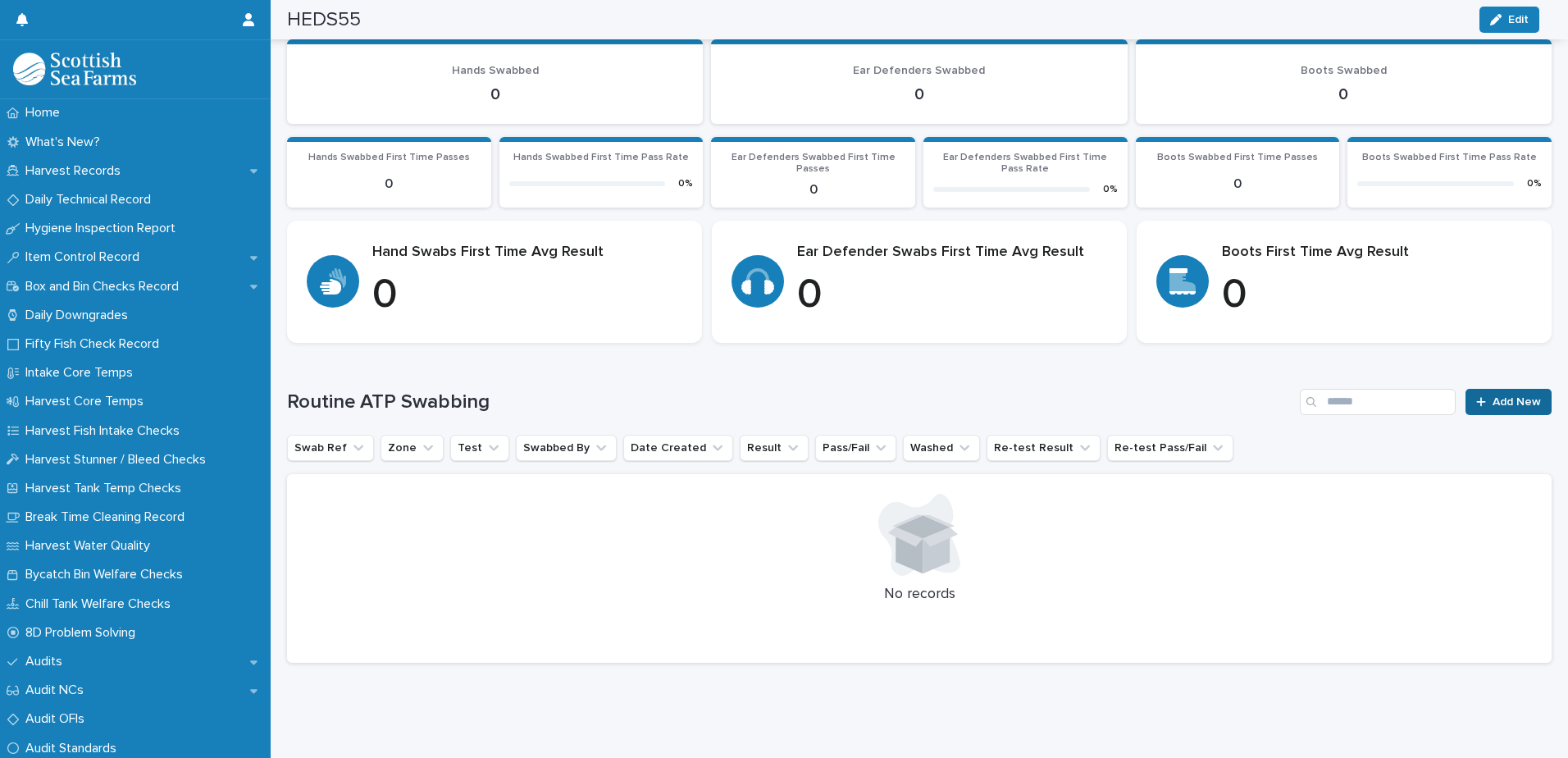
click at [1493, 396] on span "Add New" at bounding box center [1517, 401] width 48 height 11
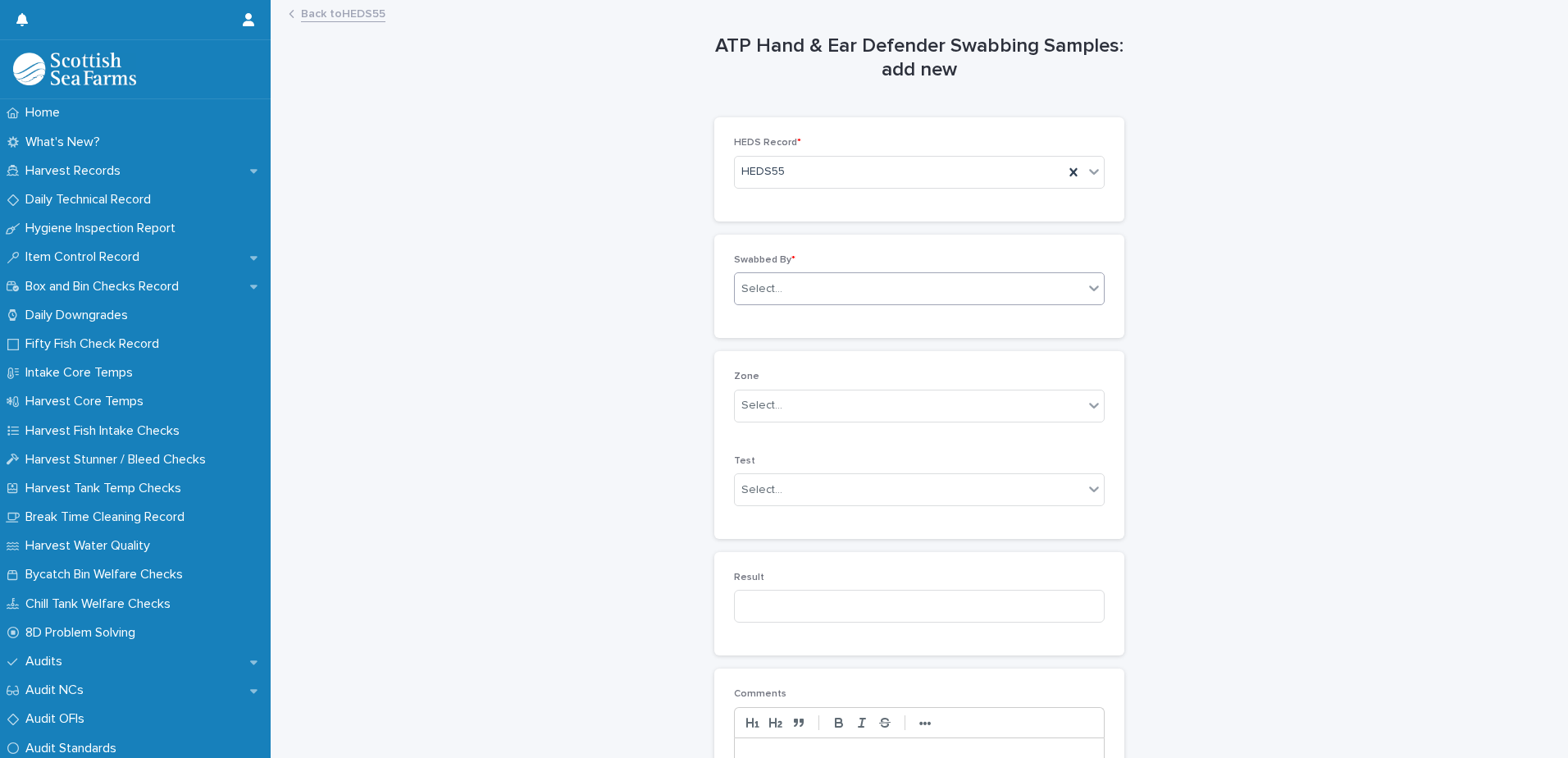
click at [975, 294] on div "Select..." at bounding box center [910, 289] width 349 height 27
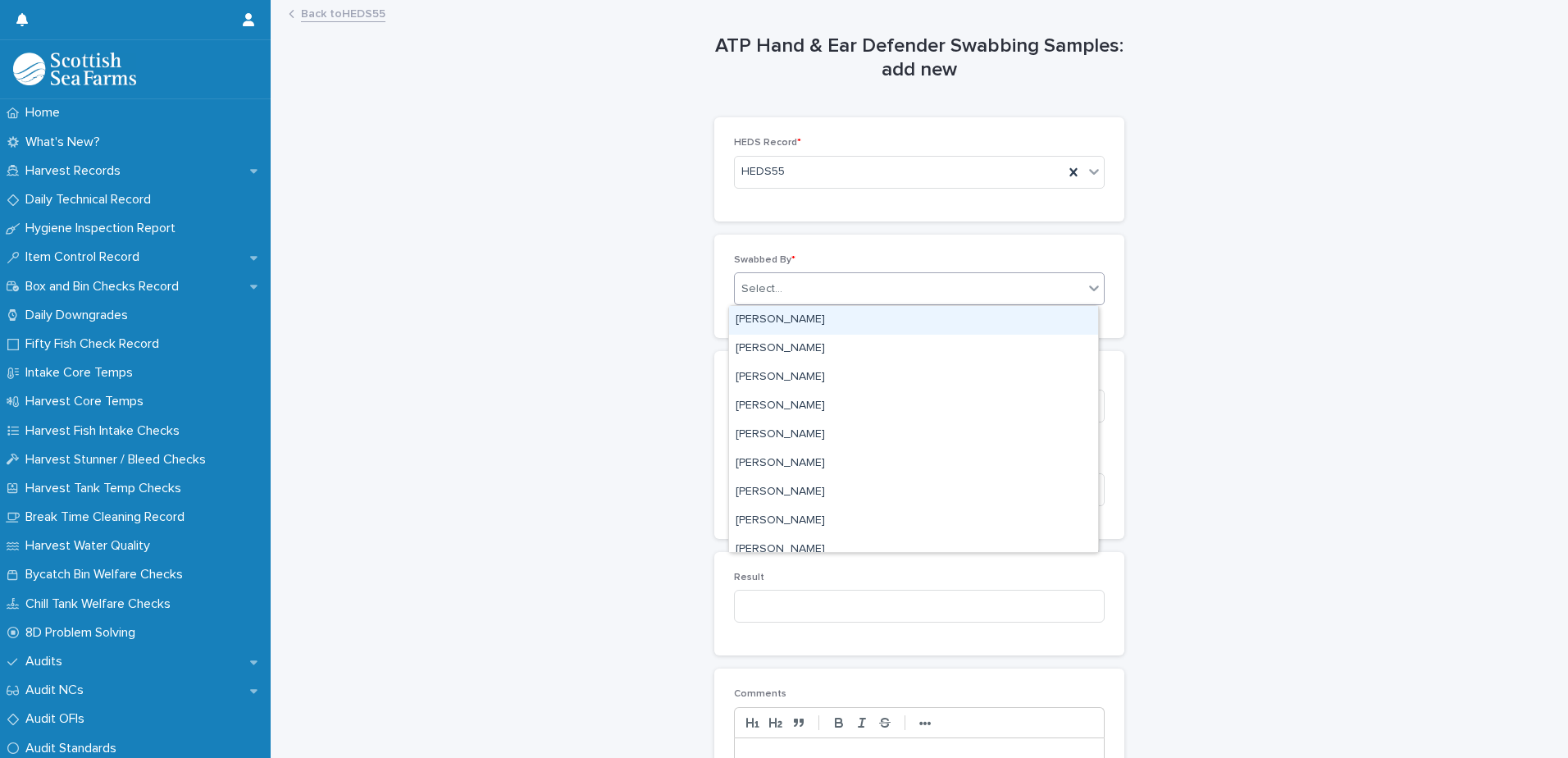
click at [975, 294] on div "Select..." at bounding box center [910, 289] width 349 height 27
